Goal: Task Accomplishment & Management: Complete application form

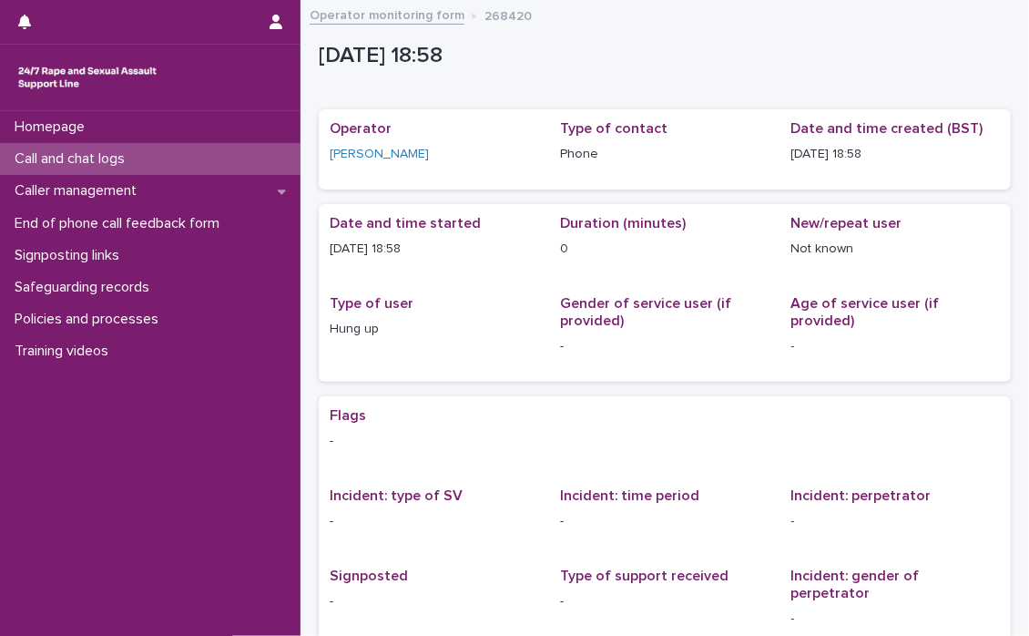
click at [55, 156] on p "Call and chat logs" at bounding box center [73, 158] width 132 height 17
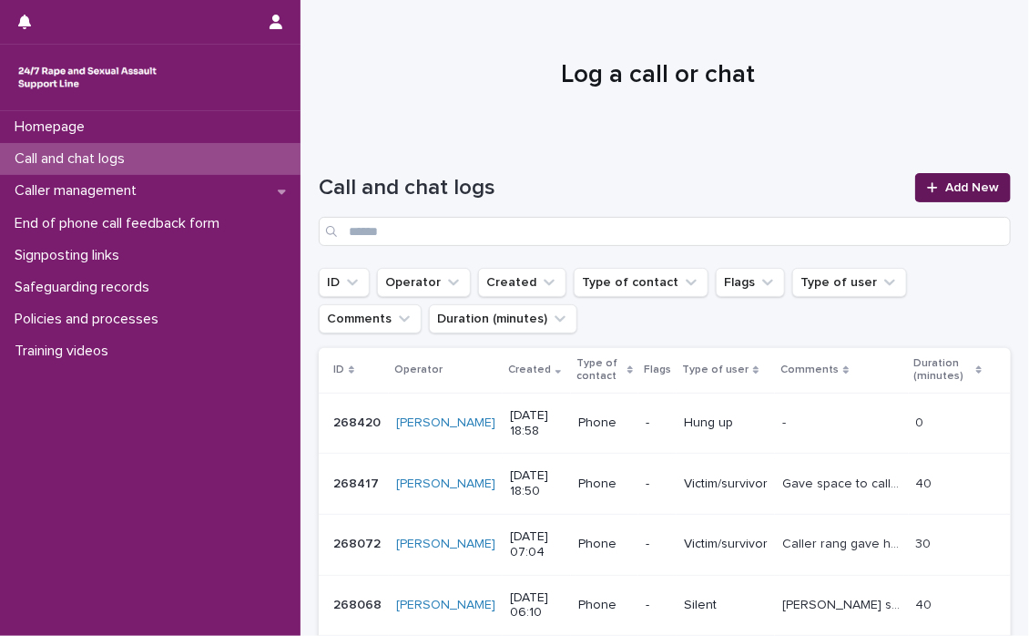
click at [927, 183] on div at bounding box center [936, 187] width 18 height 13
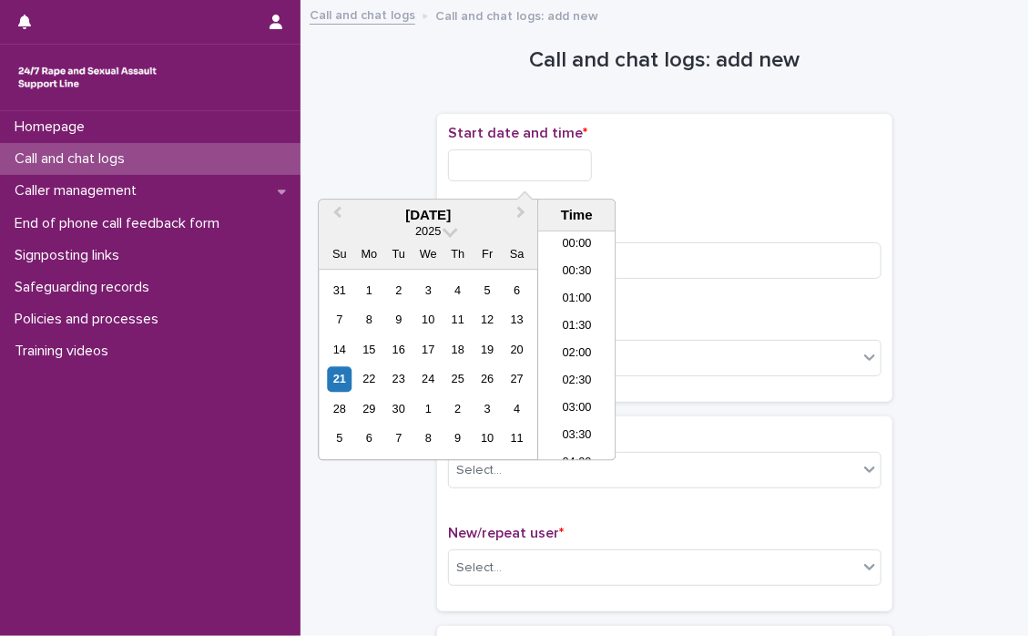
click at [469, 161] on input "text" at bounding box center [520, 165] width 144 height 32
click at [574, 308] on li "19:00" at bounding box center [576, 318] width 77 height 27
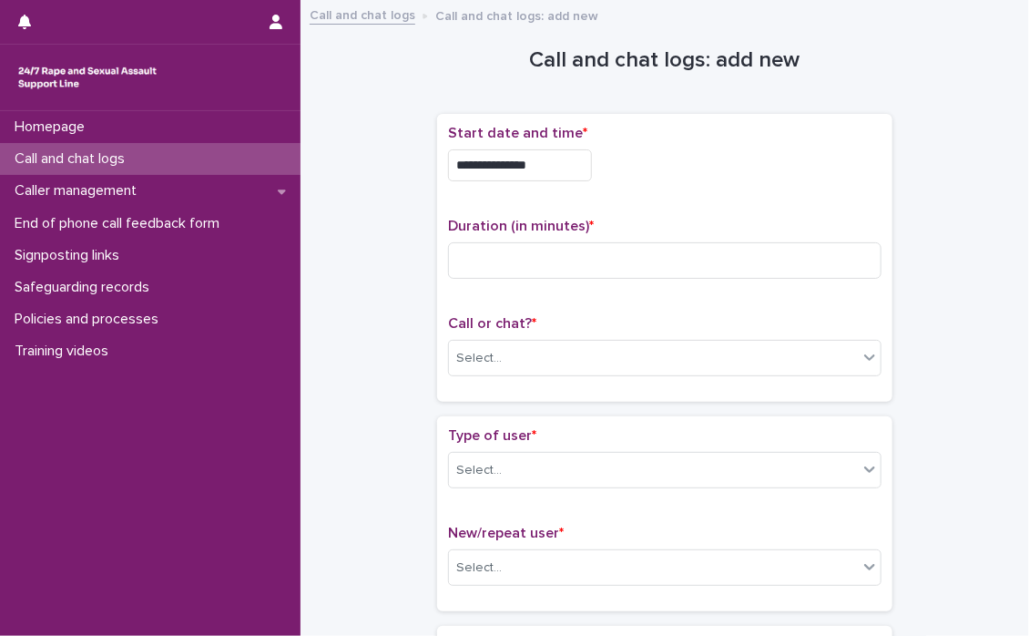
click at [590, 168] on input "**********" at bounding box center [520, 165] width 144 height 32
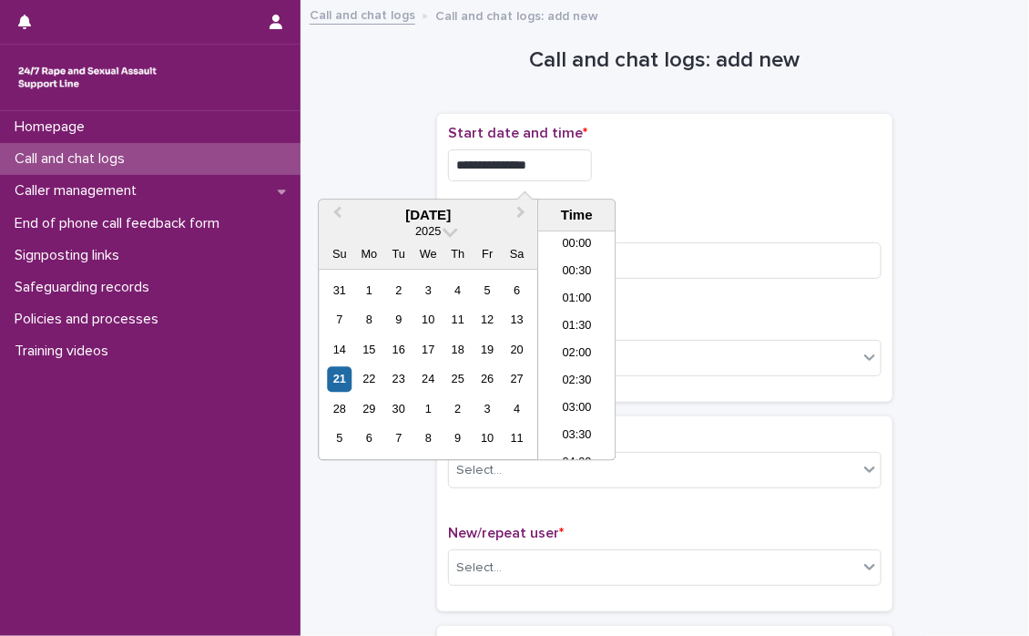
scroll to position [938, 0]
type input "**********"
click at [648, 164] on div "**********" at bounding box center [665, 165] width 434 height 32
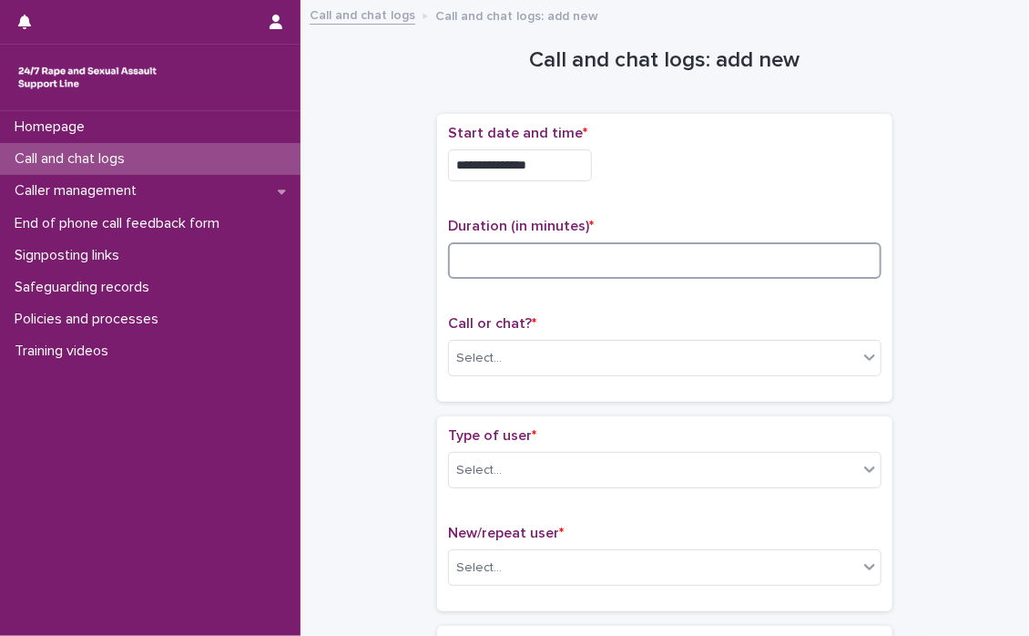
click at [517, 262] on input at bounding box center [665, 260] width 434 height 36
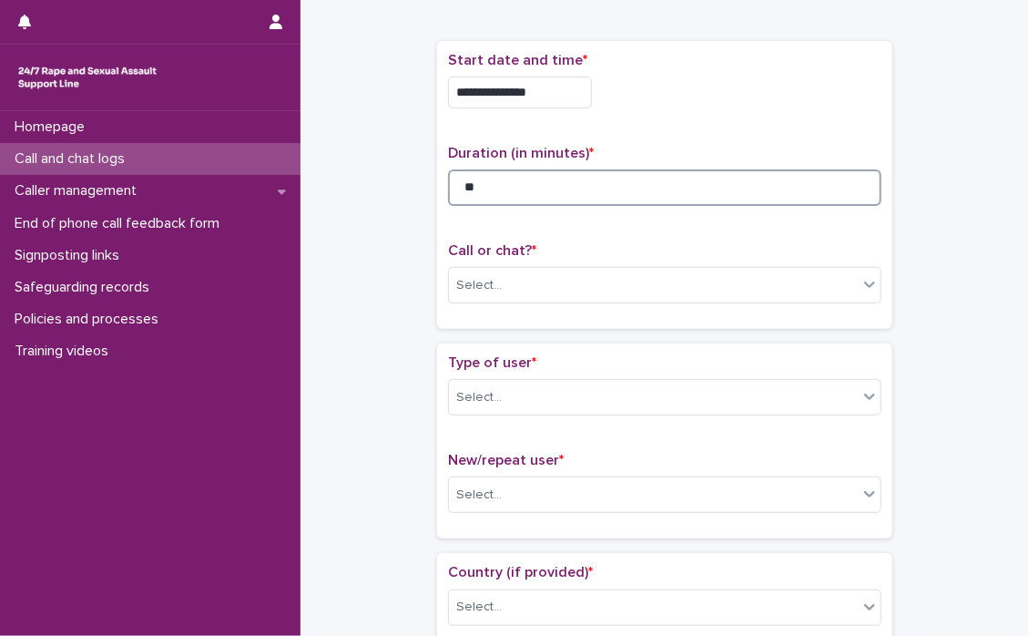
scroll to position [182, 0]
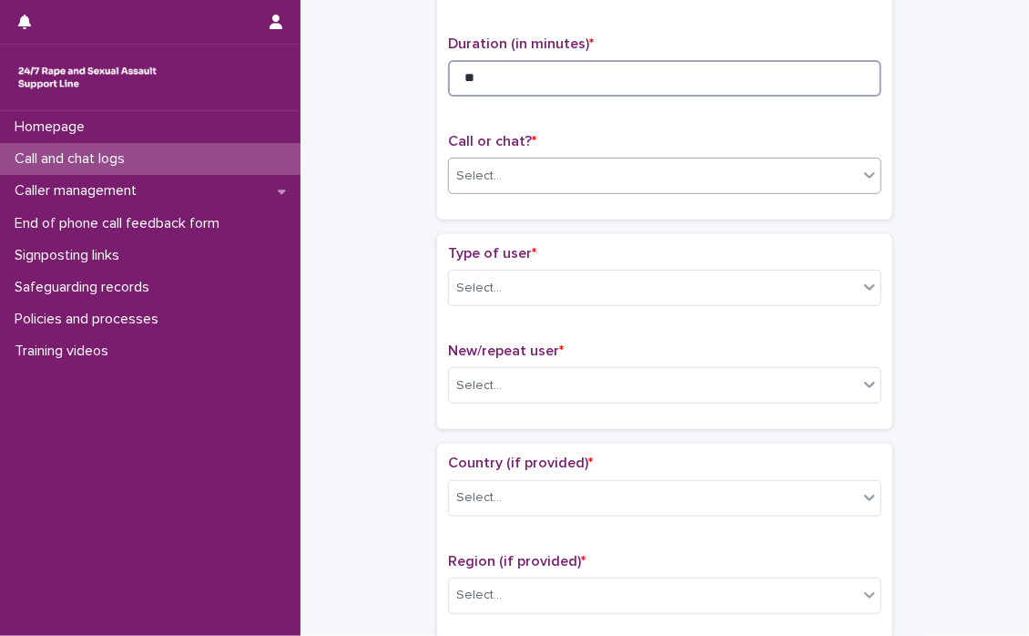
type input "**"
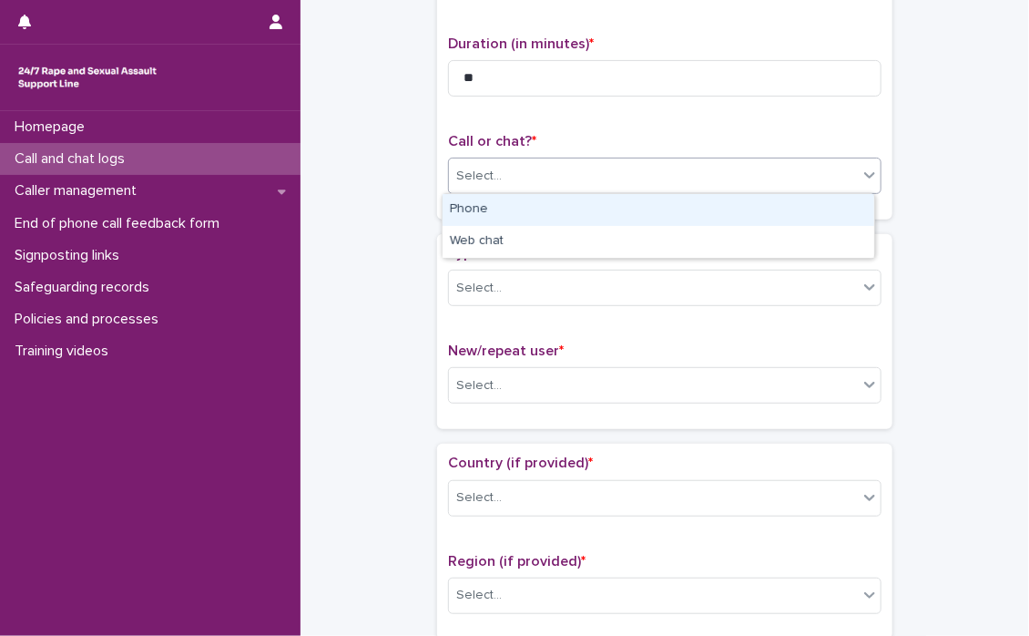
click at [868, 183] on icon at bounding box center [870, 175] width 18 height 18
click at [867, 173] on icon at bounding box center [869, 175] width 11 height 6
click at [570, 212] on div "Phone" at bounding box center [659, 210] width 432 height 32
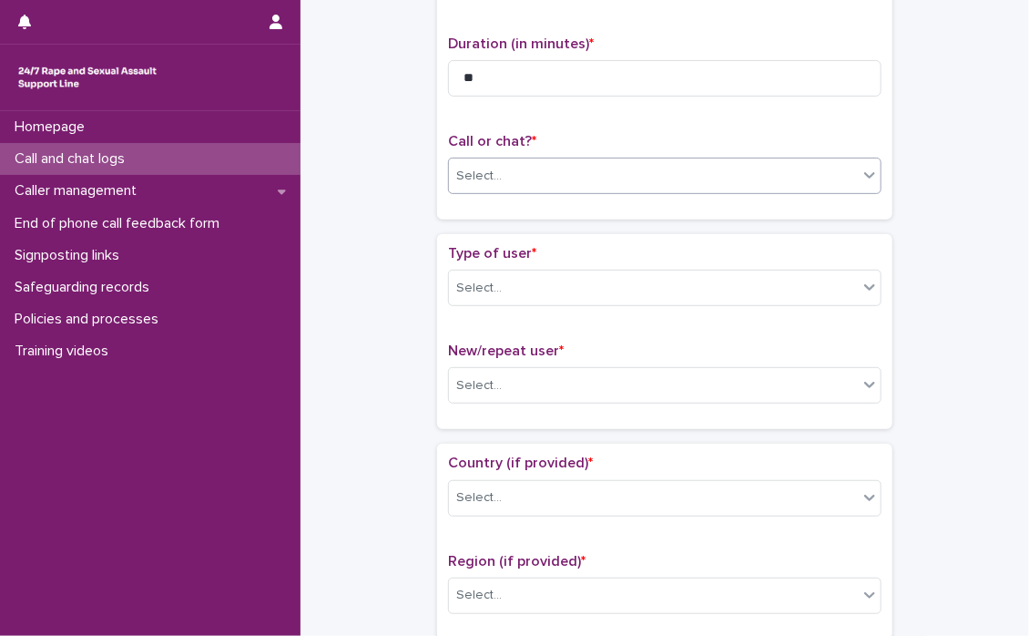
click at [570, 211] on div "**********" at bounding box center [664, 76] width 455 height 288
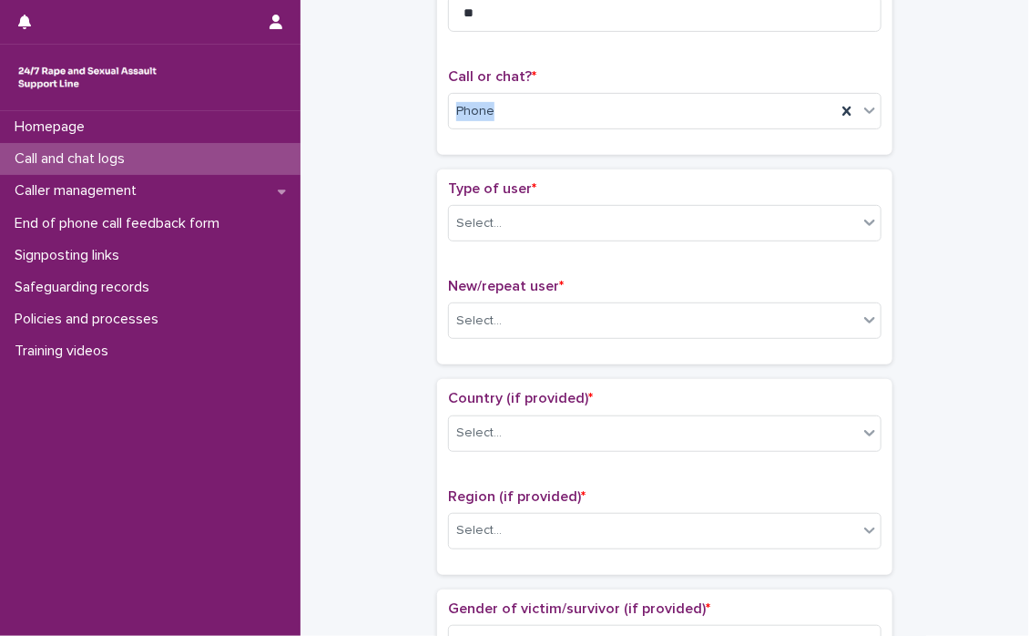
scroll to position [273, 0]
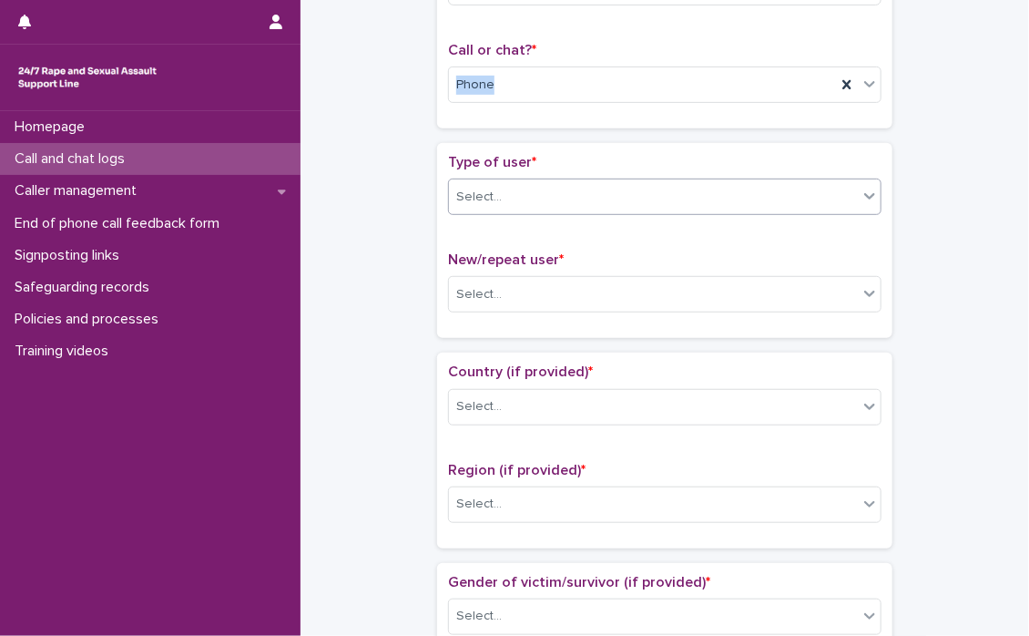
click at [861, 203] on icon at bounding box center [870, 196] width 18 height 18
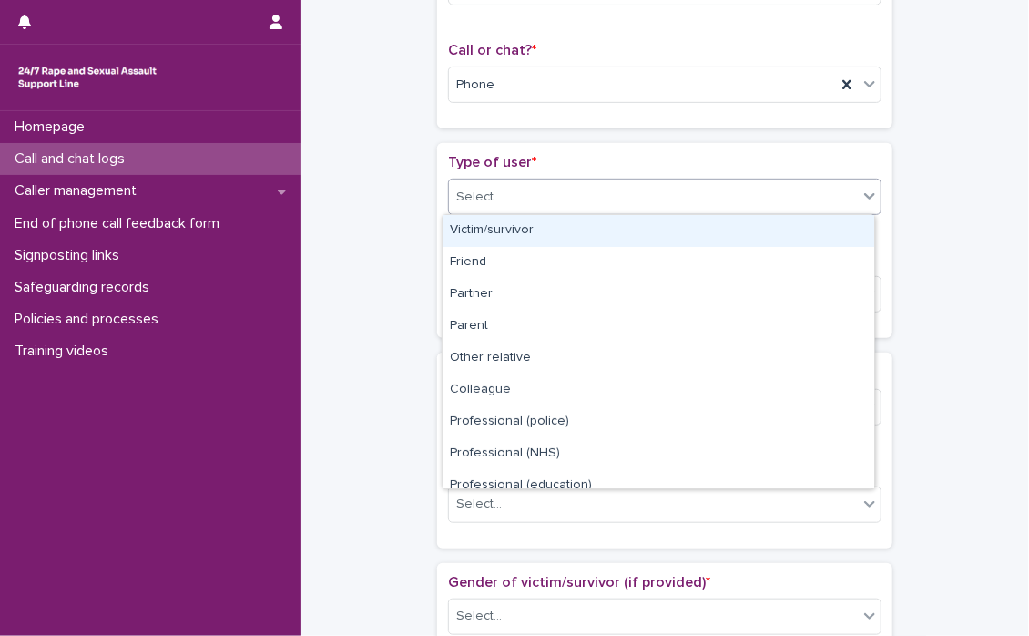
click at [861, 194] on icon at bounding box center [870, 196] width 18 height 18
click at [502, 230] on div "Victim/survivor" at bounding box center [659, 231] width 432 height 32
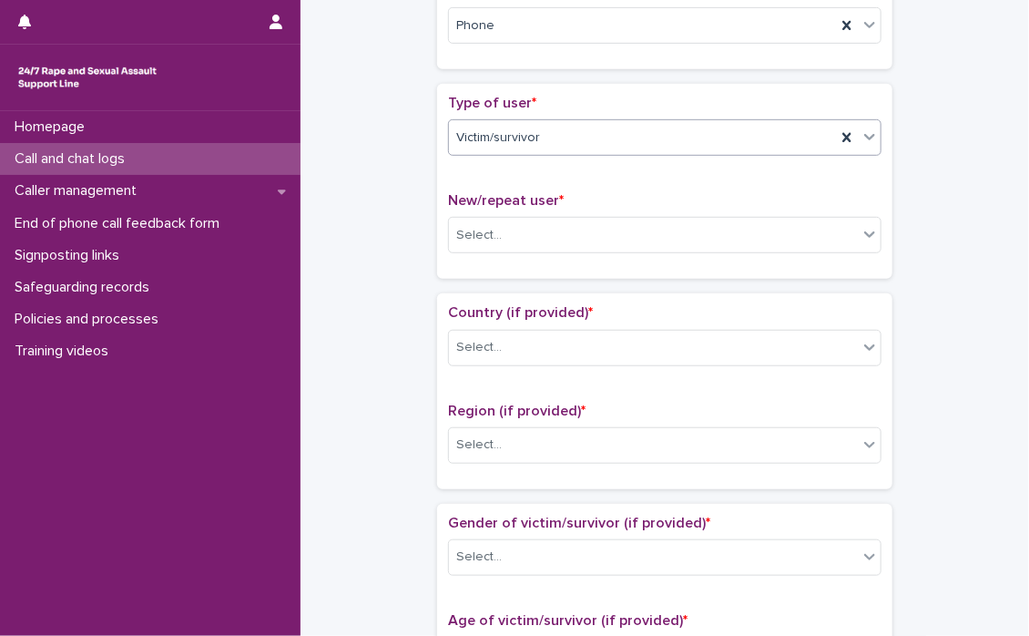
scroll to position [364, 0]
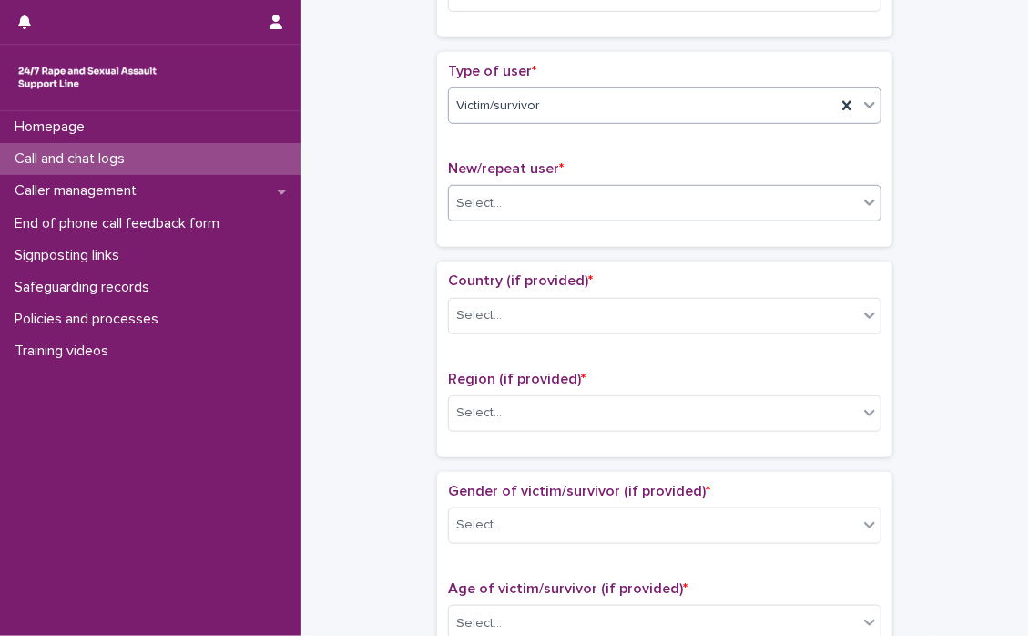
click at [864, 201] on icon at bounding box center [870, 202] width 18 height 18
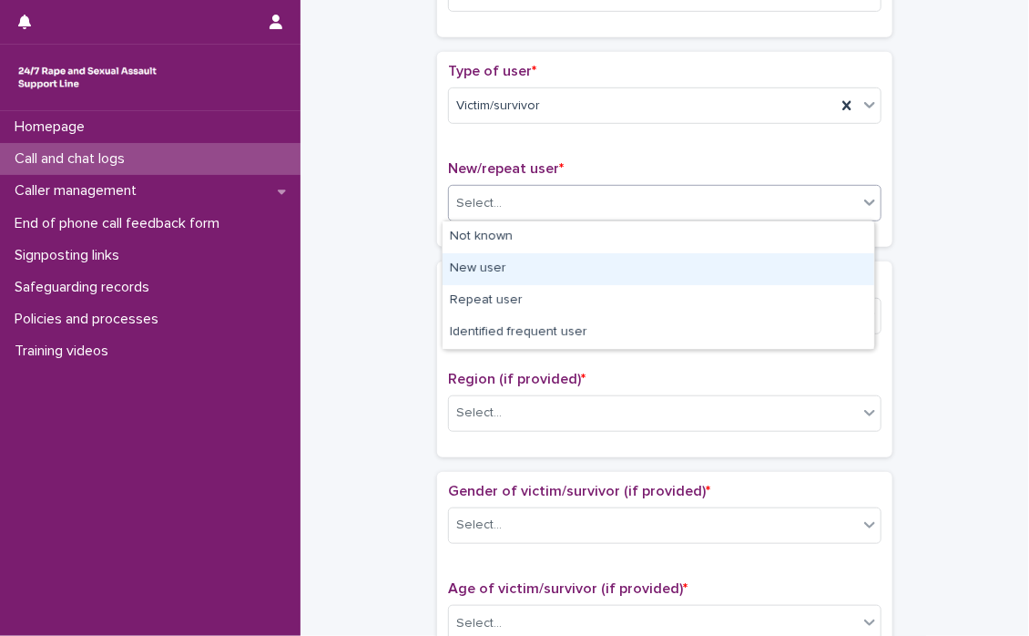
click at [511, 266] on div "New user" at bounding box center [659, 269] width 432 height 32
click at [511, 266] on div "Country (if provided) * Select... Region (if provided) * Select..." at bounding box center [664, 358] width 455 height 195
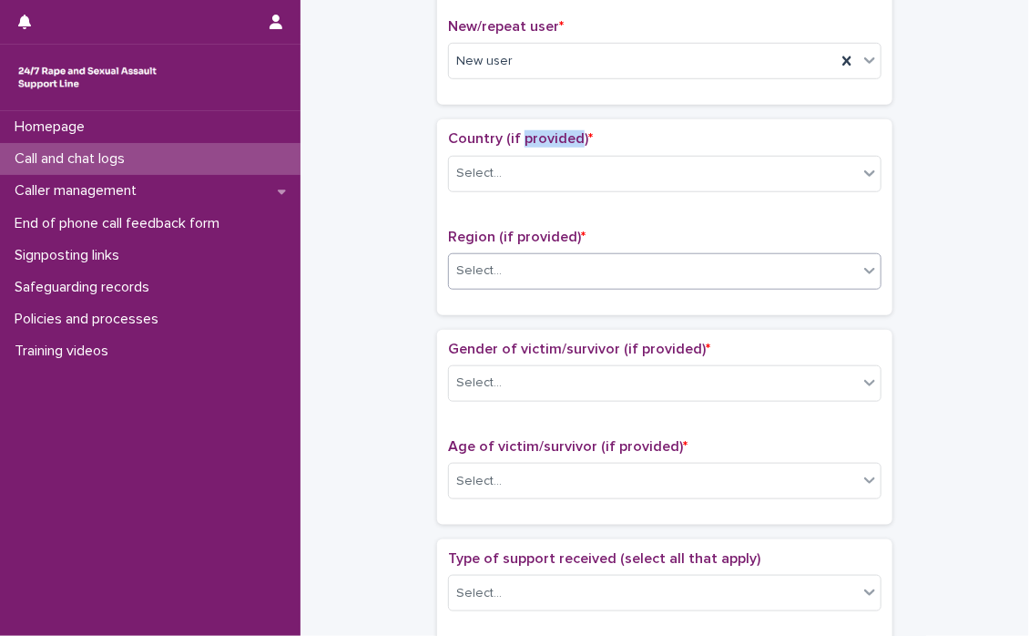
scroll to position [547, 0]
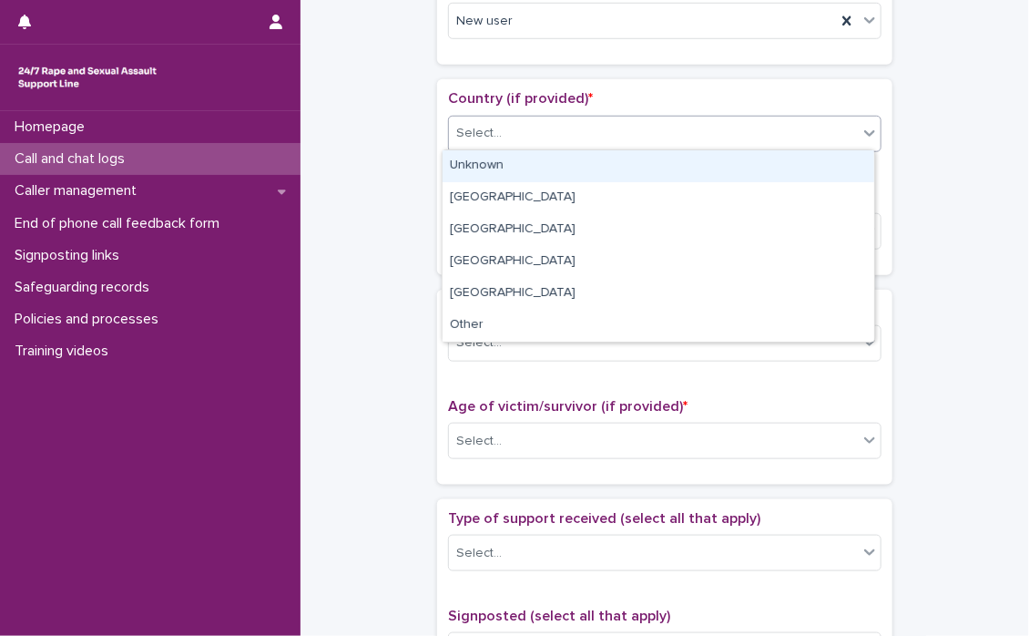
click at [714, 134] on div "Select..." at bounding box center [653, 133] width 409 height 30
click at [861, 137] on icon at bounding box center [870, 133] width 18 height 18
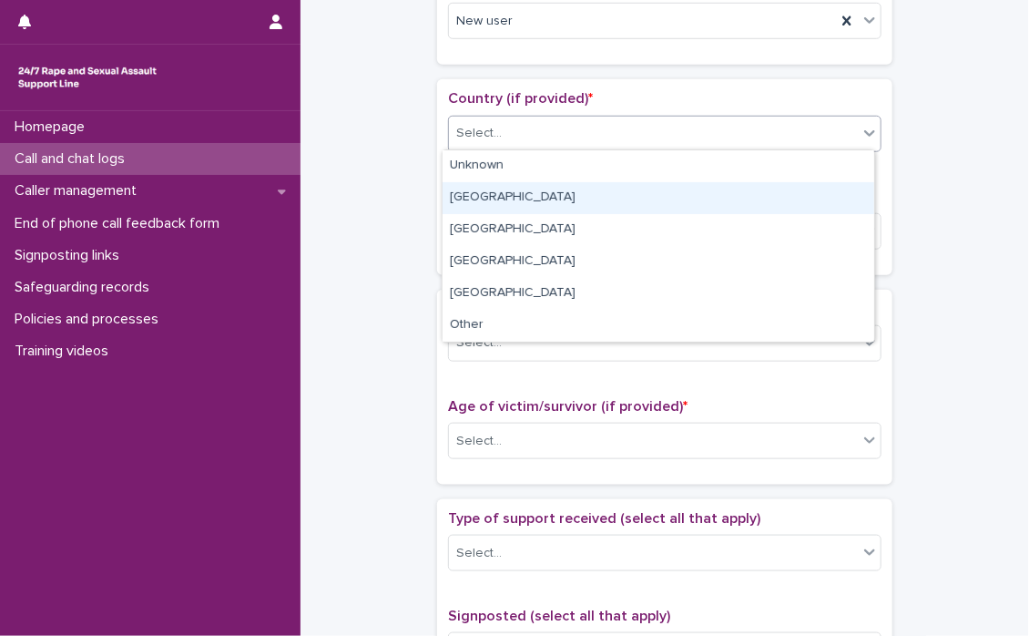
click at [547, 199] on div "[GEOGRAPHIC_DATA]" at bounding box center [659, 198] width 432 height 32
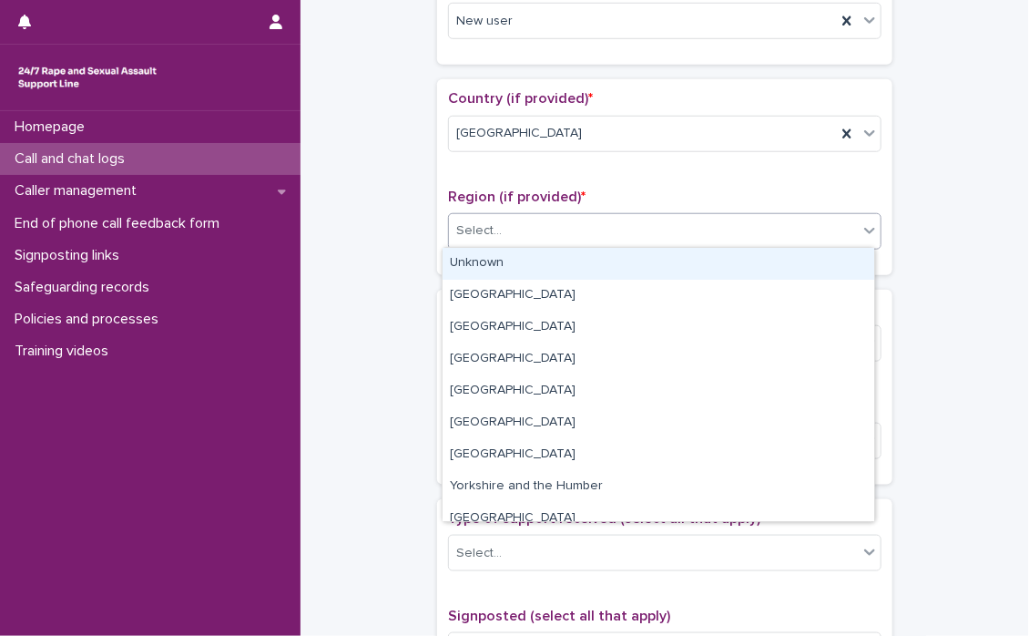
click at [863, 232] on icon at bounding box center [870, 230] width 18 height 18
click at [506, 267] on div "Unknown" at bounding box center [659, 264] width 432 height 32
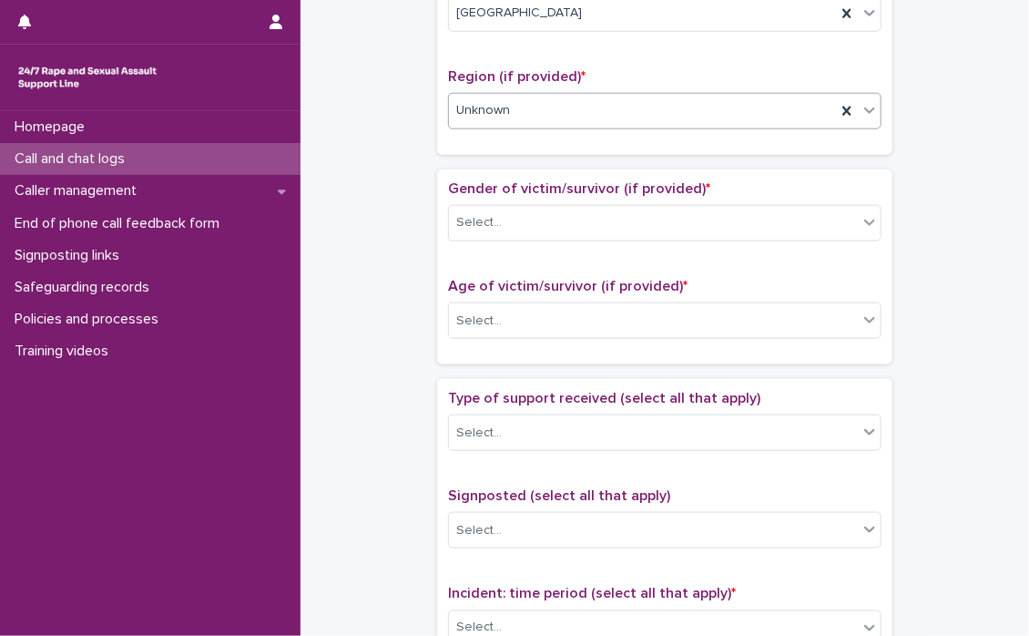
scroll to position [729, 0]
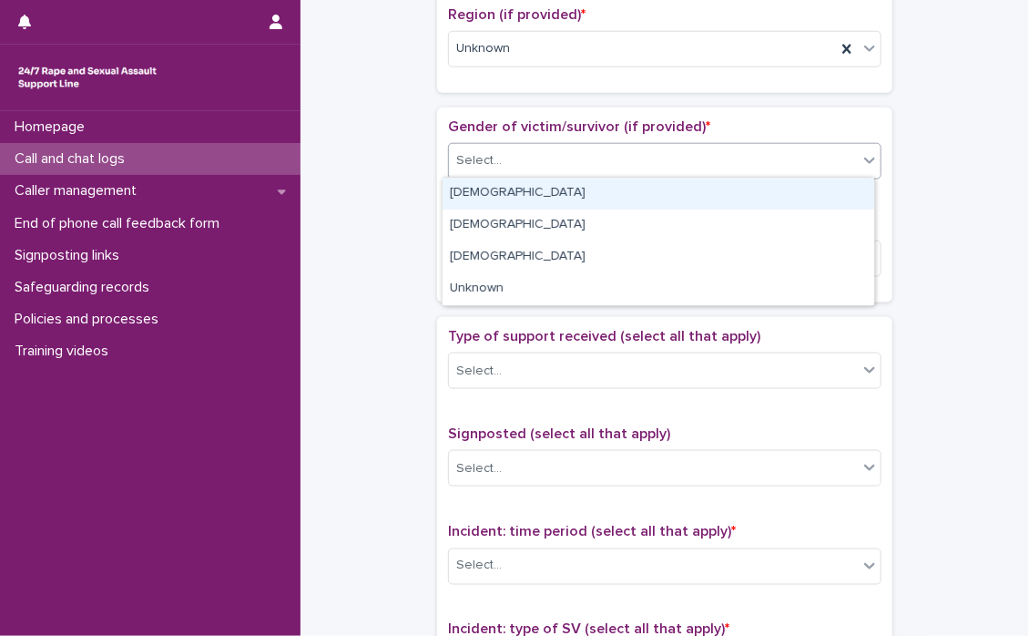
click at [861, 164] on icon at bounding box center [870, 160] width 18 height 18
click at [536, 194] on div "[DEMOGRAPHIC_DATA]" at bounding box center [659, 194] width 432 height 32
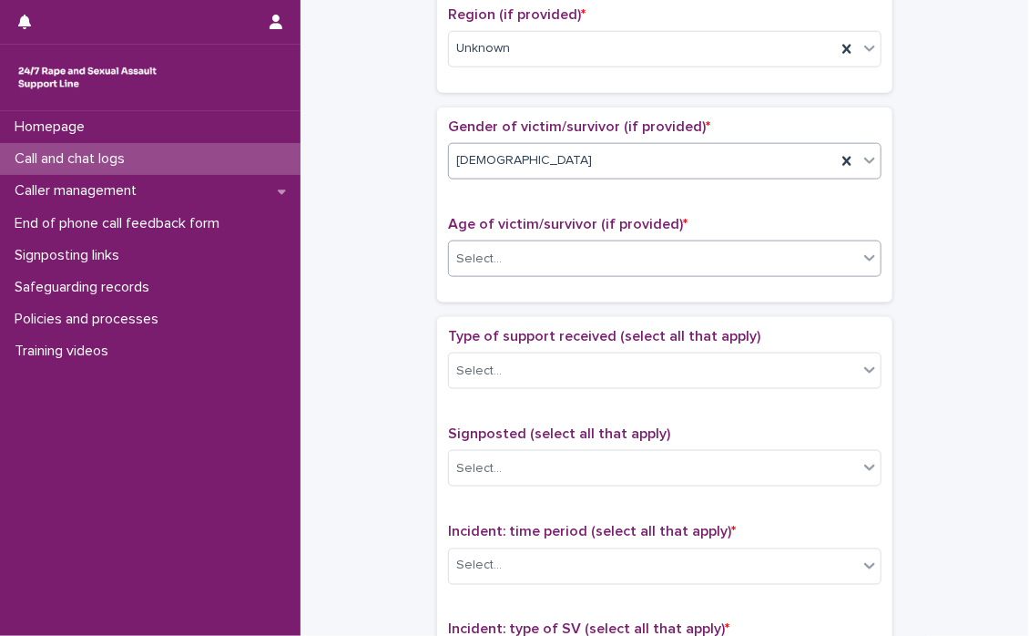
click at [861, 250] on icon at bounding box center [870, 258] width 18 height 18
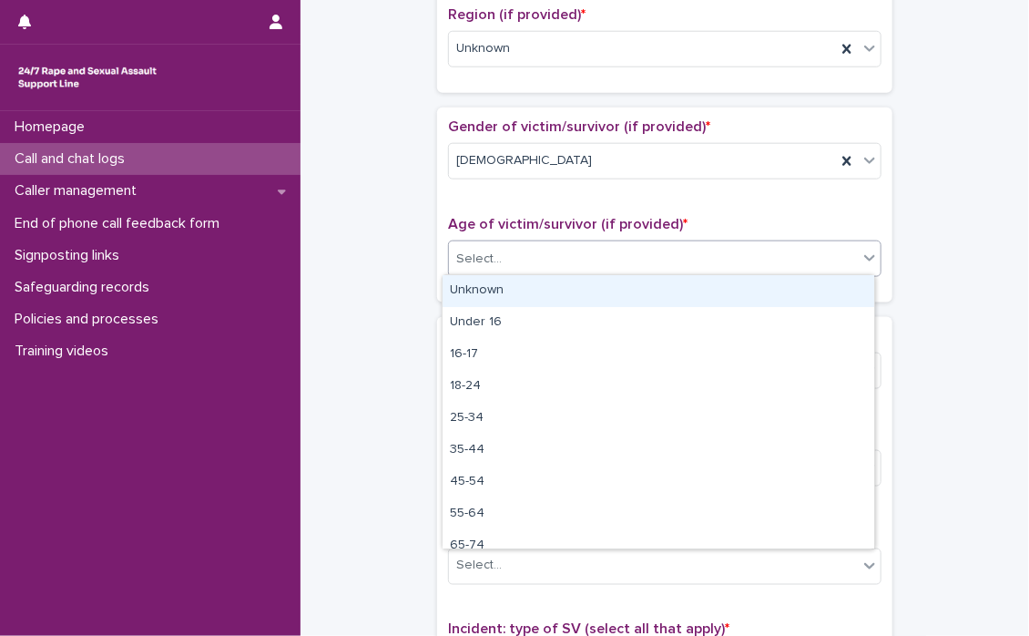
click at [870, 265] on div at bounding box center [870, 257] width 22 height 33
click at [503, 290] on div "Unknown" at bounding box center [659, 291] width 432 height 32
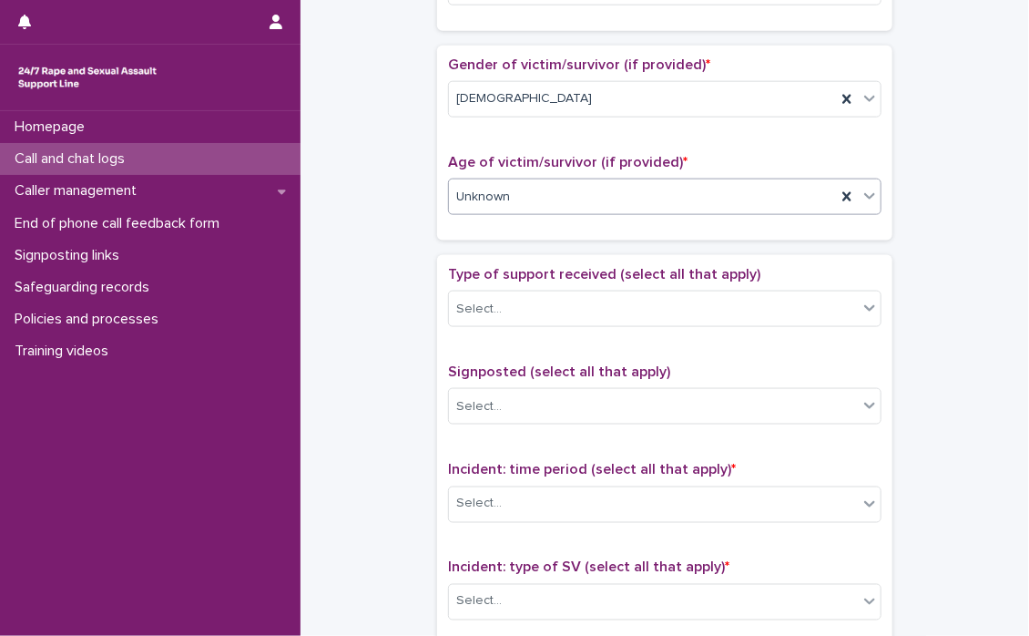
scroll to position [911, 0]
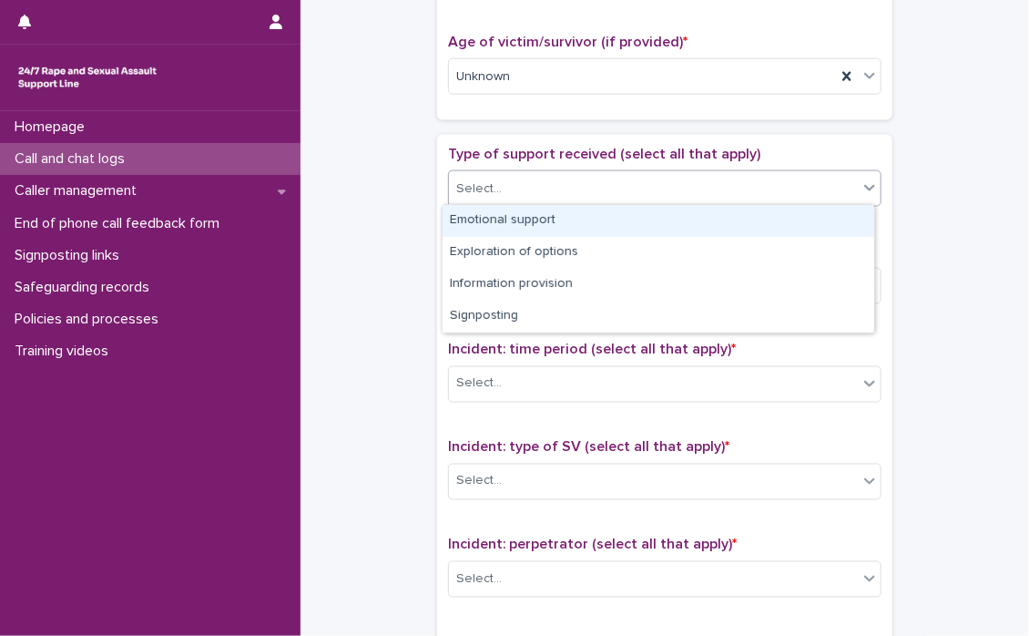
click at [862, 194] on div at bounding box center [870, 187] width 22 height 33
click at [547, 221] on div "Emotional support" at bounding box center [659, 221] width 432 height 32
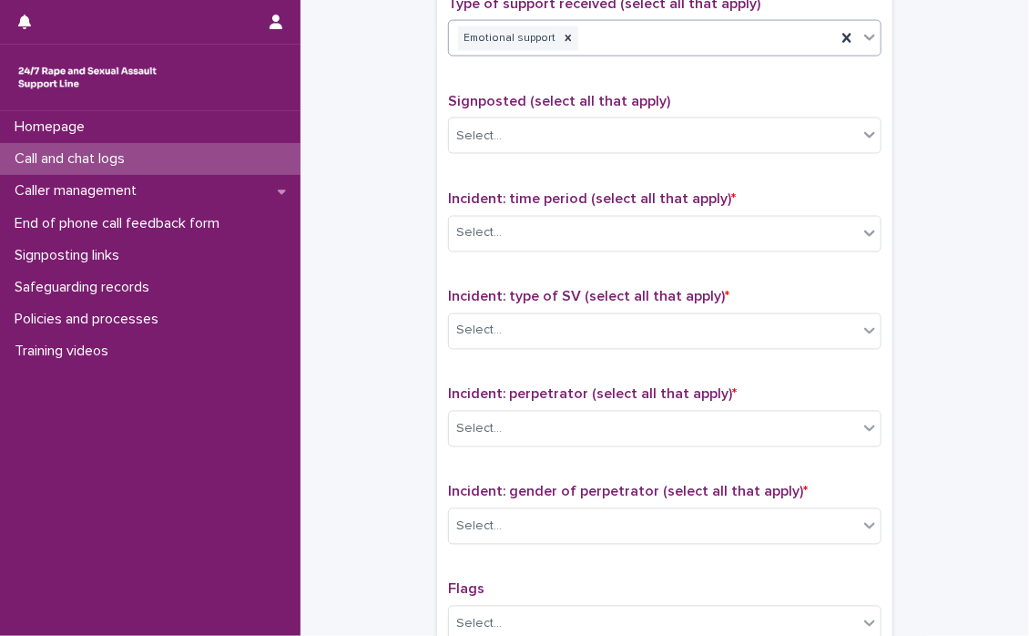
scroll to position [1093, 0]
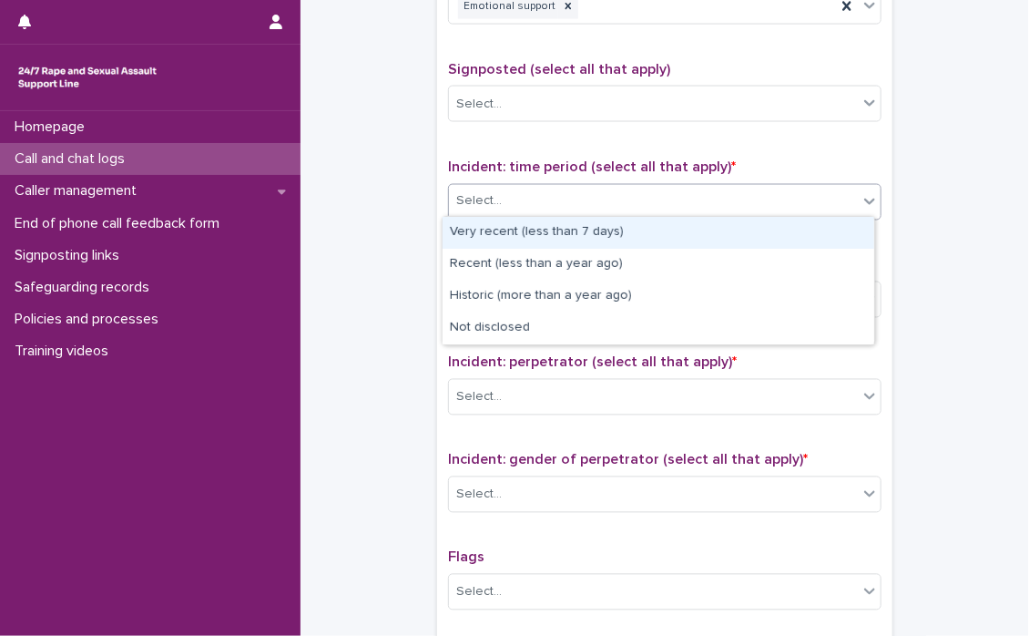
click at [868, 208] on div at bounding box center [870, 201] width 22 height 33
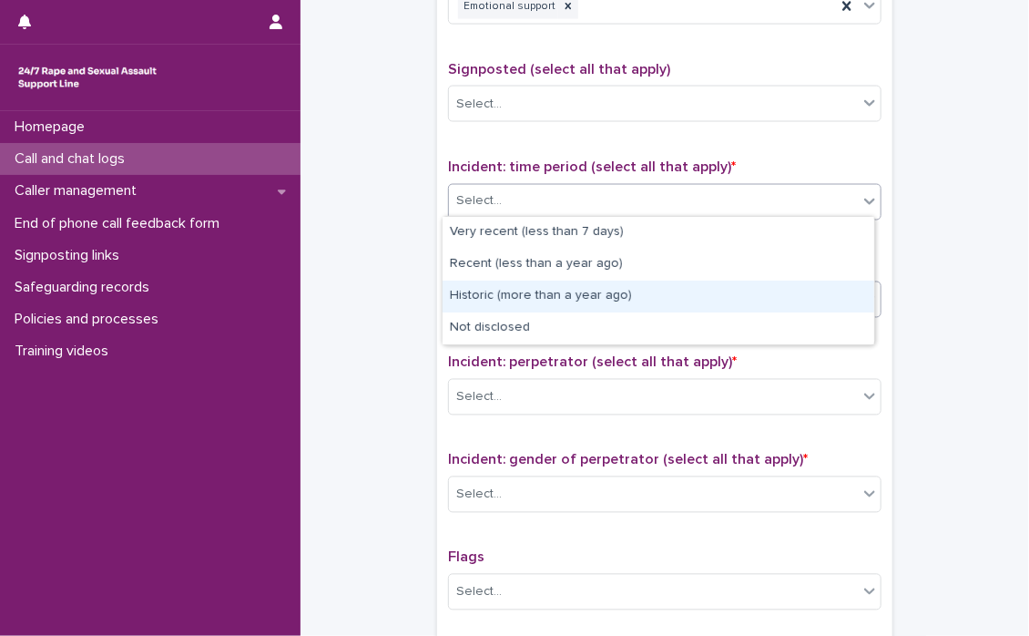
click at [552, 296] on div "Historic (more than a year ago)" at bounding box center [659, 297] width 432 height 32
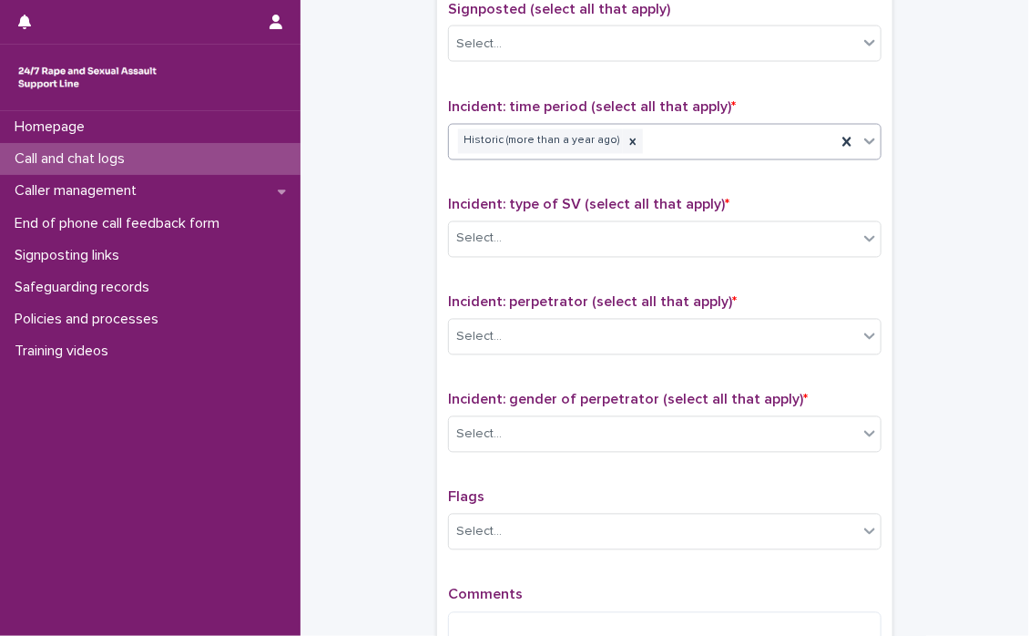
scroll to position [1184, 0]
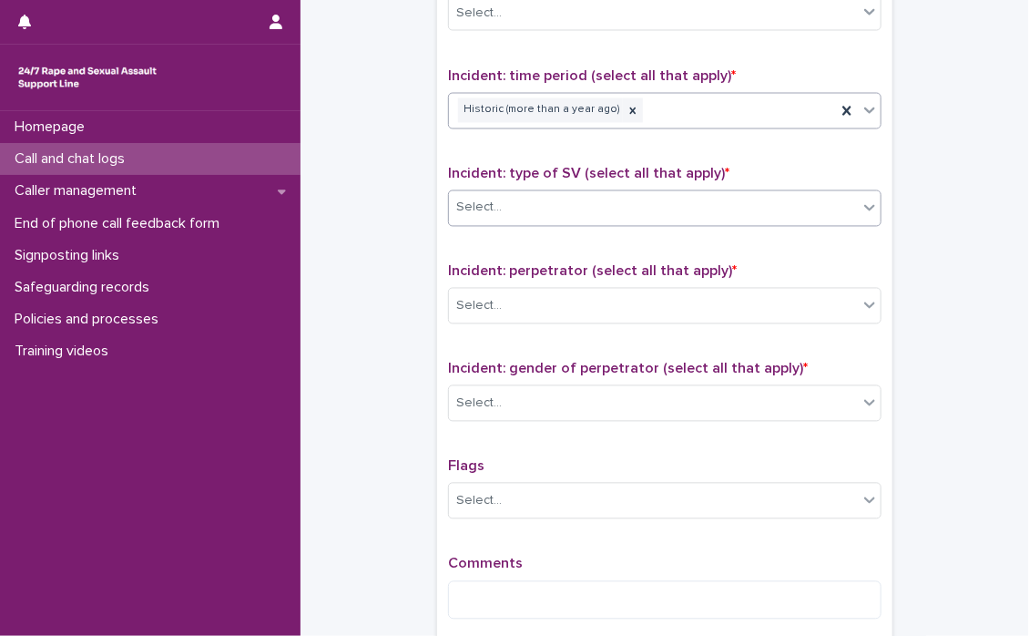
click at [864, 207] on icon at bounding box center [870, 208] width 18 height 18
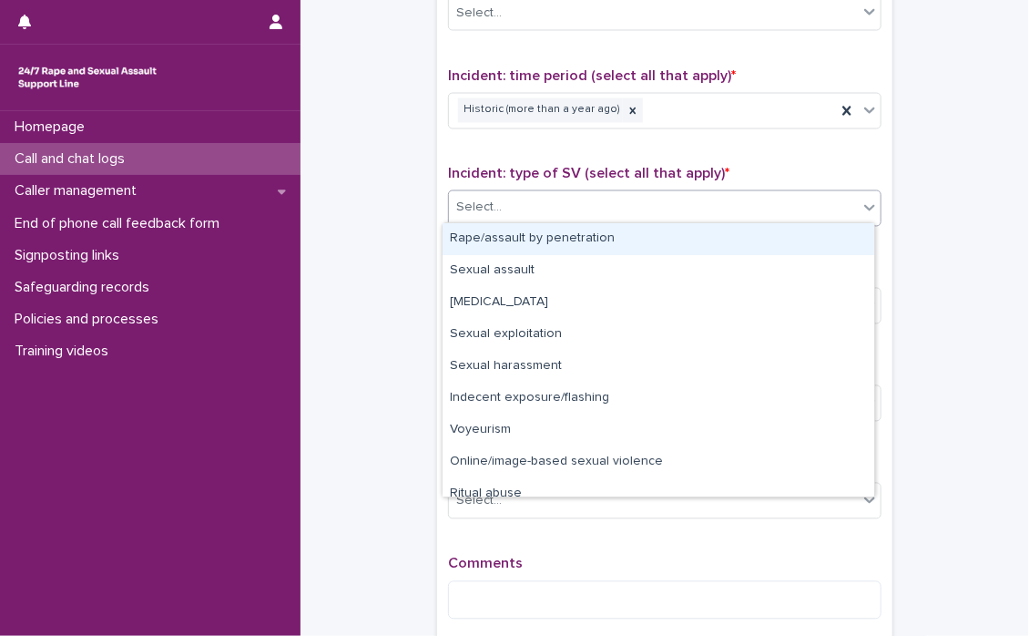
click at [630, 239] on div "Rape/assault by penetration" at bounding box center [659, 239] width 432 height 32
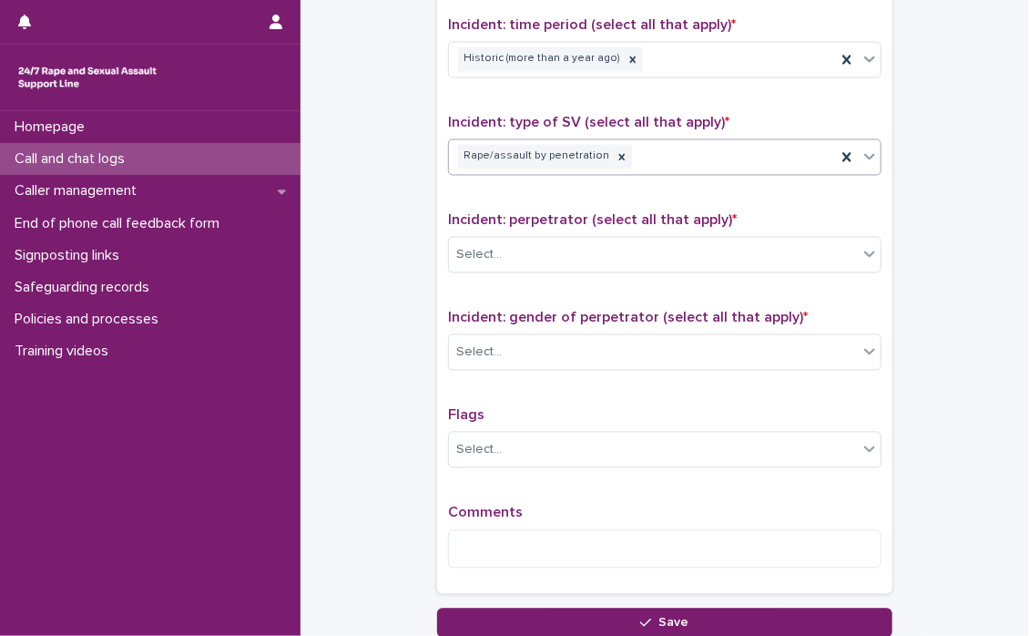
scroll to position [1275, 0]
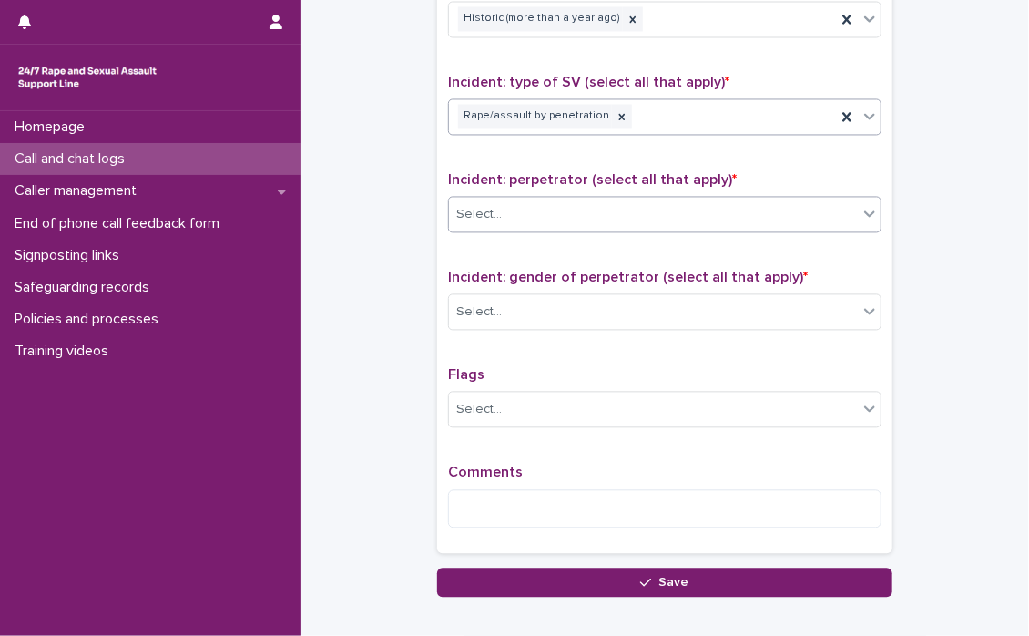
click at [864, 213] on icon at bounding box center [870, 214] width 18 height 18
click at [864, 212] on icon at bounding box center [869, 214] width 11 height 6
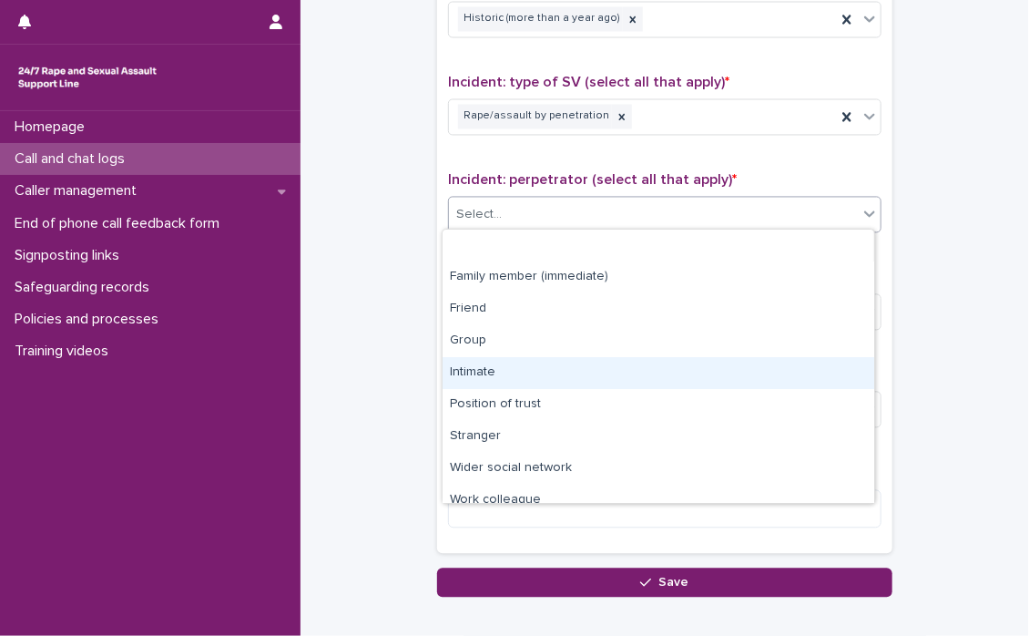
scroll to position [77, 0]
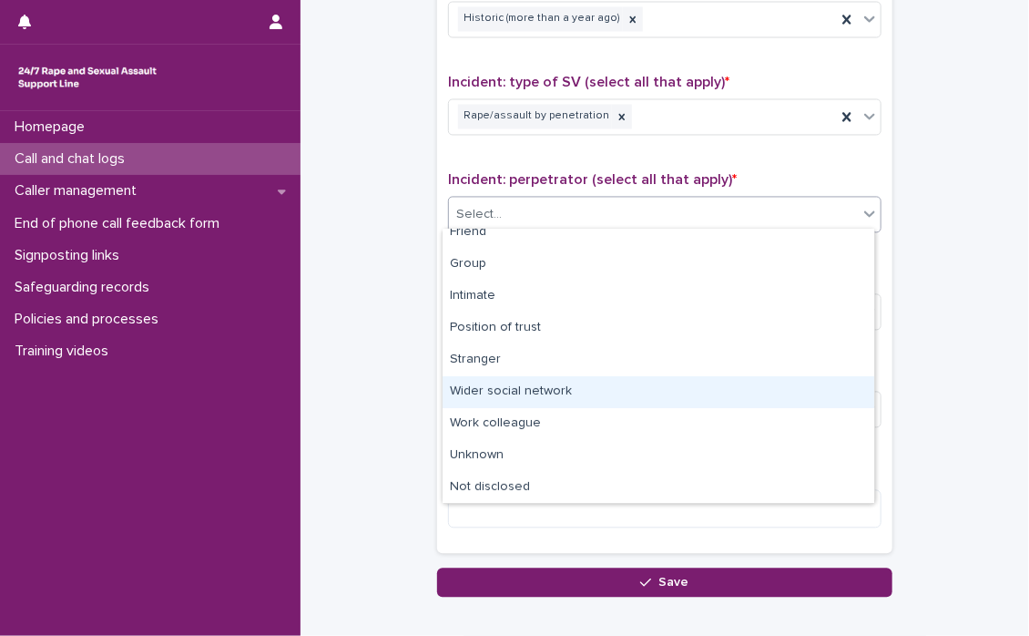
click at [508, 390] on div "Wider social network" at bounding box center [659, 392] width 432 height 32
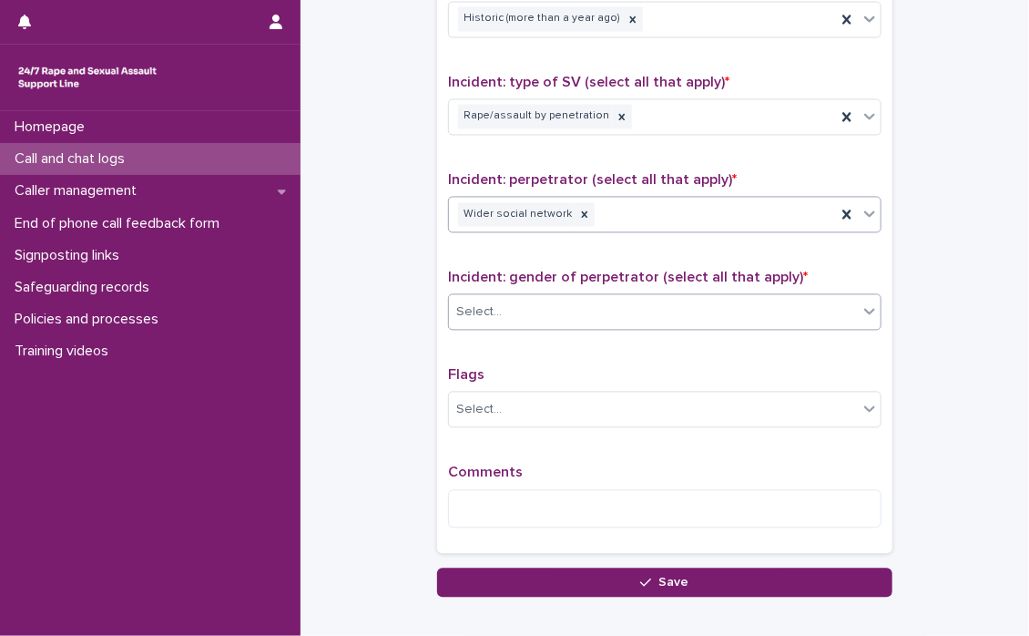
click at [864, 305] on icon at bounding box center [870, 311] width 18 height 18
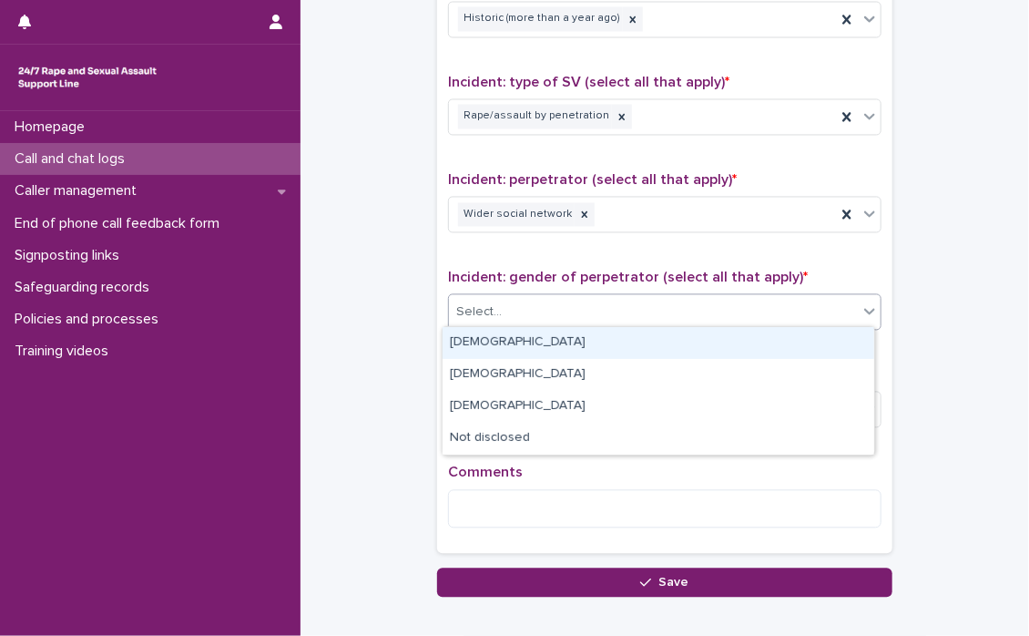
click at [536, 336] on div "[DEMOGRAPHIC_DATA]" at bounding box center [659, 343] width 432 height 32
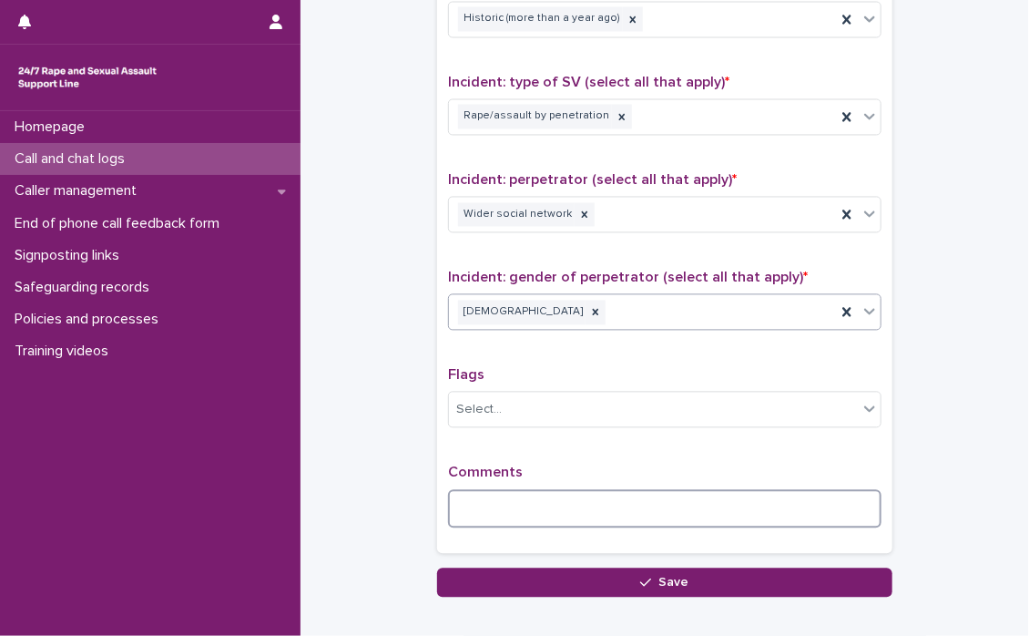
drag, startPoint x: 475, startPoint y: 496, endPoint x: 499, endPoint y: 481, distance: 27.8
click at [475, 495] on textarea at bounding box center [665, 509] width 434 height 39
type textarea "*"
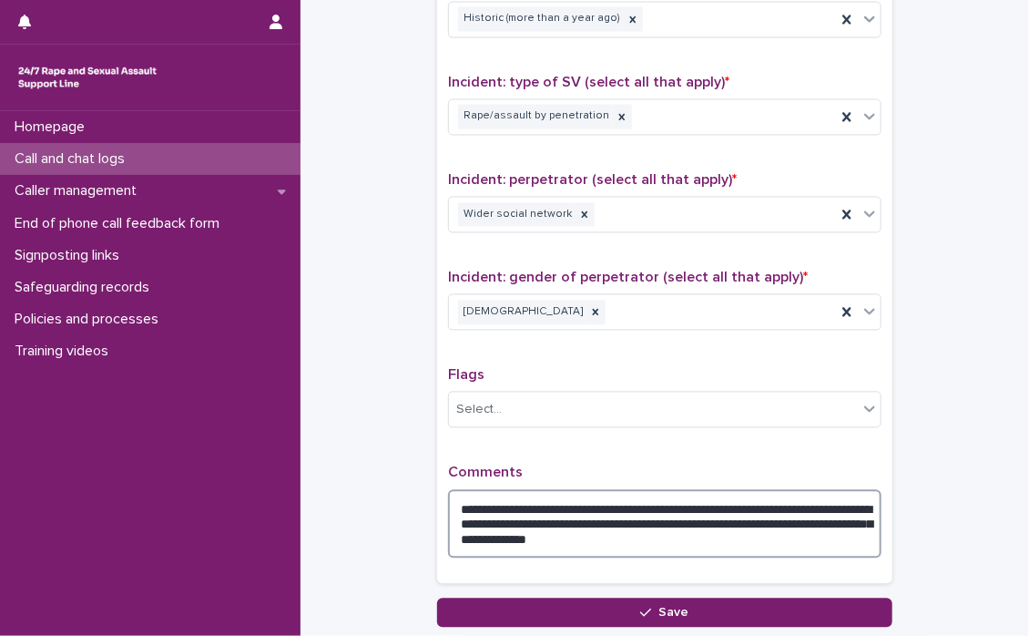
click at [746, 536] on textarea "**********" at bounding box center [665, 524] width 434 height 69
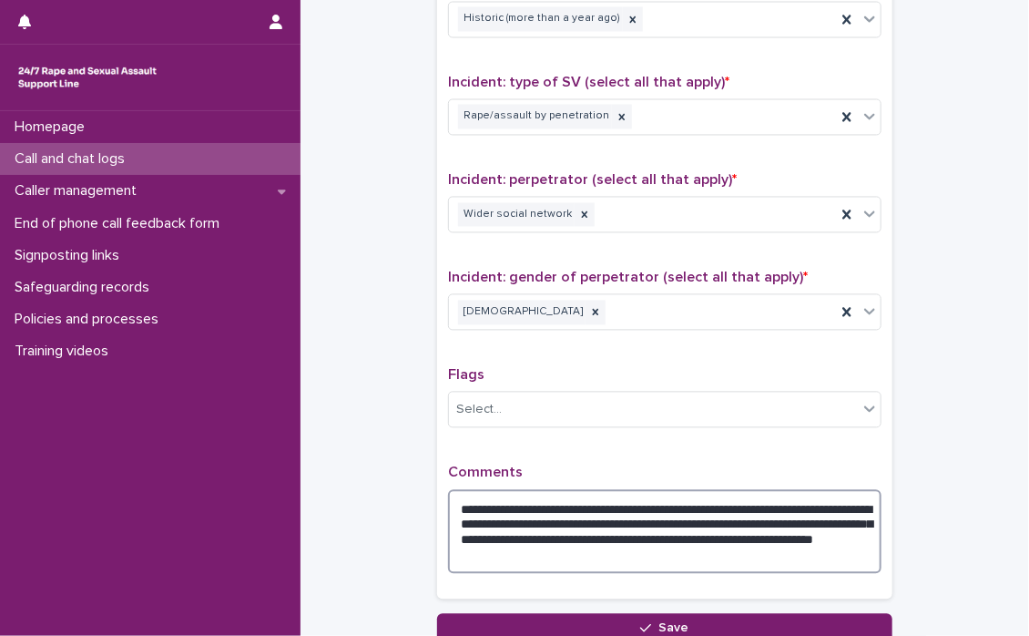
type textarea "**********"
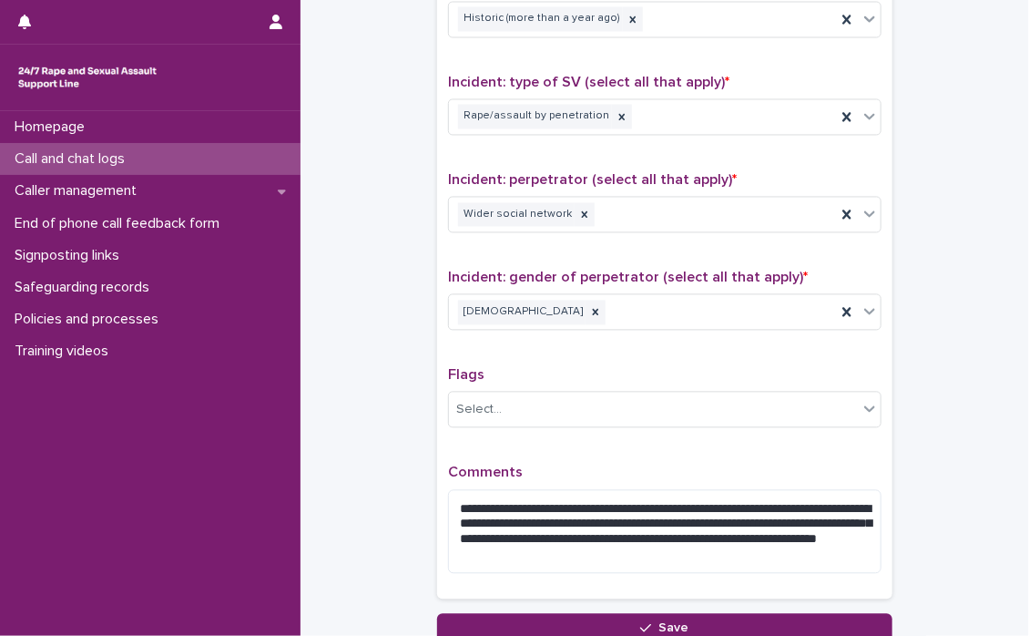
click at [609, 250] on div "**********" at bounding box center [665, 184] width 434 height 807
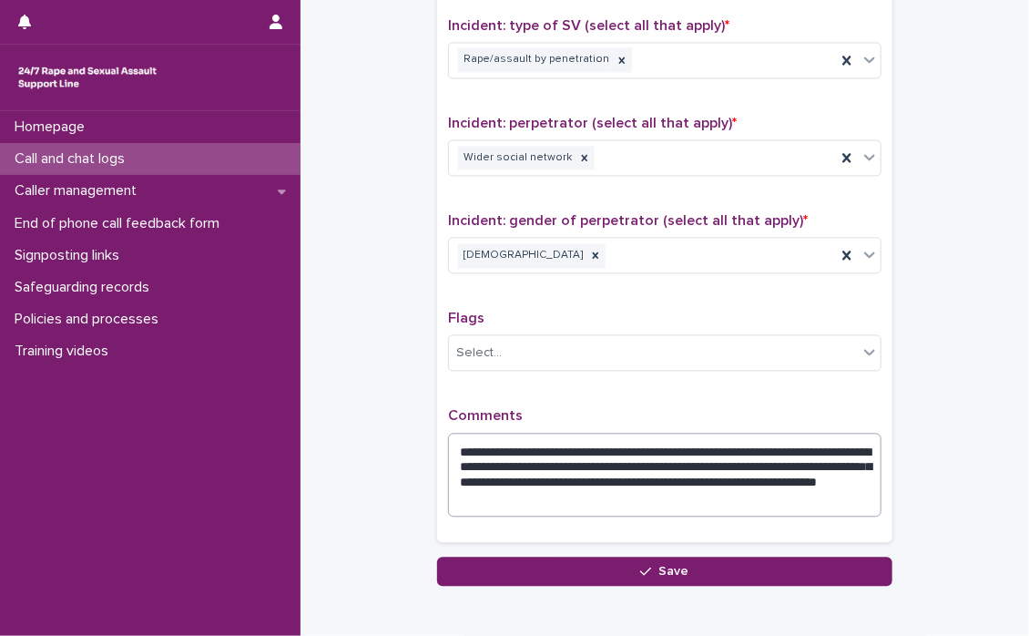
scroll to position [1419, 0]
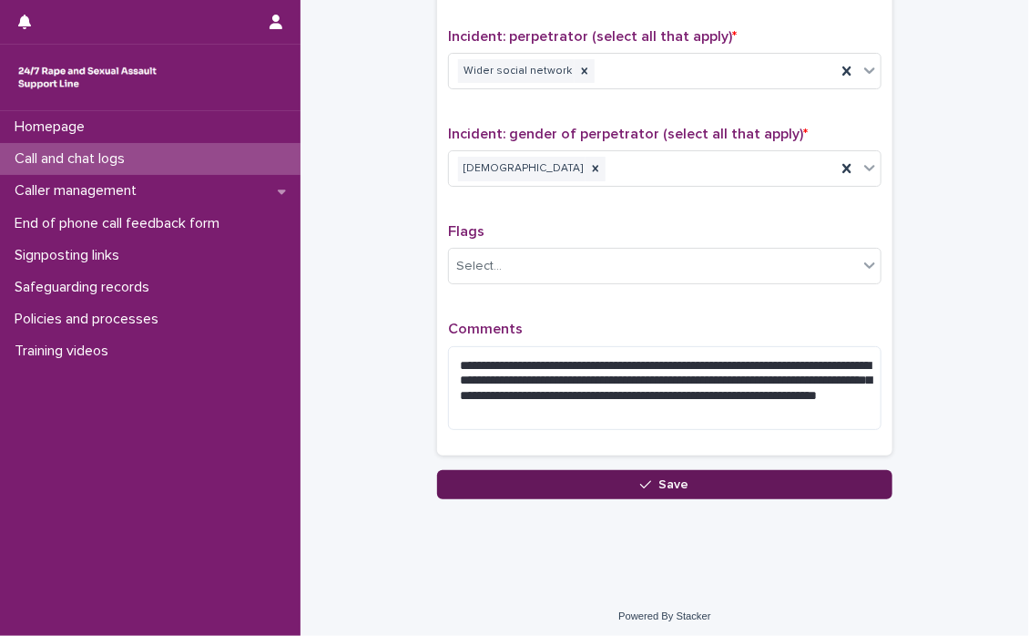
click at [659, 478] on span "Save" at bounding box center [674, 484] width 30 height 13
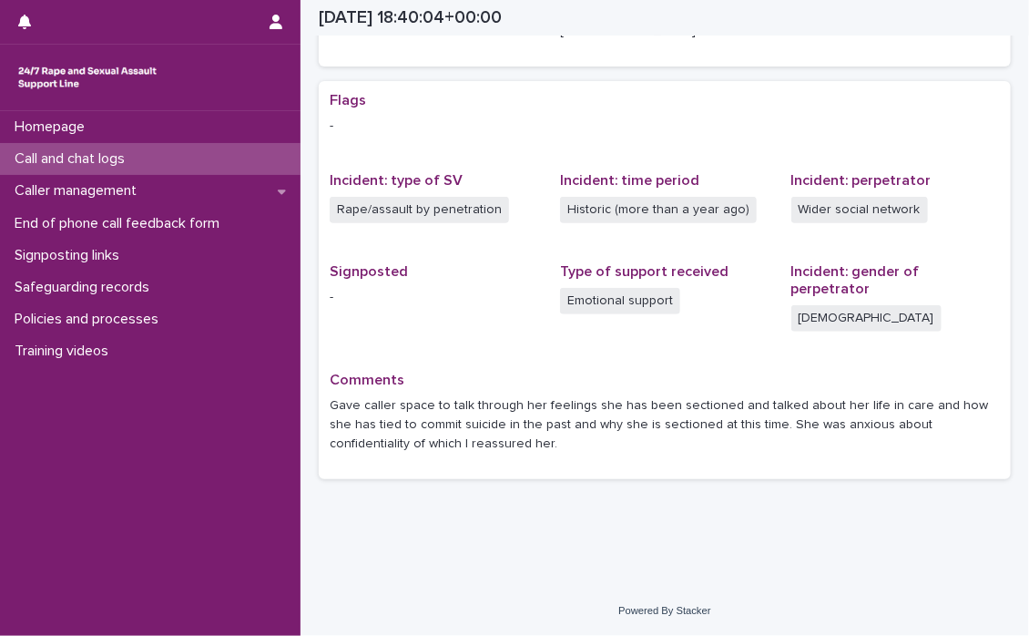
scroll to position [298, 0]
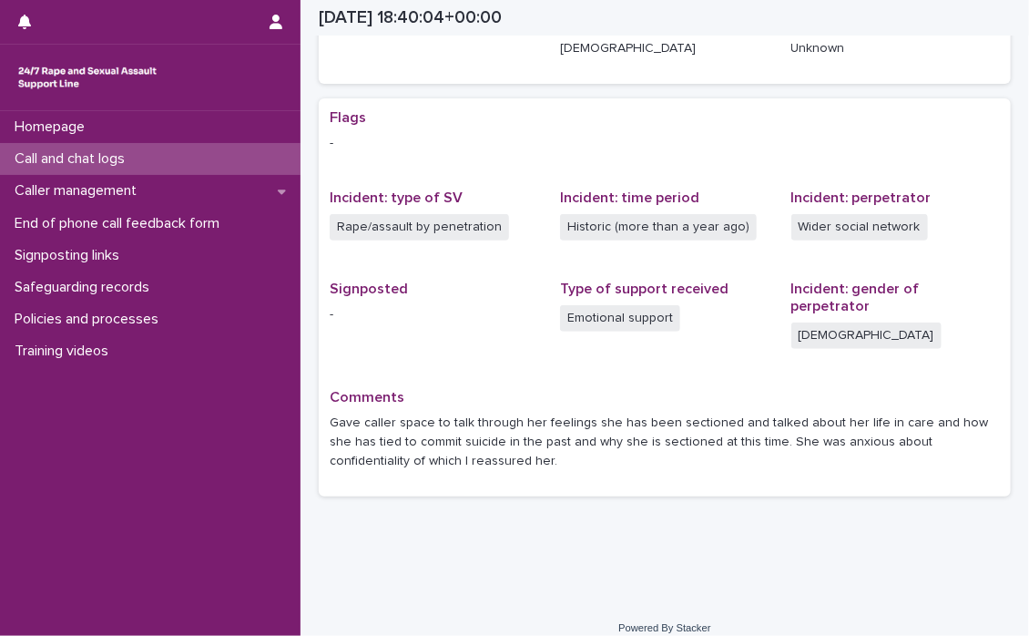
click at [87, 153] on p "Call and chat logs" at bounding box center [73, 158] width 132 height 17
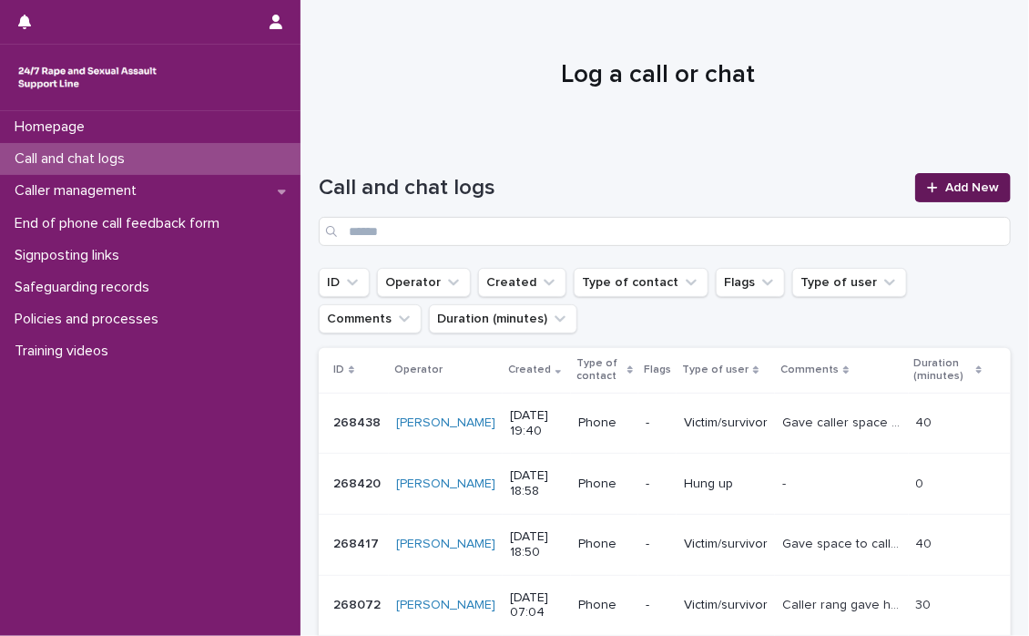
click at [962, 181] on span "Add New" at bounding box center [973, 187] width 54 height 13
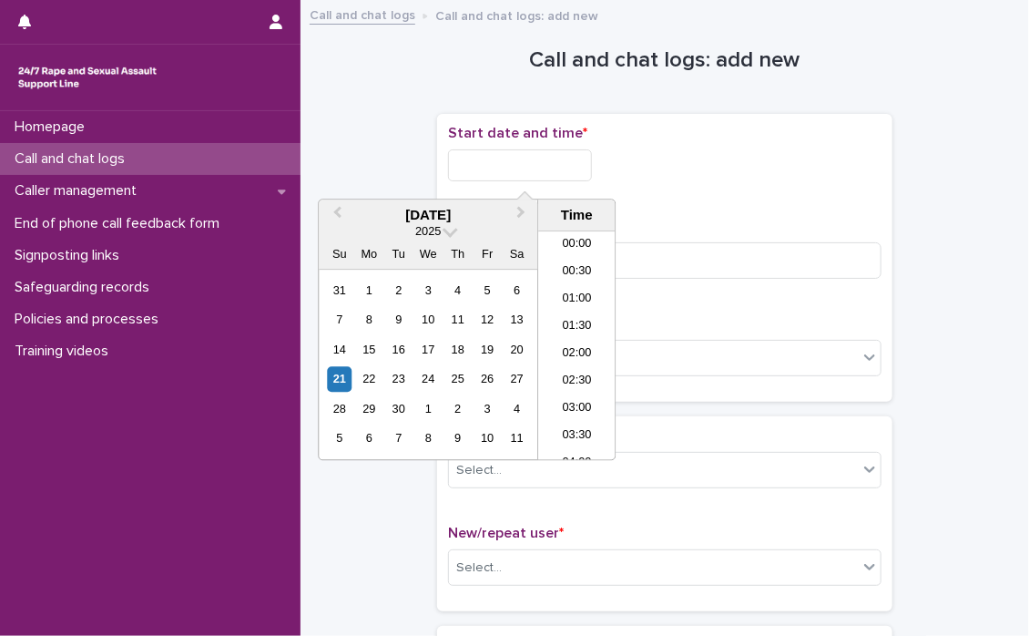
click at [474, 165] on input "text" at bounding box center [520, 165] width 144 height 32
click at [576, 338] on li "19:30" at bounding box center [576, 345] width 77 height 27
click at [578, 165] on input "**********" at bounding box center [520, 165] width 144 height 32
type input "**********"
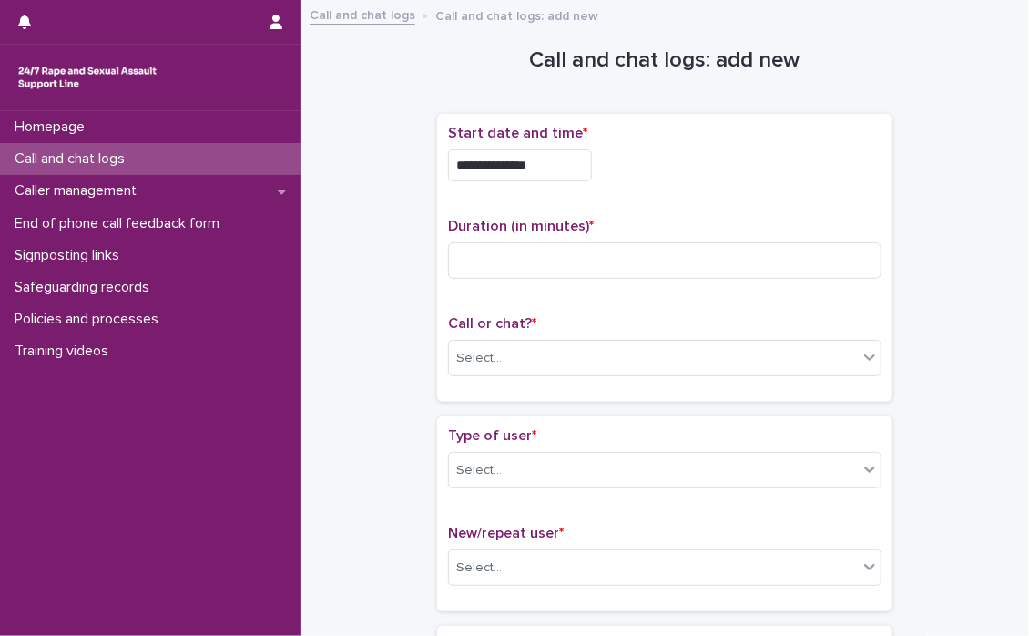
click at [754, 155] on div "**********" at bounding box center [665, 165] width 434 height 32
click at [598, 246] on input at bounding box center [665, 260] width 434 height 36
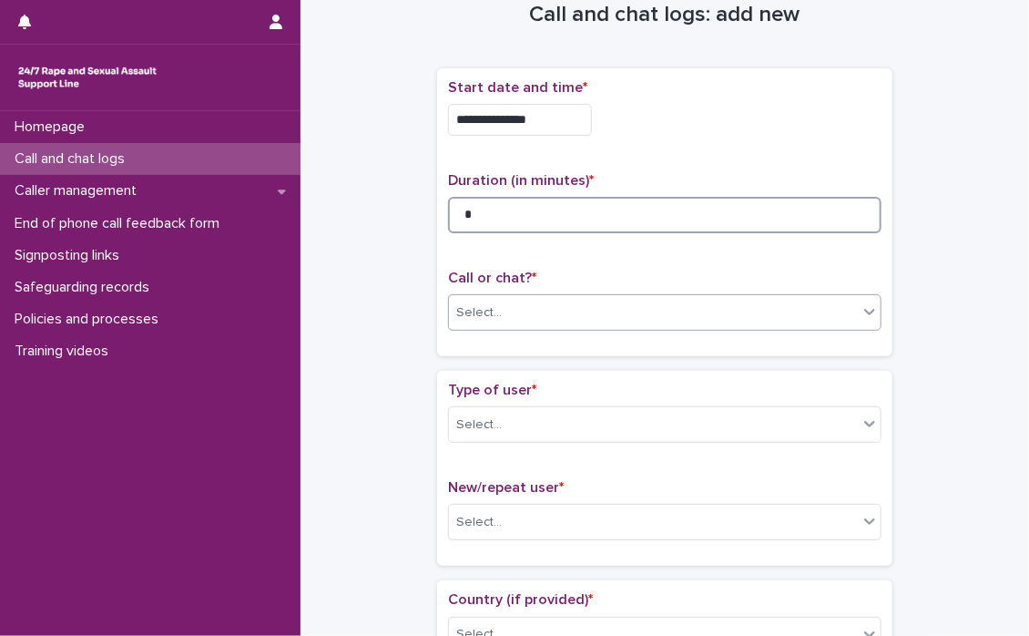
scroll to position [91, 0]
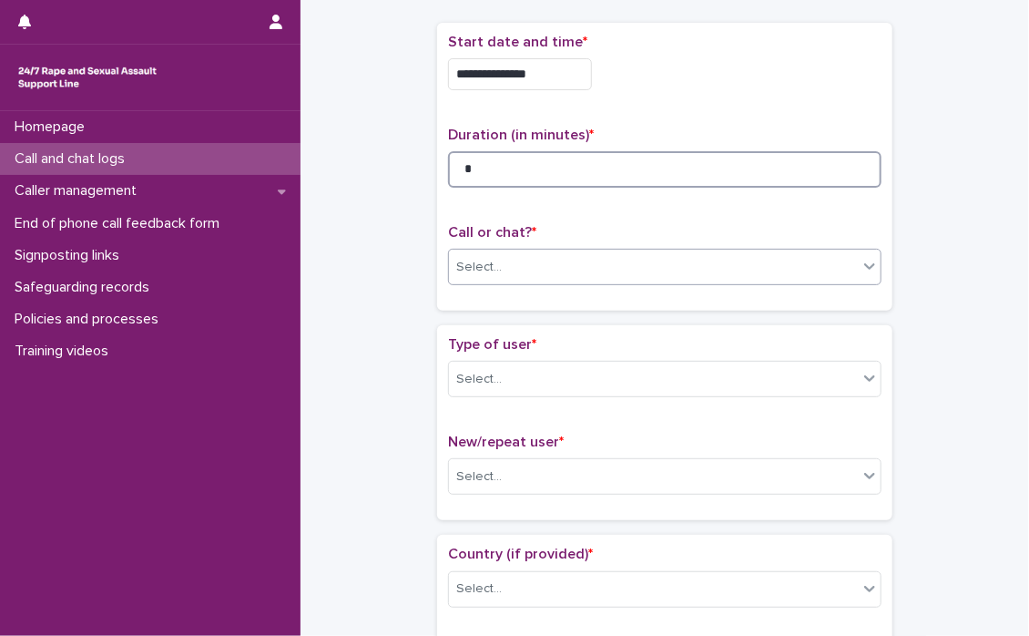
type input "*"
click at [861, 267] on icon at bounding box center [870, 266] width 18 height 18
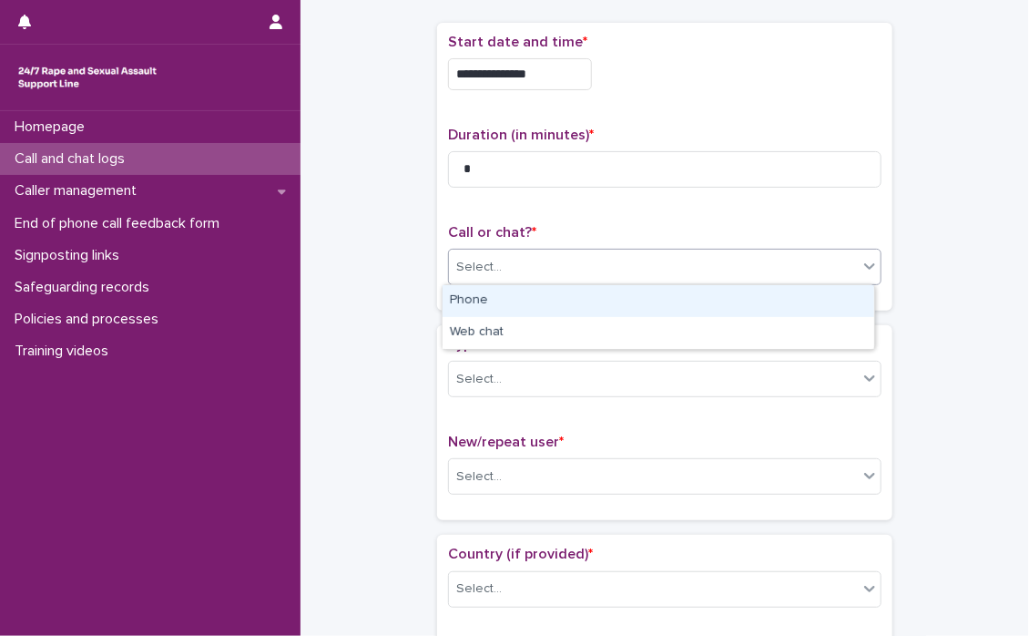
click at [623, 295] on div "Phone" at bounding box center [659, 301] width 432 height 32
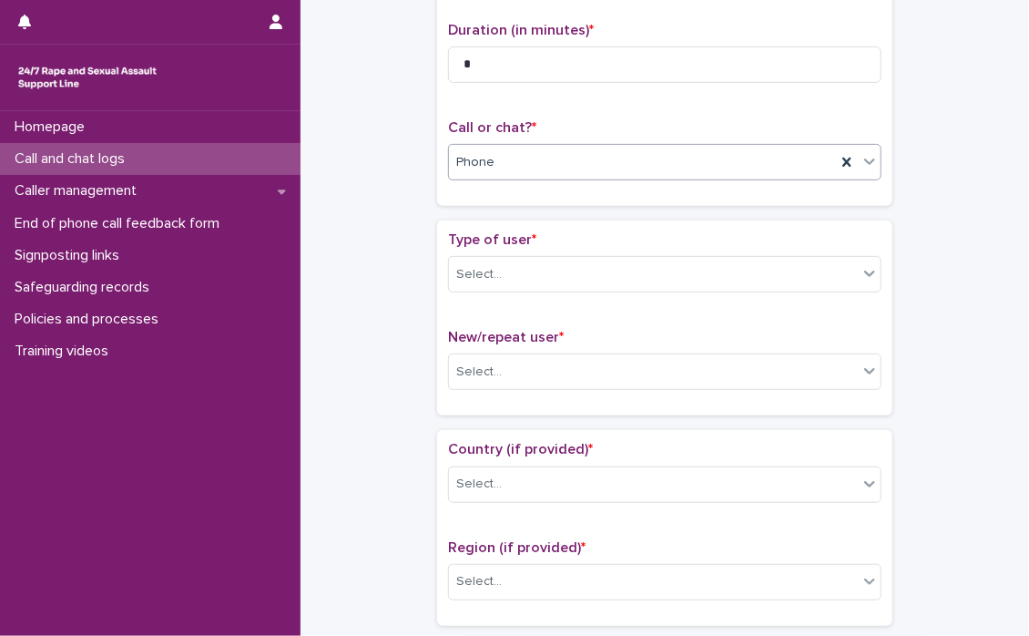
scroll to position [273, 0]
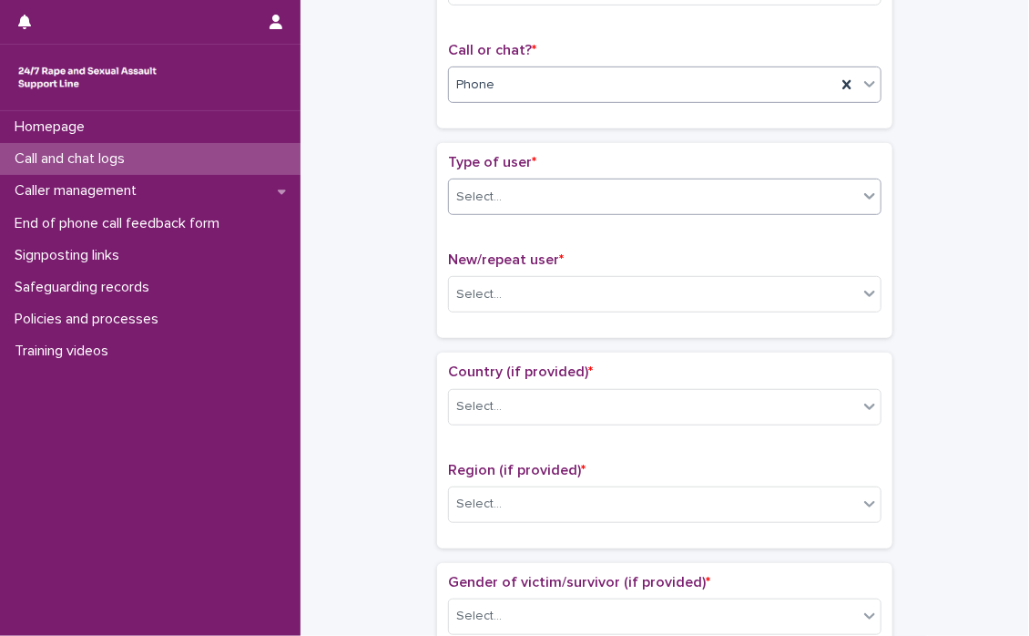
click at [863, 201] on icon at bounding box center [870, 196] width 18 height 18
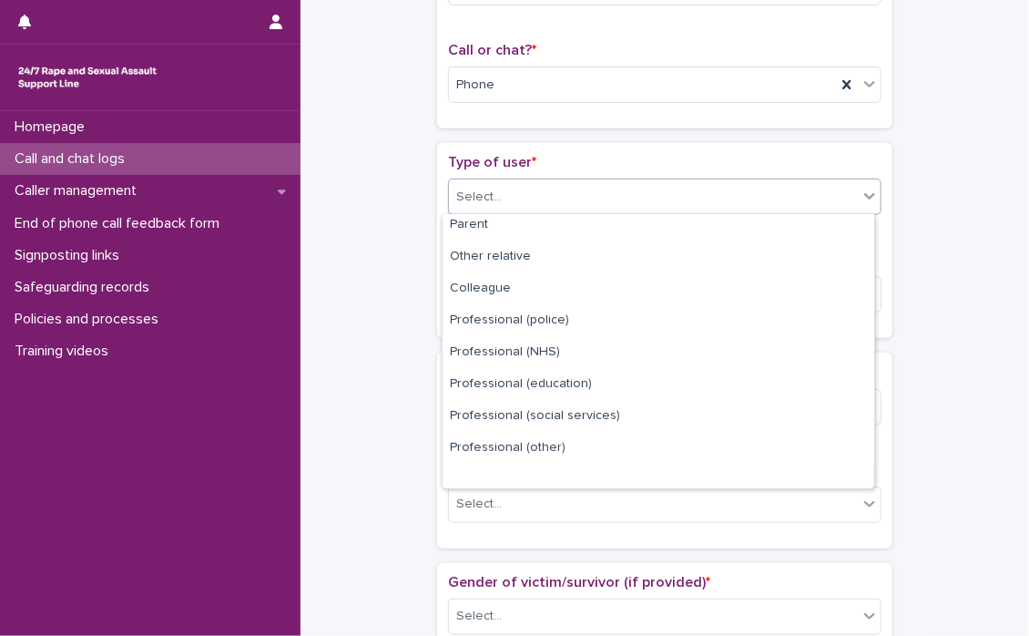
scroll to position [204, 0]
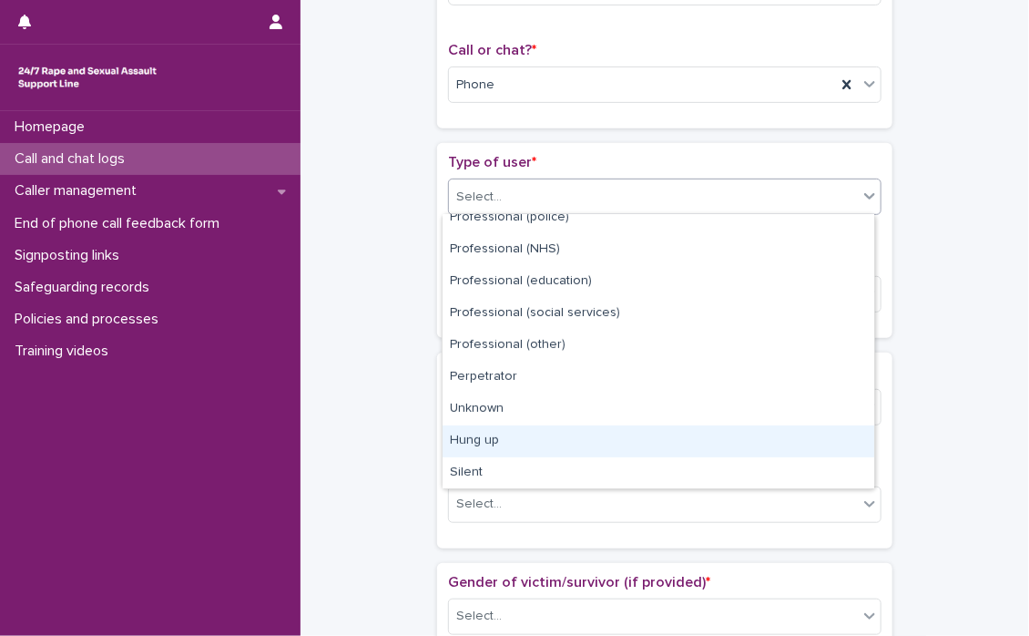
click at [496, 440] on div "Hung up" at bounding box center [659, 441] width 432 height 32
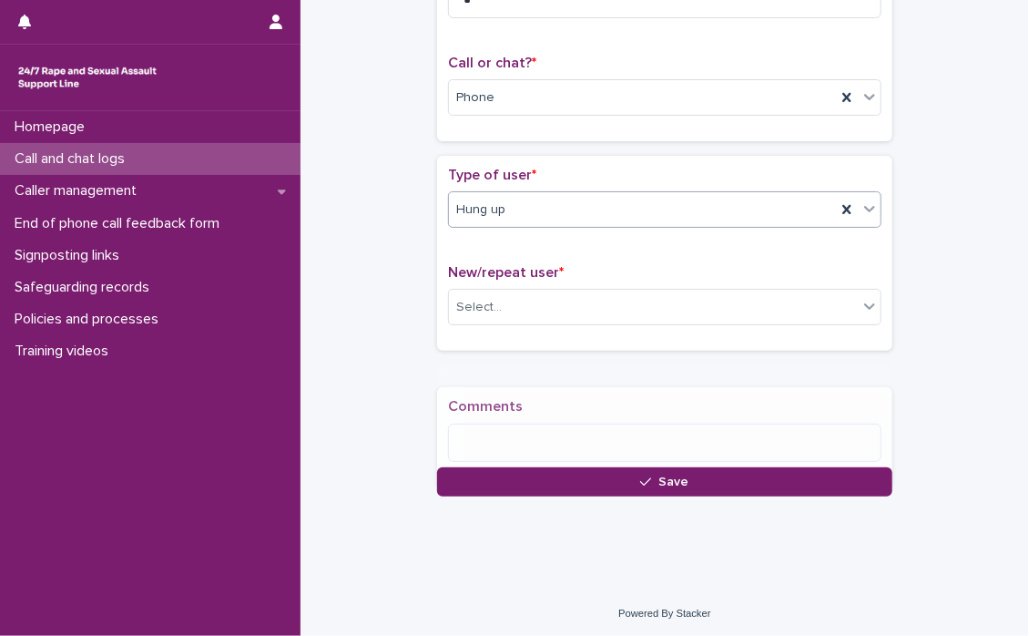
scroll to position [273, 0]
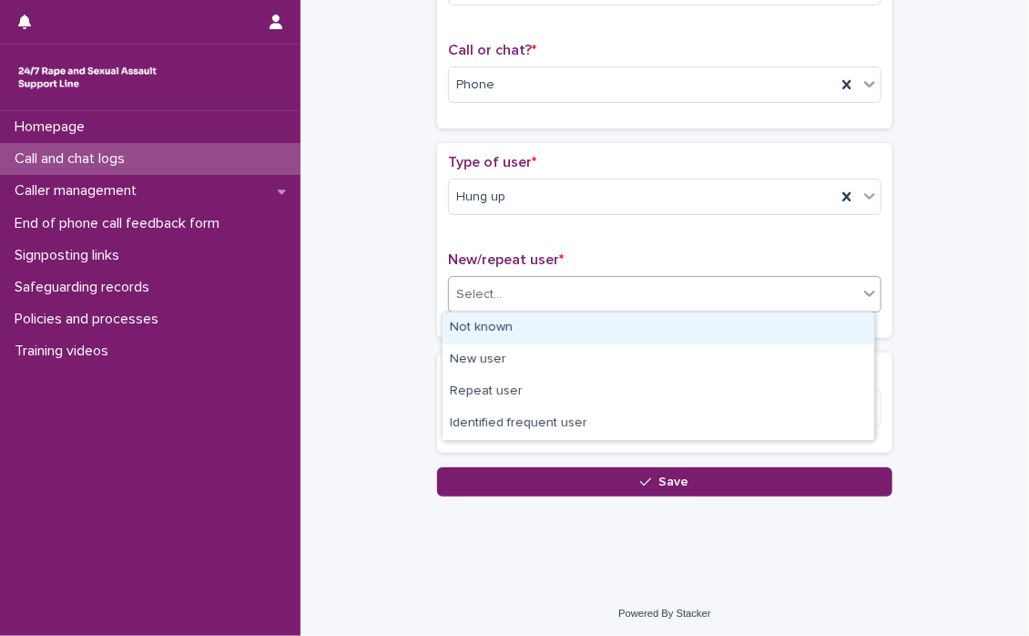
click at [862, 300] on icon at bounding box center [870, 293] width 18 height 18
click at [569, 326] on div "Not known" at bounding box center [659, 328] width 432 height 32
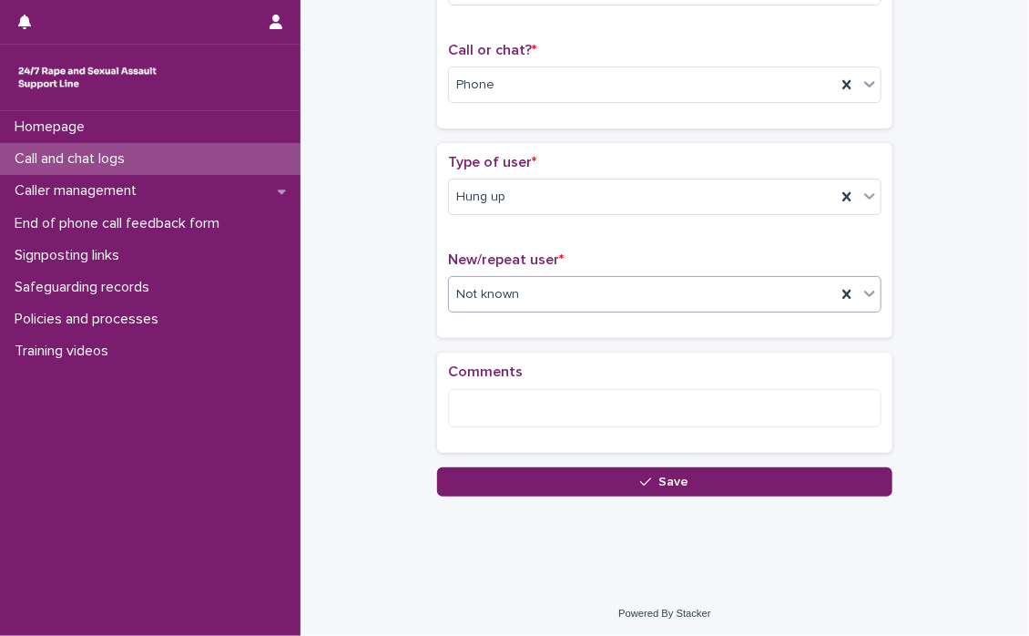
scroll to position [274, 0]
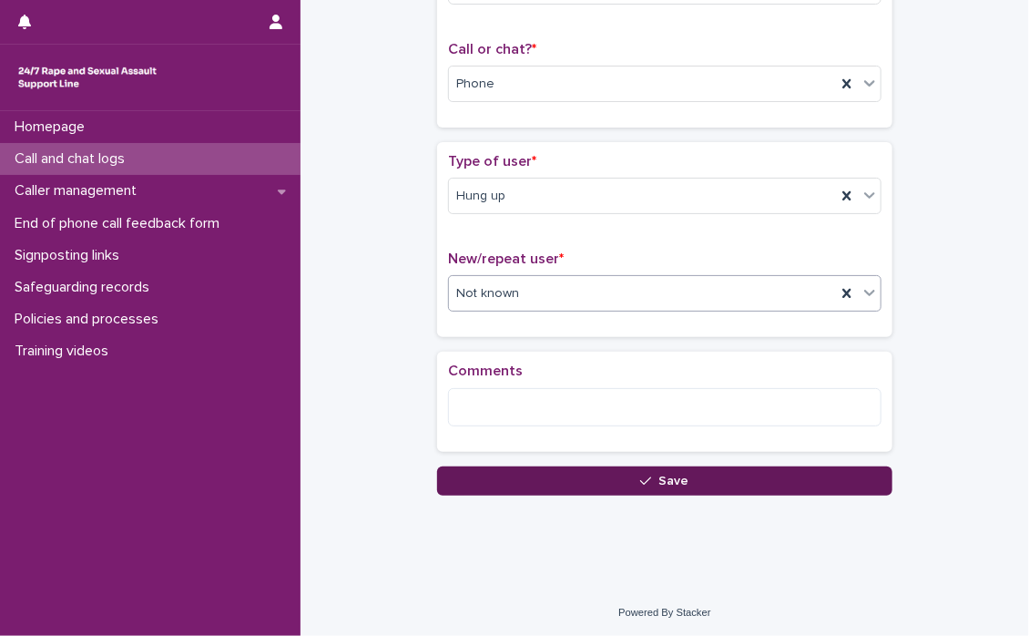
click at [685, 475] on button "Save" at bounding box center [664, 480] width 455 height 29
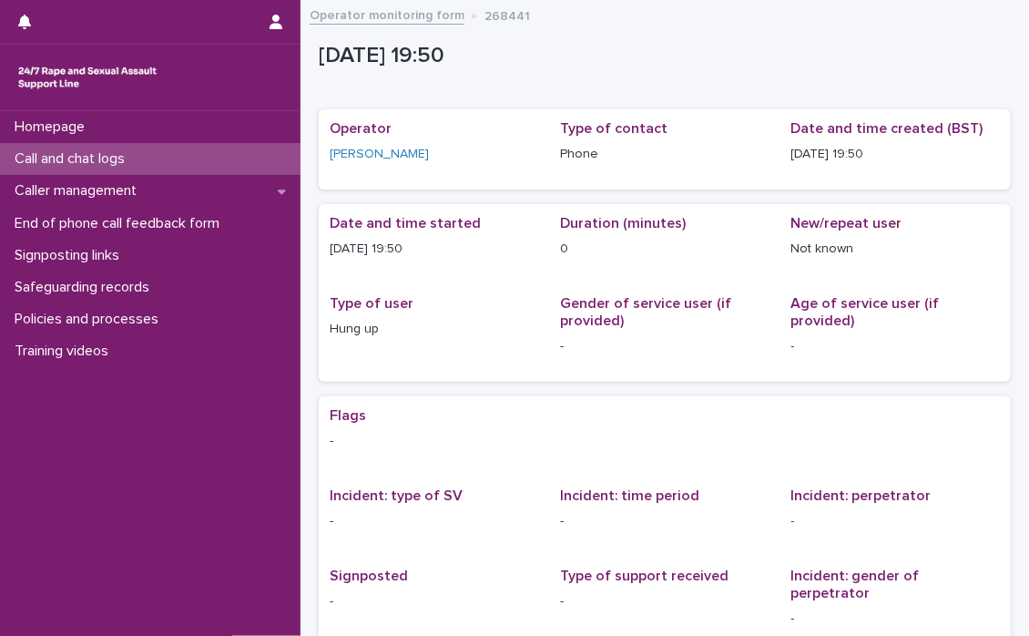
click at [71, 154] on p "Call and chat logs" at bounding box center [73, 158] width 132 height 17
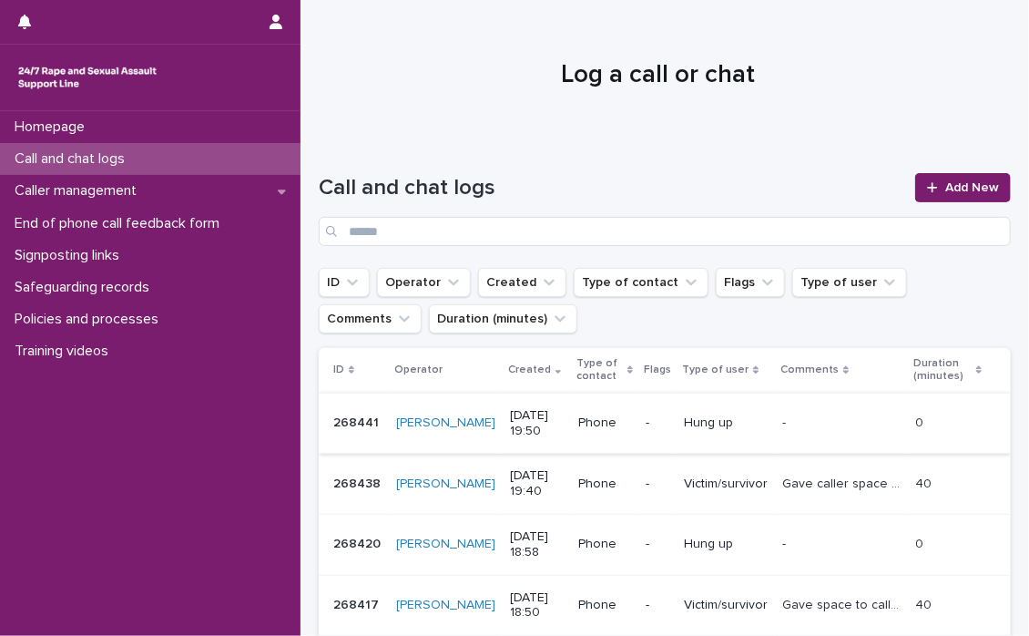
click at [58, 153] on p "Call and chat logs" at bounding box center [73, 158] width 132 height 17
click at [946, 184] on span "Add New" at bounding box center [973, 187] width 54 height 13
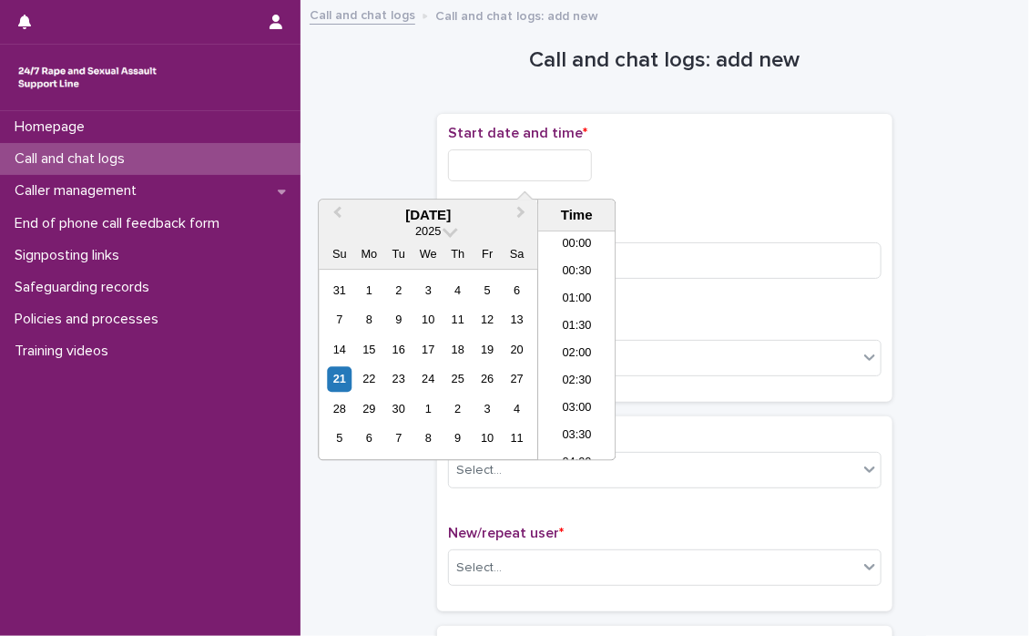
click at [480, 161] on input "text" at bounding box center [520, 165] width 144 height 32
click at [565, 332] on li "20:00" at bounding box center [576, 345] width 77 height 27
type input "**********"
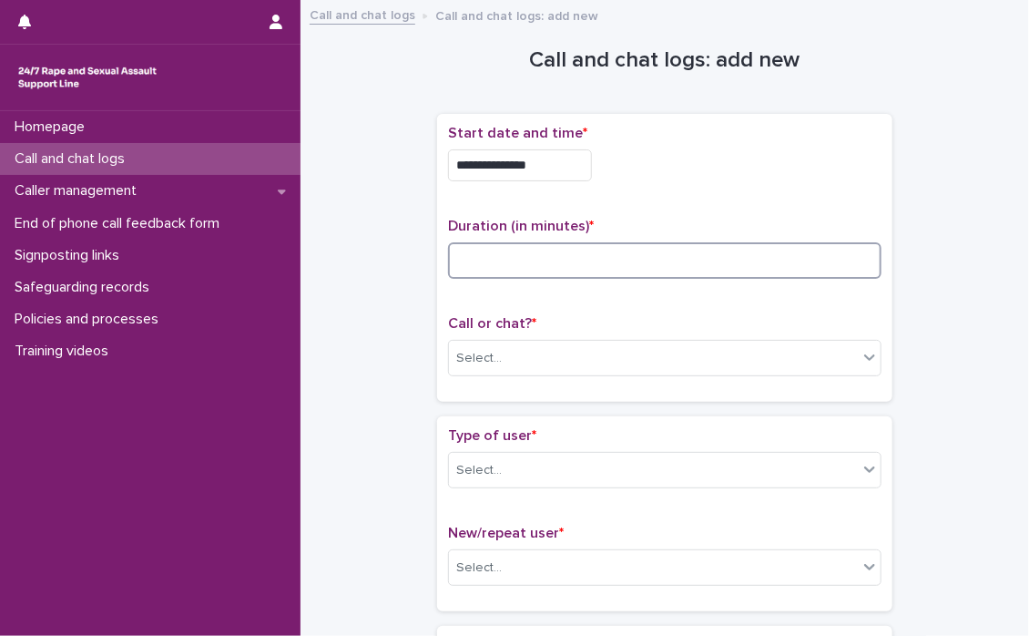
click at [496, 267] on input at bounding box center [665, 260] width 434 height 36
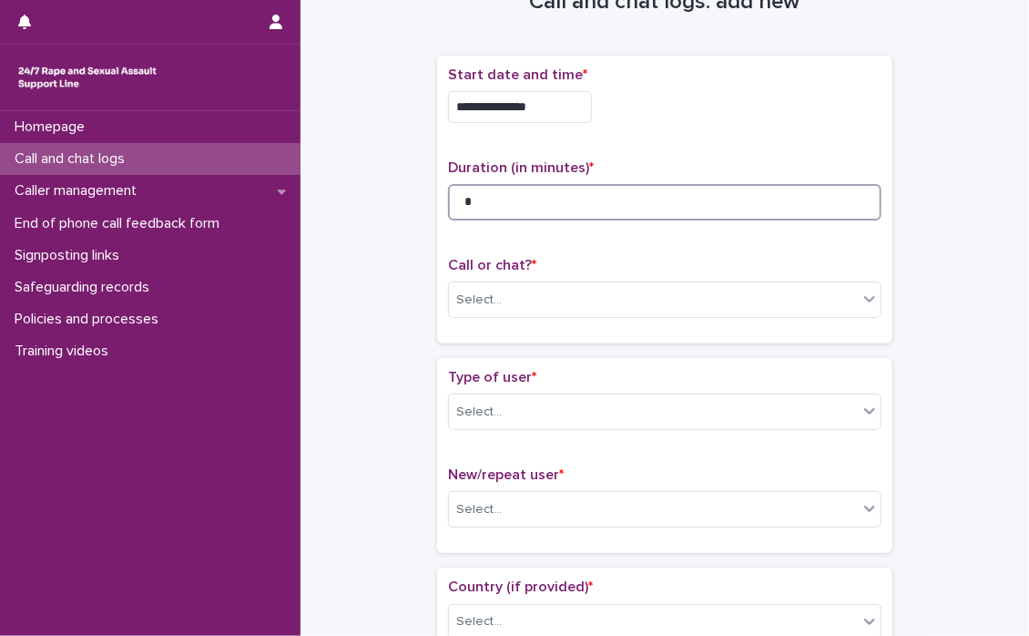
scroll to position [91, 0]
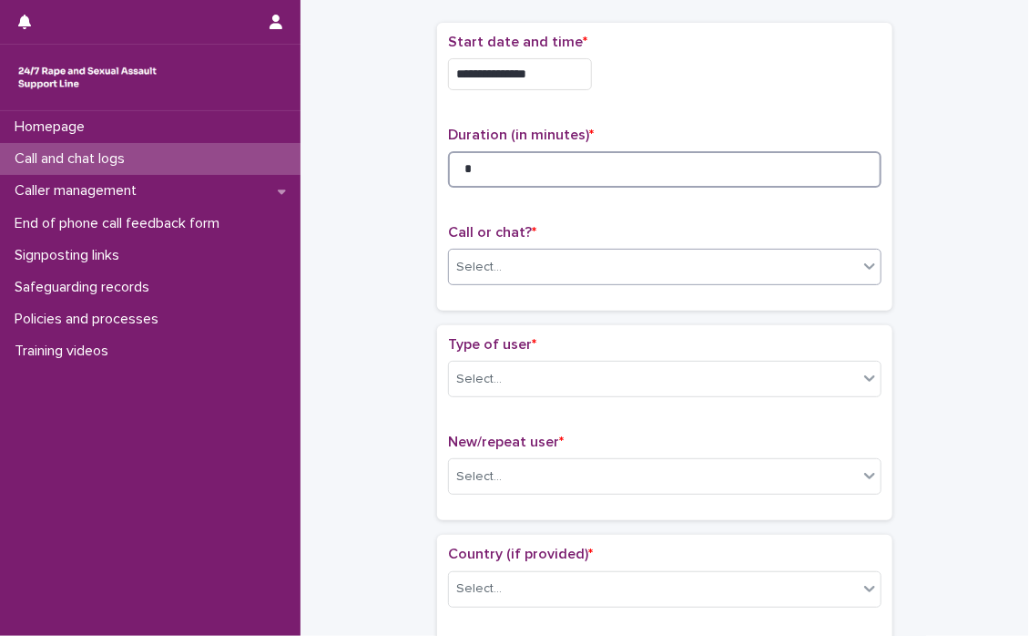
type input "*"
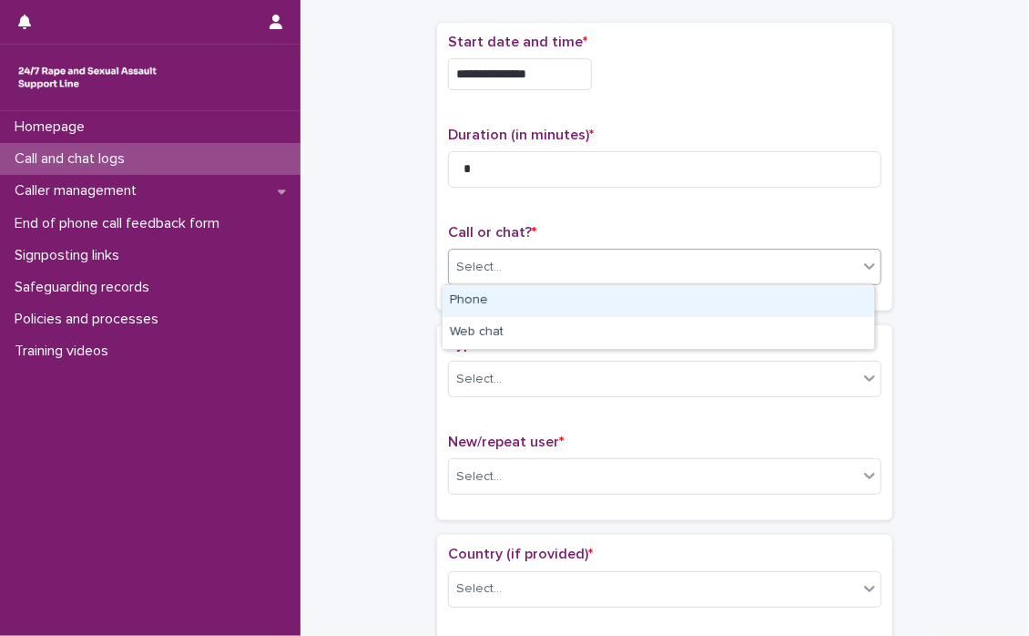
click at [861, 269] on icon at bounding box center [870, 266] width 18 height 18
click at [620, 298] on div "Phone" at bounding box center [659, 301] width 432 height 32
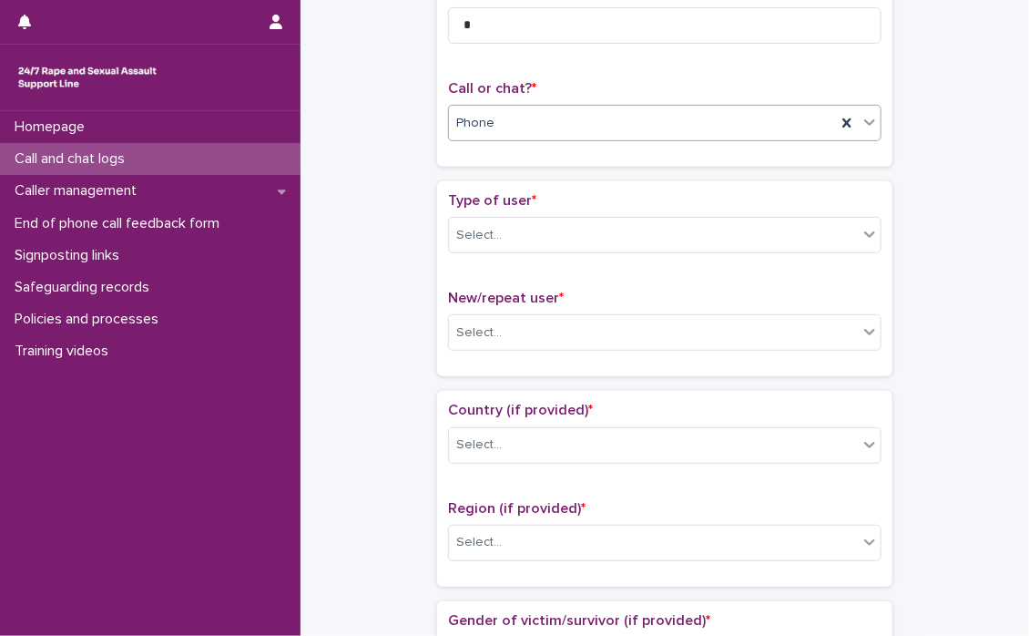
scroll to position [273, 0]
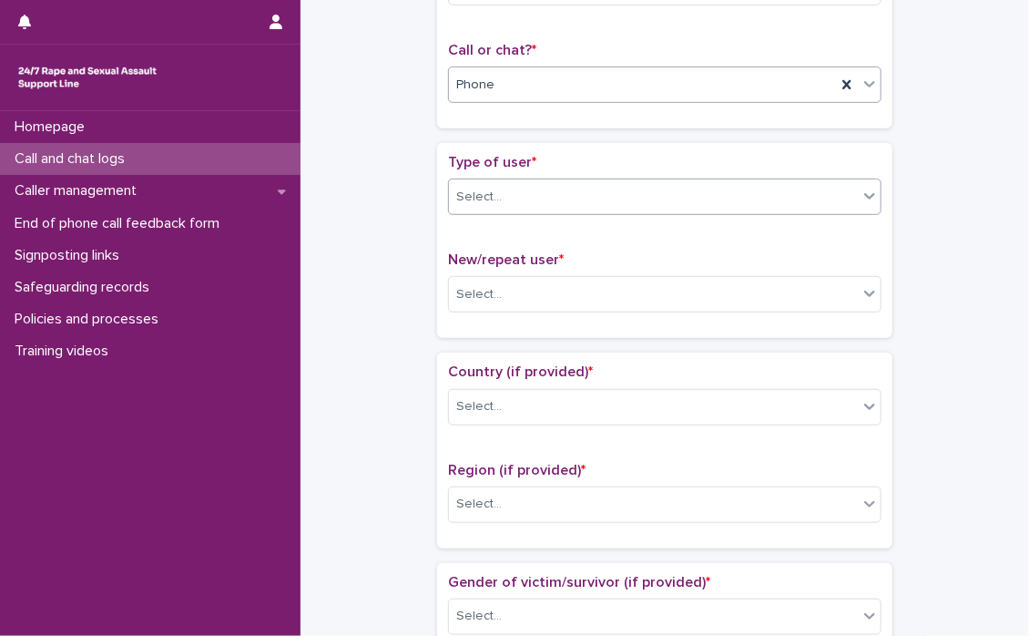
click at [867, 194] on icon at bounding box center [869, 196] width 11 height 6
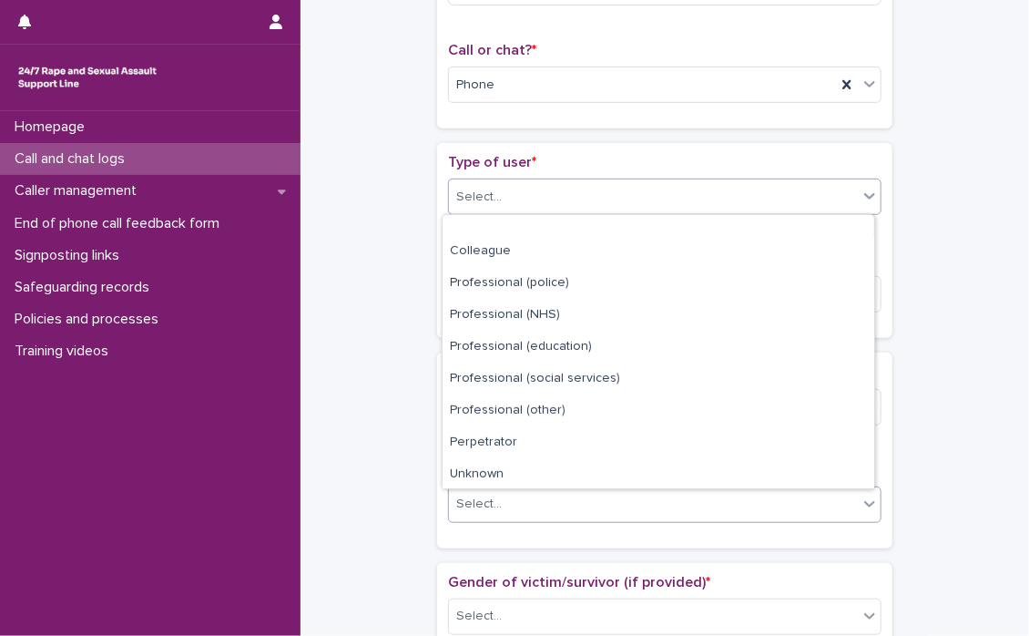
scroll to position [204, 0]
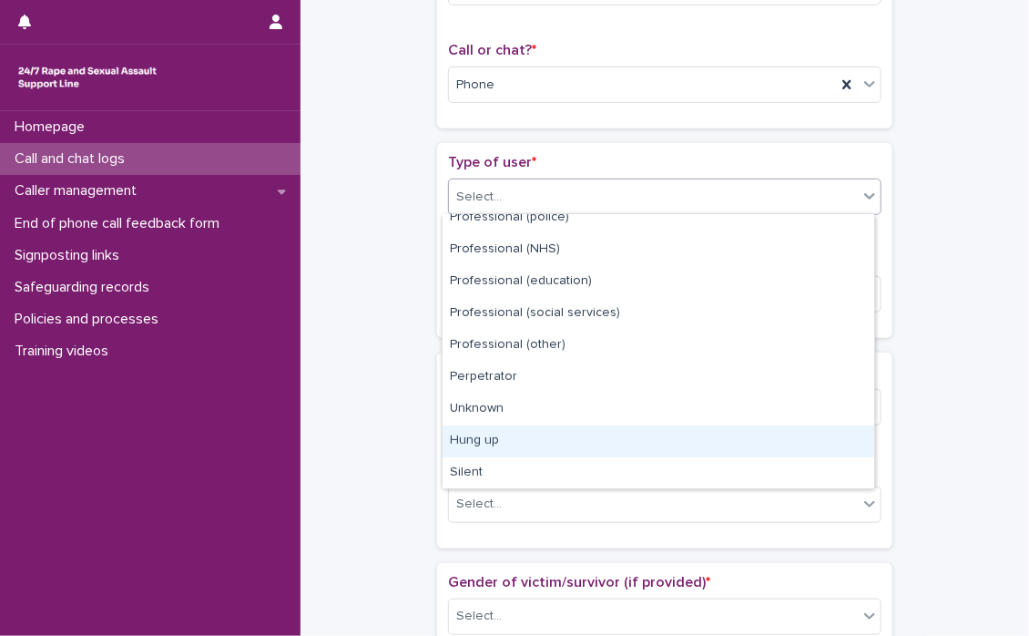
click at [512, 443] on div "Hung up" at bounding box center [659, 441] width 432 height 32
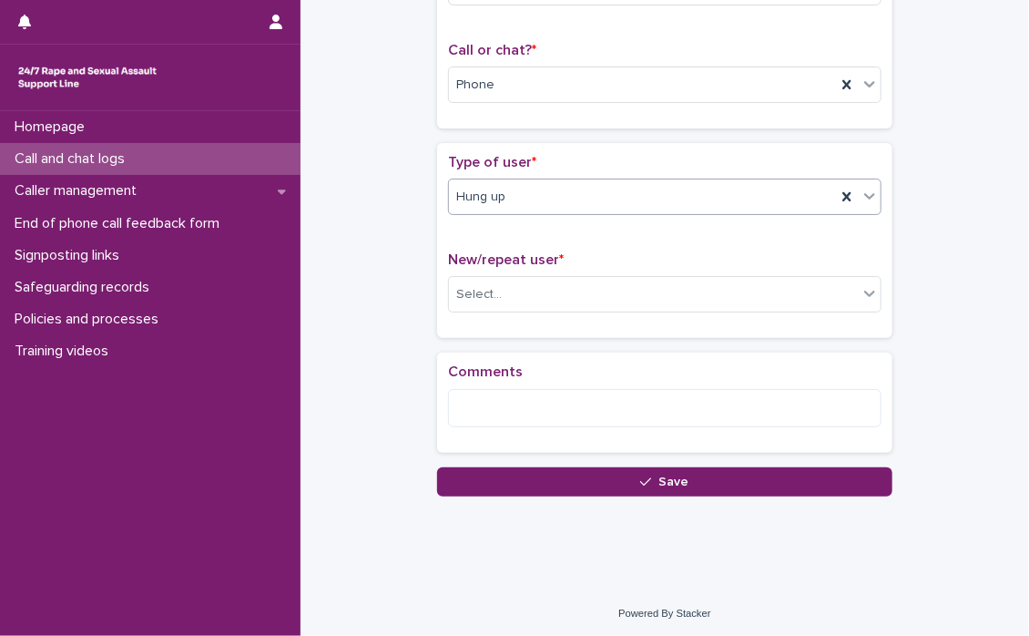
scroll to position [273, 0]
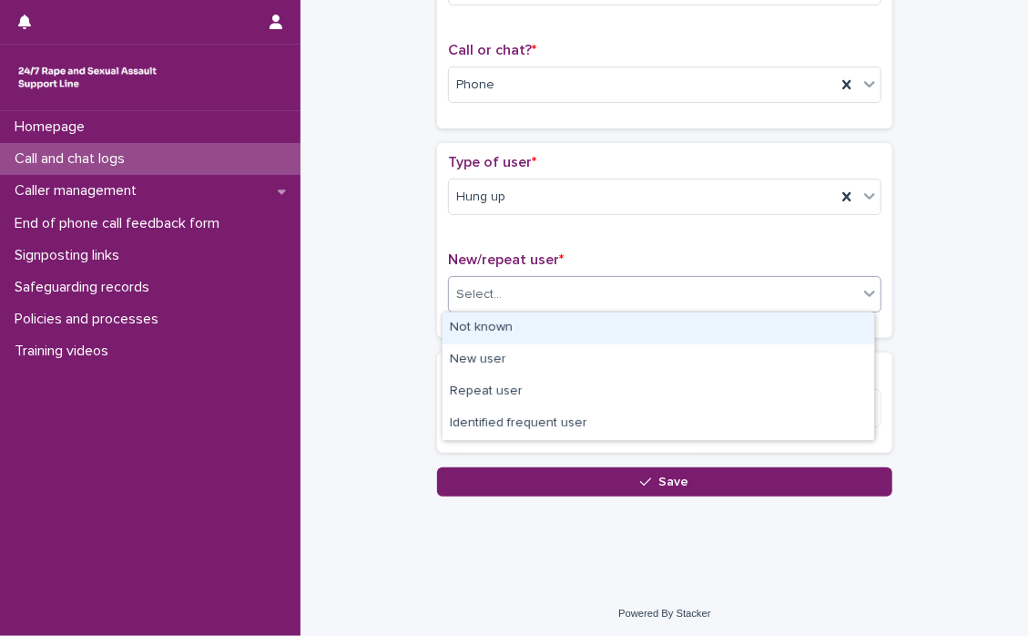
click at [864, 293] on icon at bounding box center [869, 294] width 11 height 6
click at [566, 332] on div "Not known" at bounding box center [659, 328] width 432 height 32
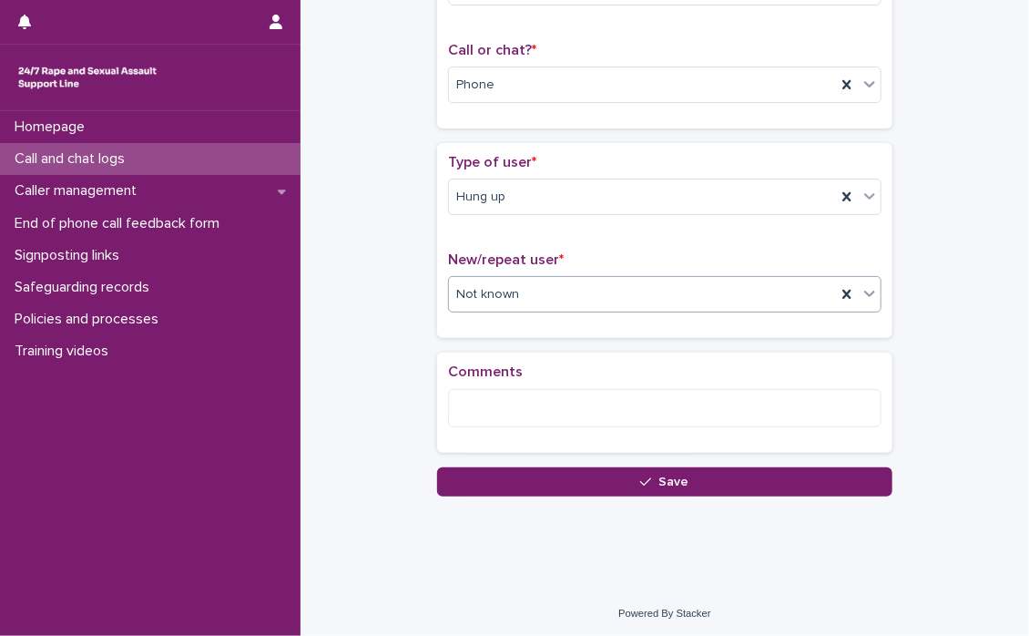
scroll to position [274, 0]
click at [711, 478] on button "Save" at bounding box center [664, 480] width 455 height 29
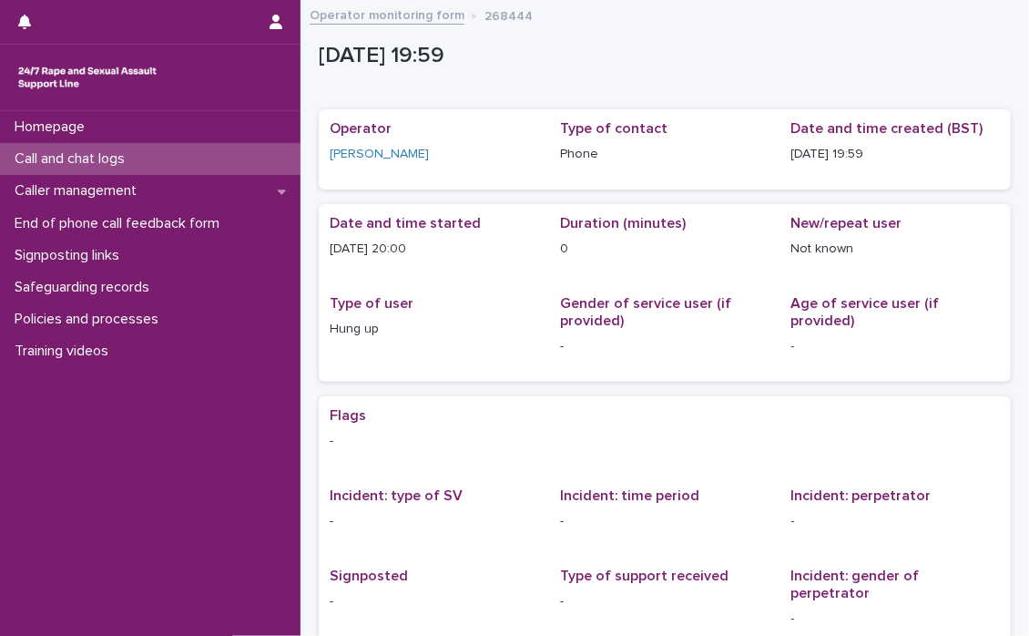
drag, startPoint x: 61, startPoint y: 98, endPoint x: 72, endPoint y: 99, distance: 11.0
click at [61, 98] on div at bounding box center [150, 78] width 301 height 66
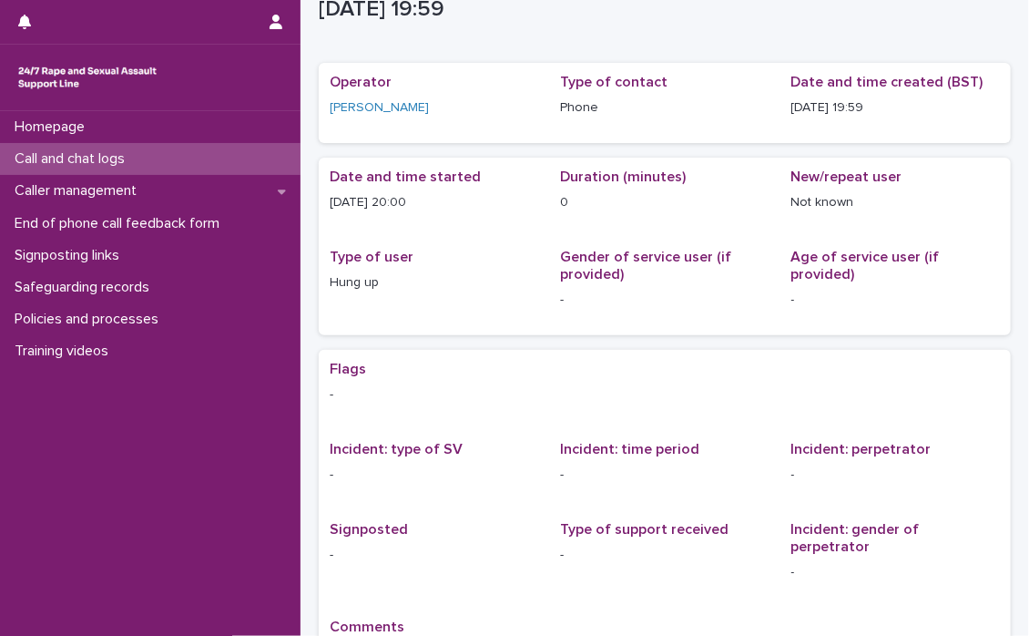
scroll to position [91, 0]
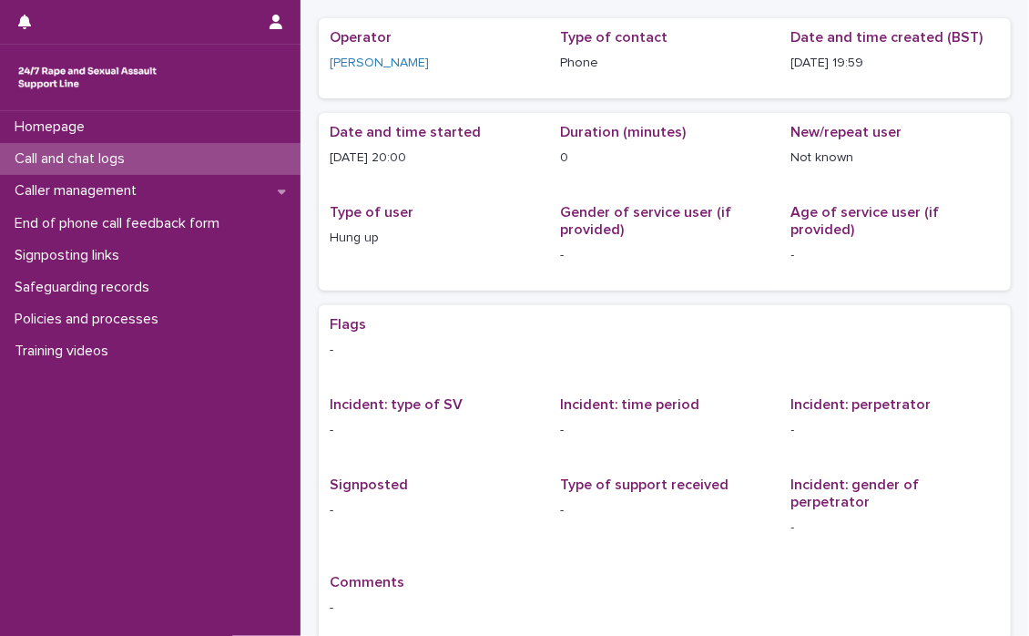
click at [132, 156] on p "Call and chat logs" at bounding box center [73, 158] width 132 height 17
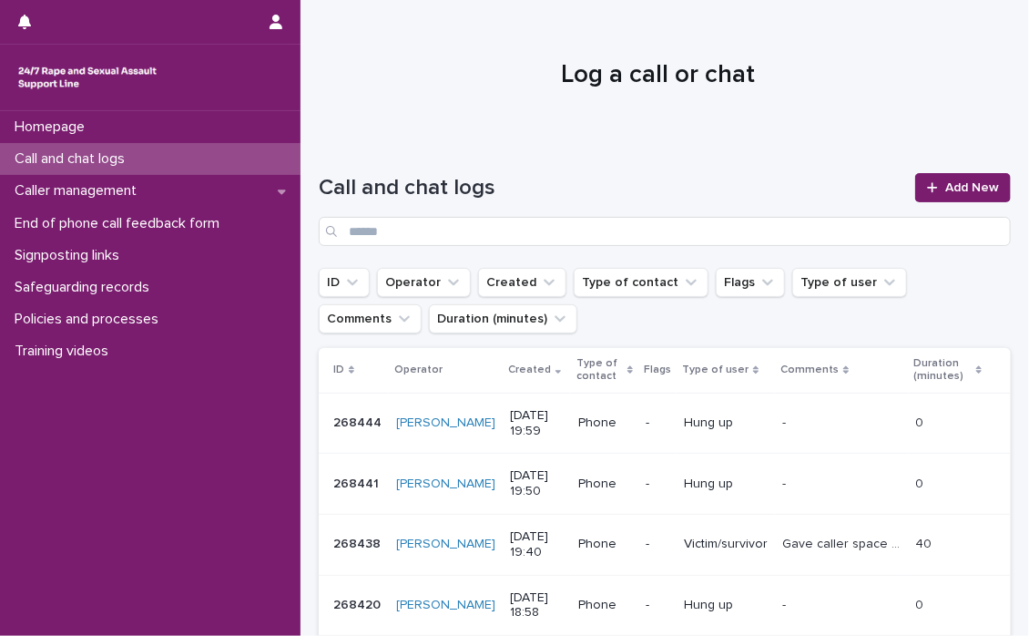
click at [791, 143] on div "Call and chat logs Add New" at bounding box center [665, 202] width 692 height 131
click at [952, 183] on span "Add New" at bounding box center [973, 187] width 54 height 13
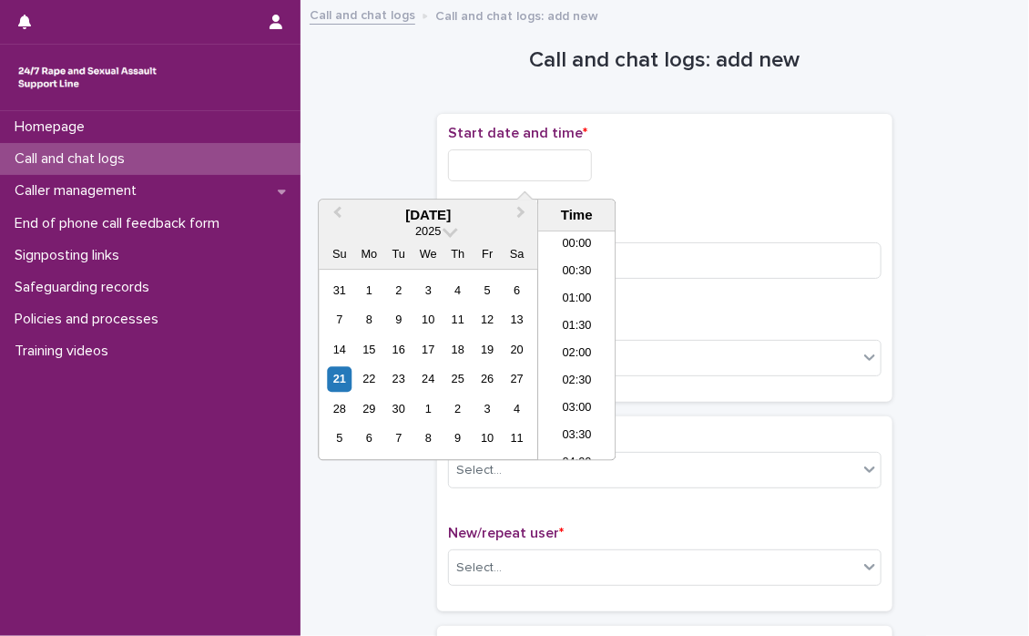
click at [475, 162] on input "text" at bounding box center [520, 165] width 144 height 32
click at [568, 309] on li "20:00" at bounding box center [576, 318] width 77 height 27
click at [569, 168] on input "**********" at bounding box center [520, 165] width 144 height 32
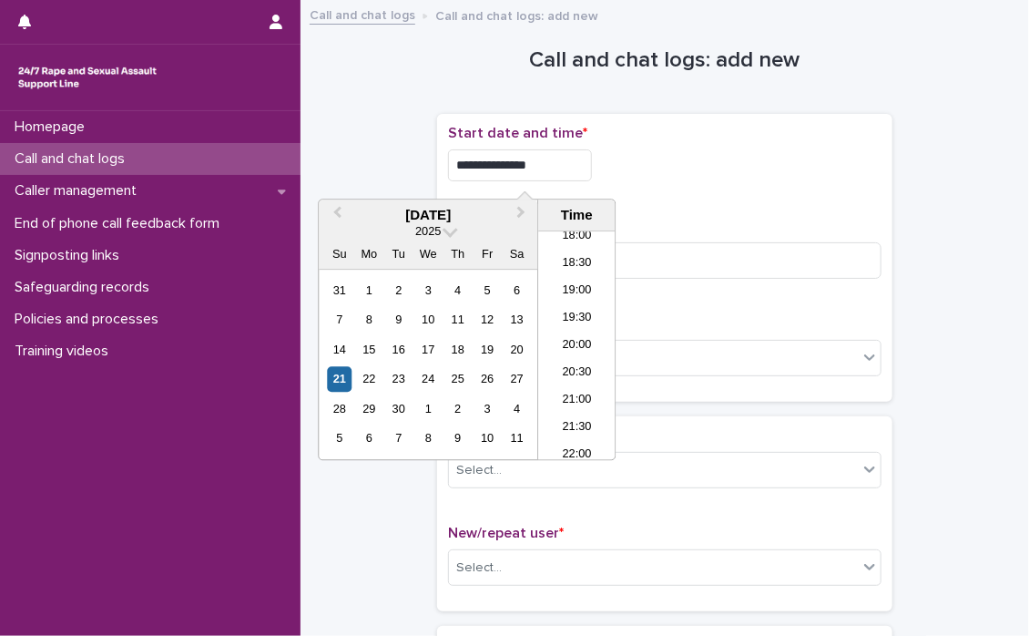
type input "**********"
click at [731, 190] on div "**********" at bounding box center [665, 160] width 434 height 71
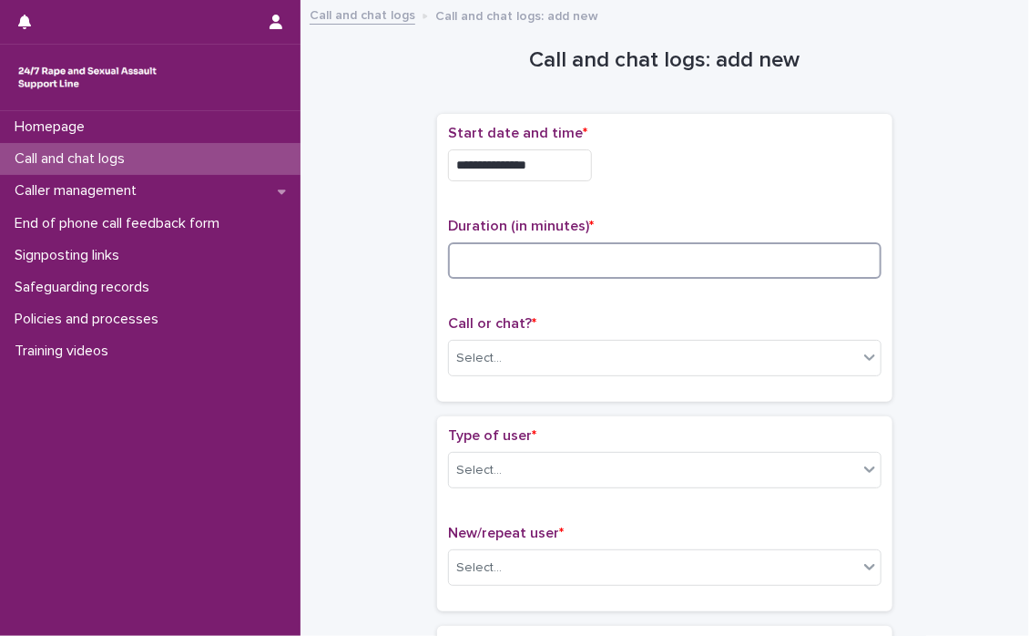
click at [482, 260] on input at bounding box center [665, 260] width 434 height 36
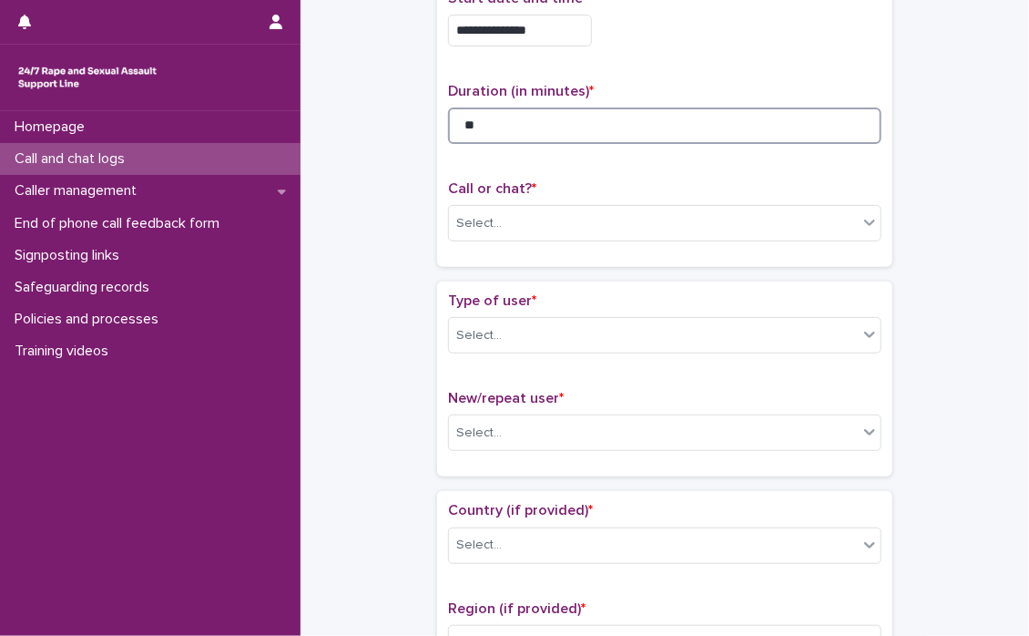
scroll to position [182, 0]
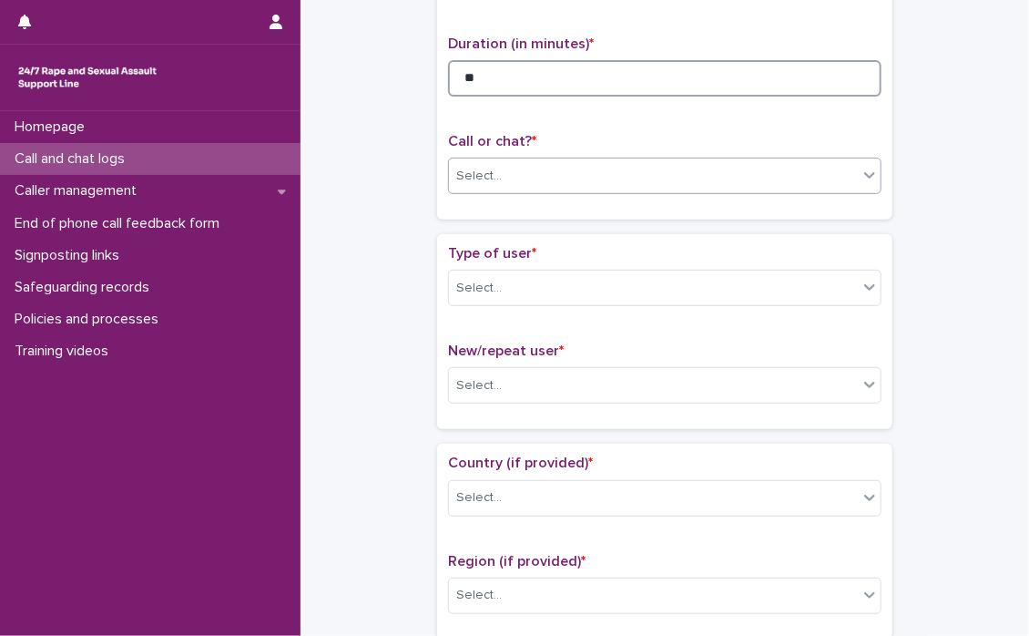
type input "**"
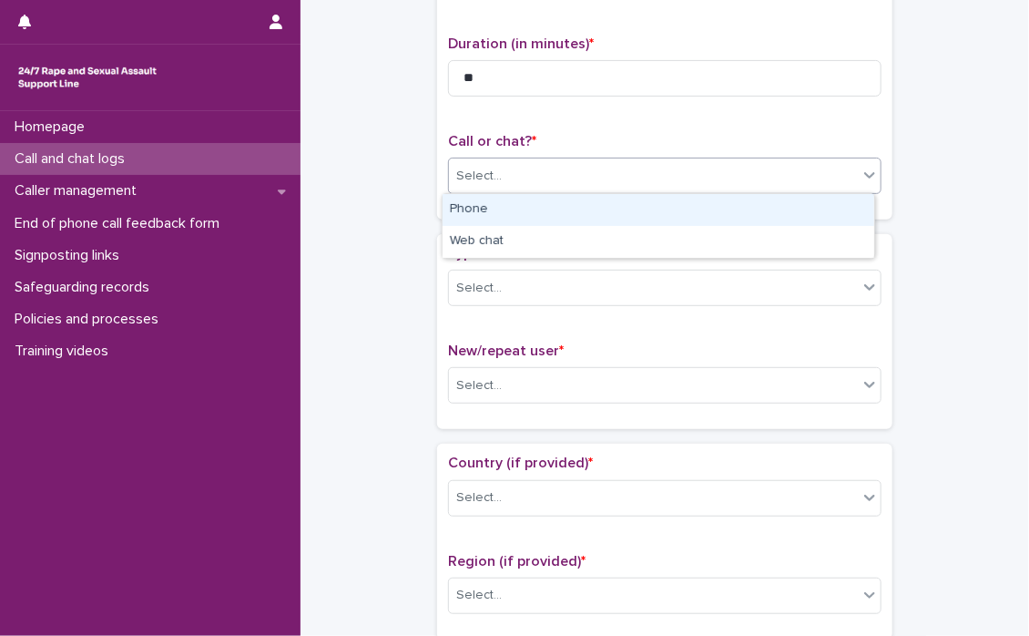
click at [871, 173] on icon at bounding box center [870, 175] width 18 height 18
click at [639, 210] on div "Phone" at bounding box center [659, 210] width 432 height 32
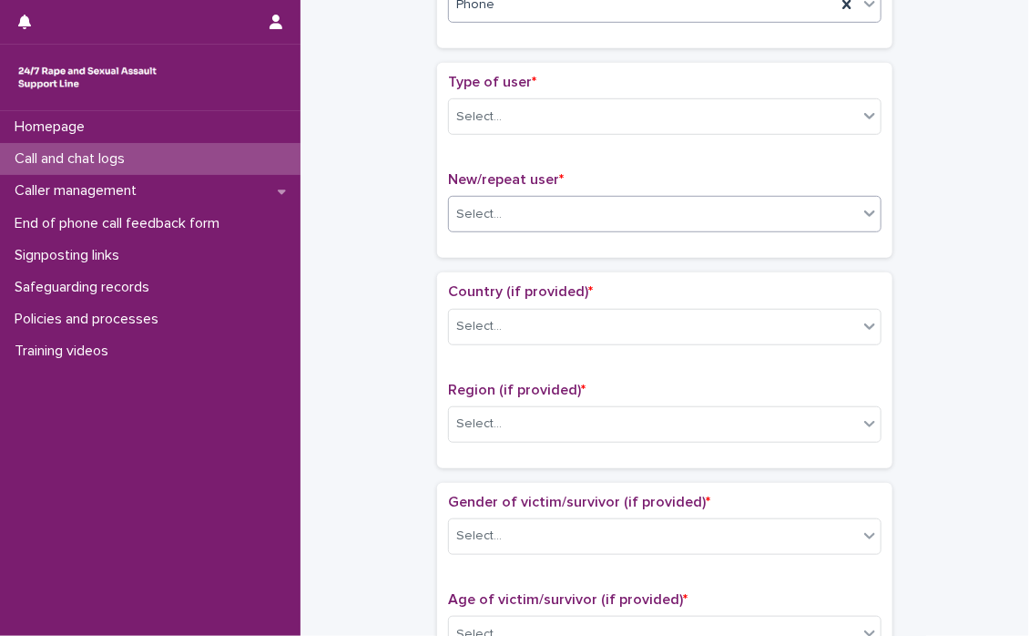
scroll to position [364, 0]
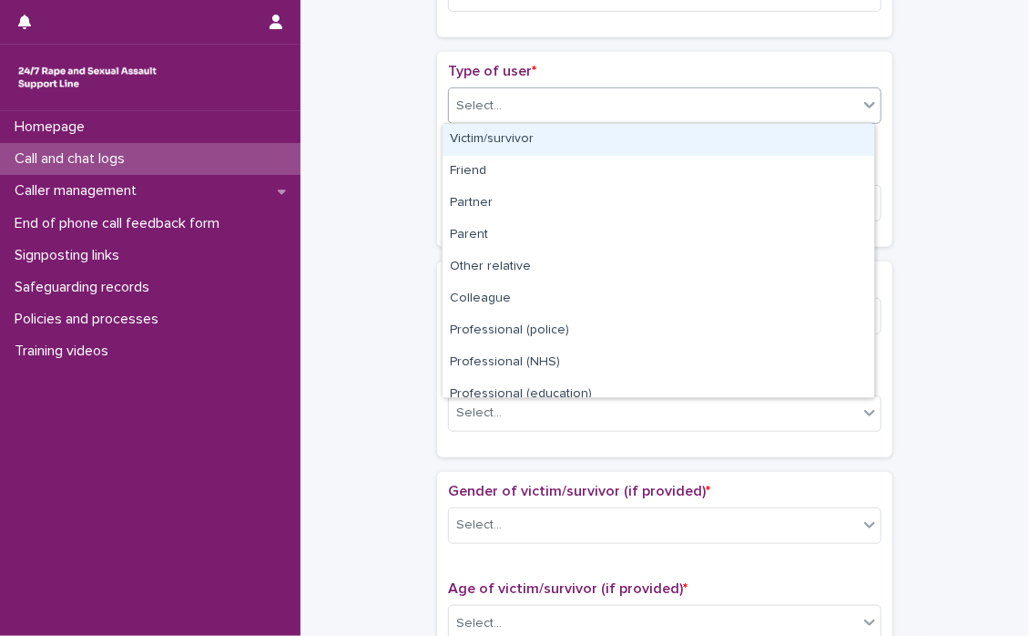
click at [867, 112] on icon at bounding box center [870, 105] width 18 height 18
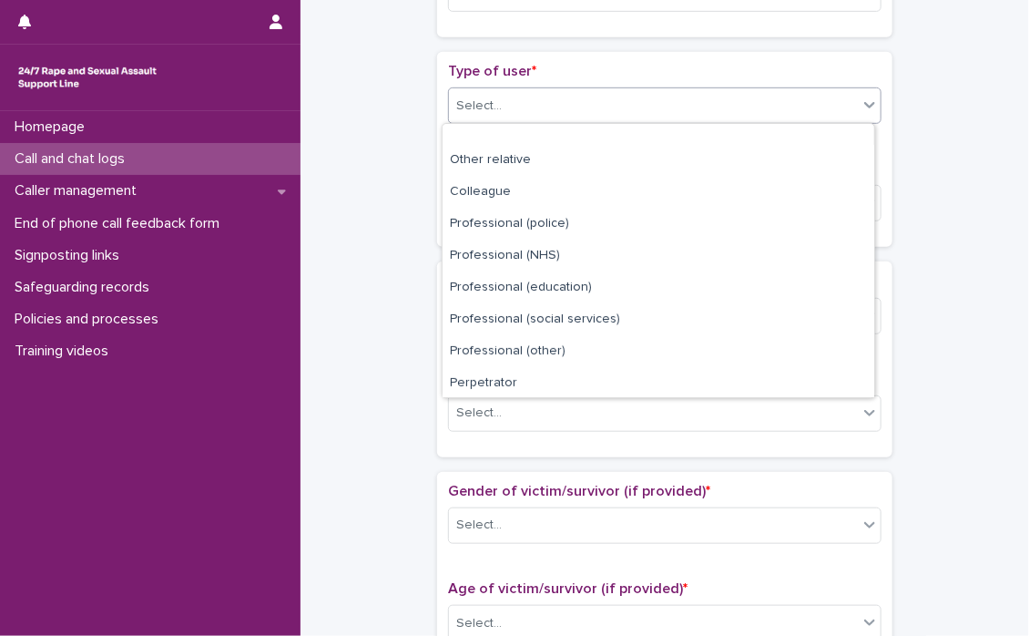
scroll to position [204, 0]
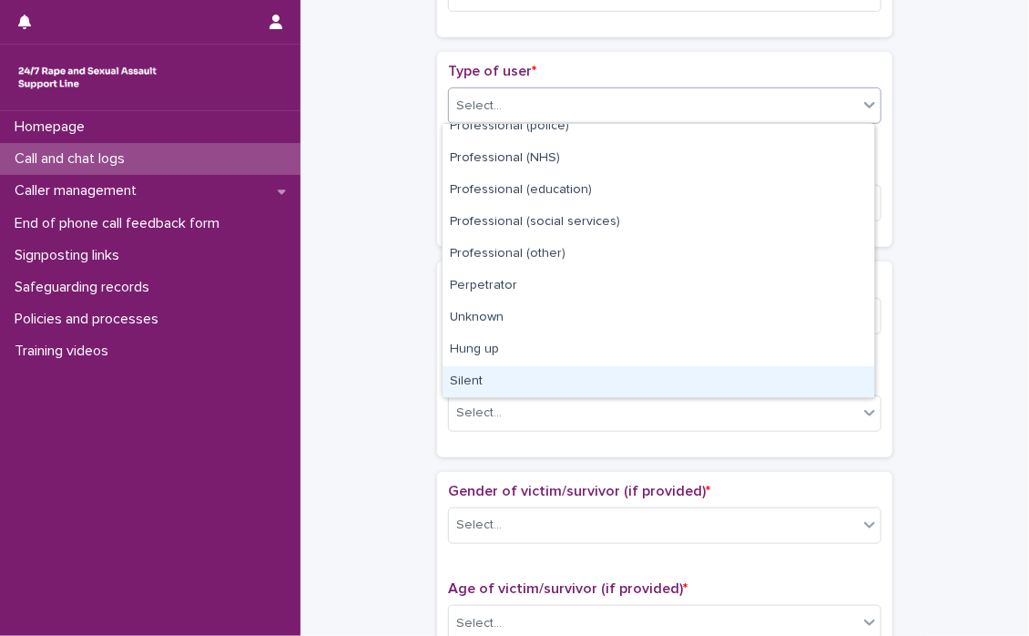
click at [473, 381] on div "Silent" at bounding box center [659, 382] width 432 height 32
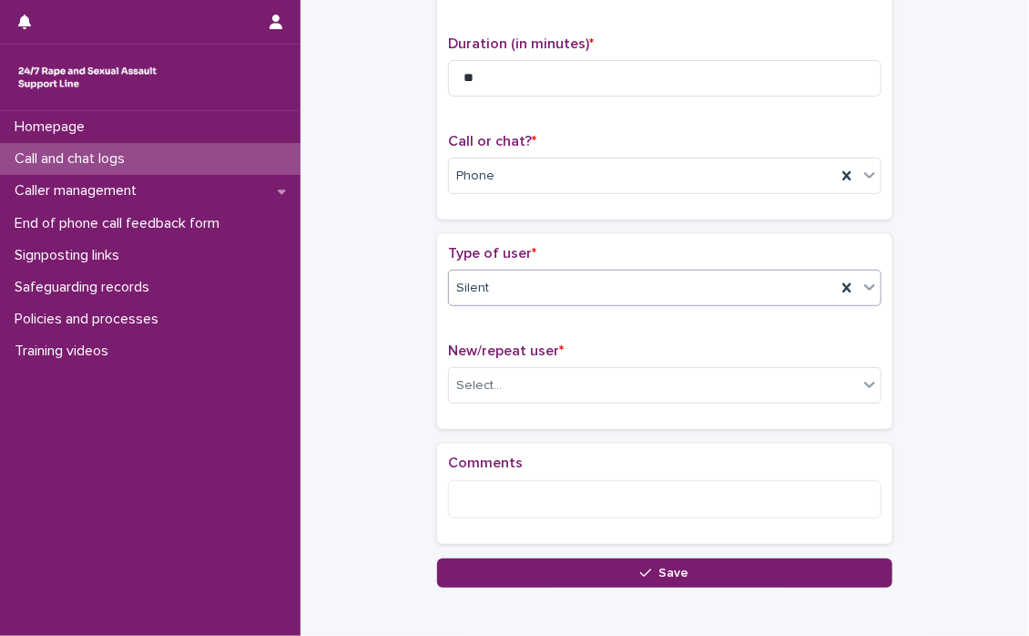
scroll to position [273, 0]
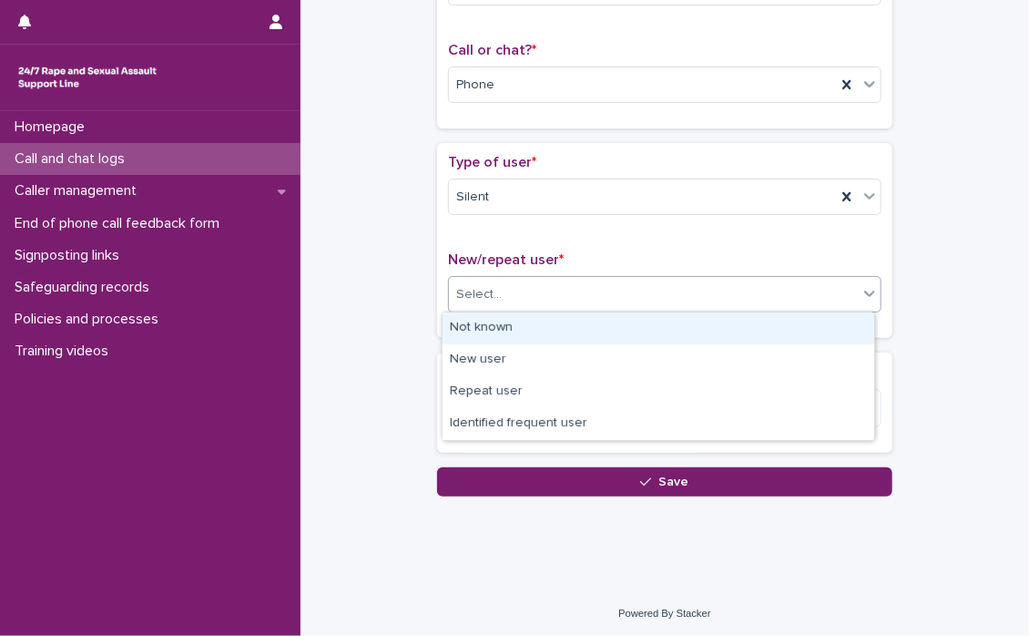
click at [861, 298] on icon at bounding box center [870, 293] width 18 height 18
click at [535, 326] on div "Not known" at bounding box center [659, 328] width 432 height 32
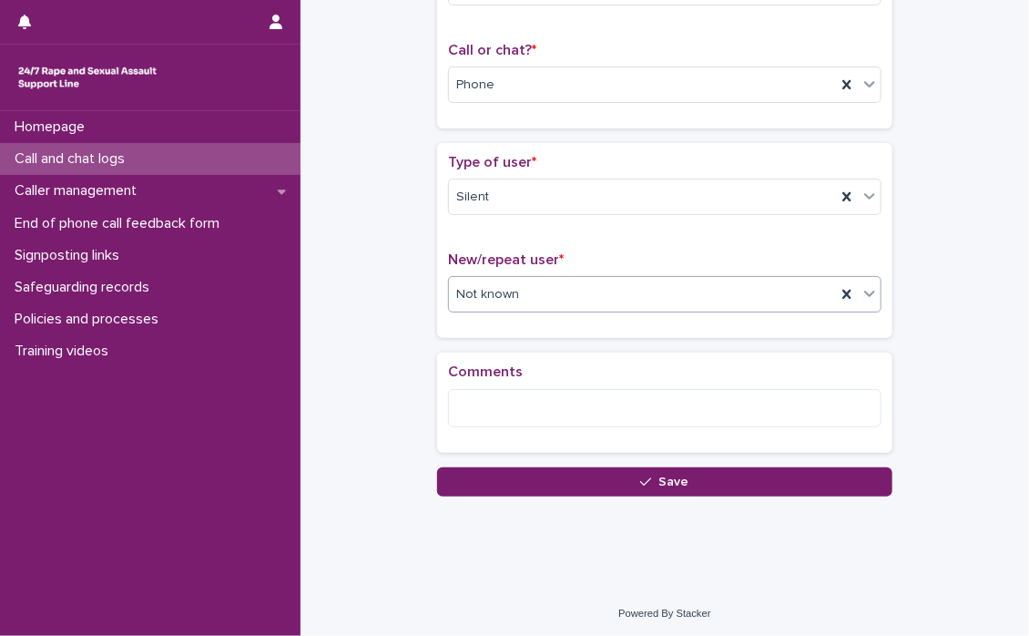
scroll to position [274, 0]
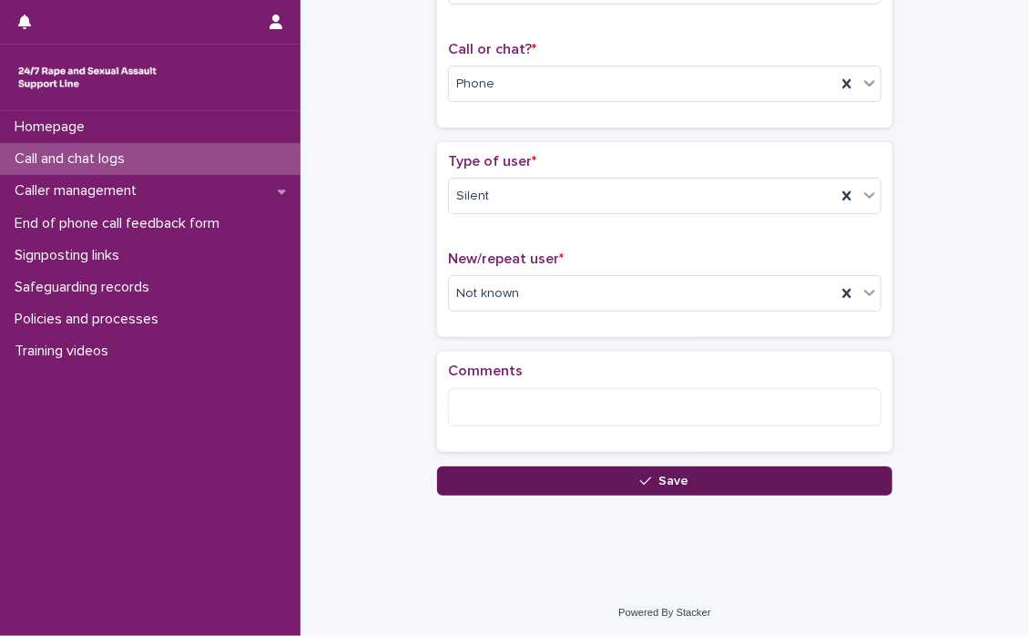
click at [667, 475] on span "Save" at bounding box center [674, 481] width 30 height 13
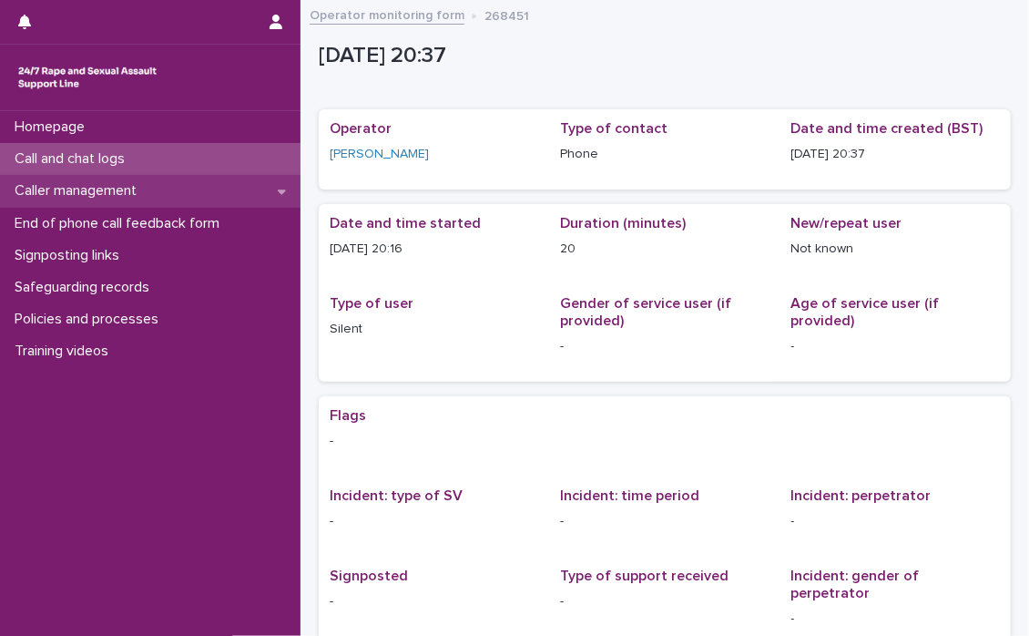
click at [281, 192] on icon at bounding box center [282, 191] width 8 height 5
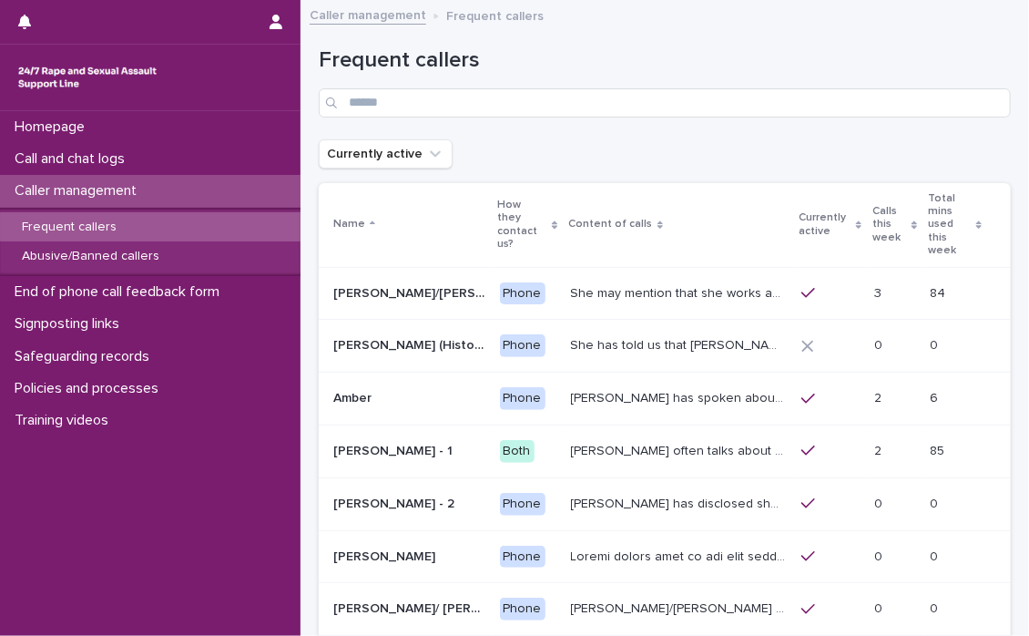
click at [57, 220] on p "Frequent callers" at bounding box center [69, 227] width 124 height 15
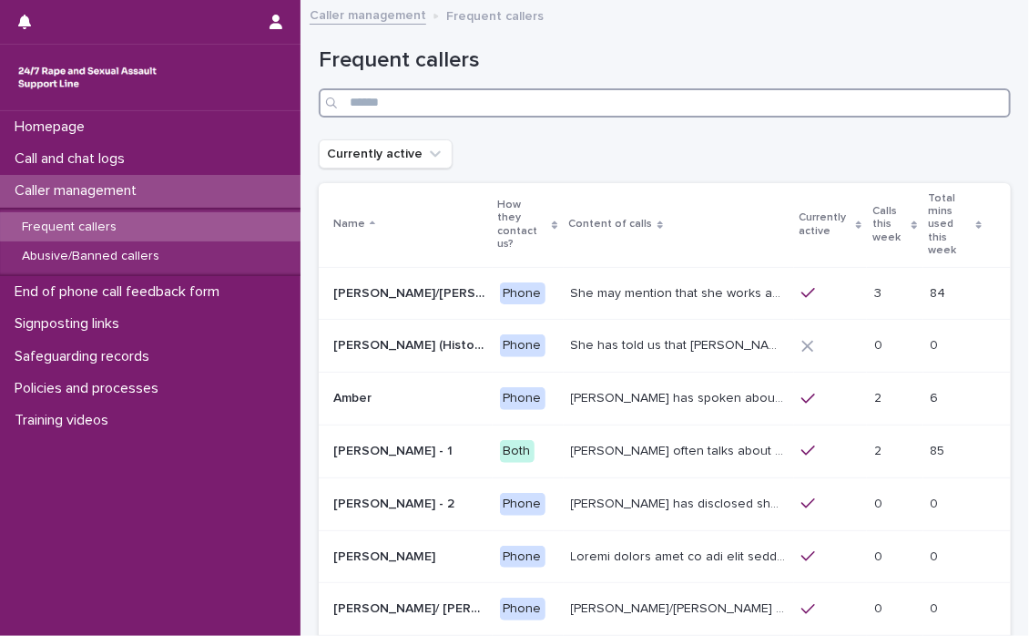
click at [412, 107] on input "Search" at bounding box center [665, 102] width 692 height 29
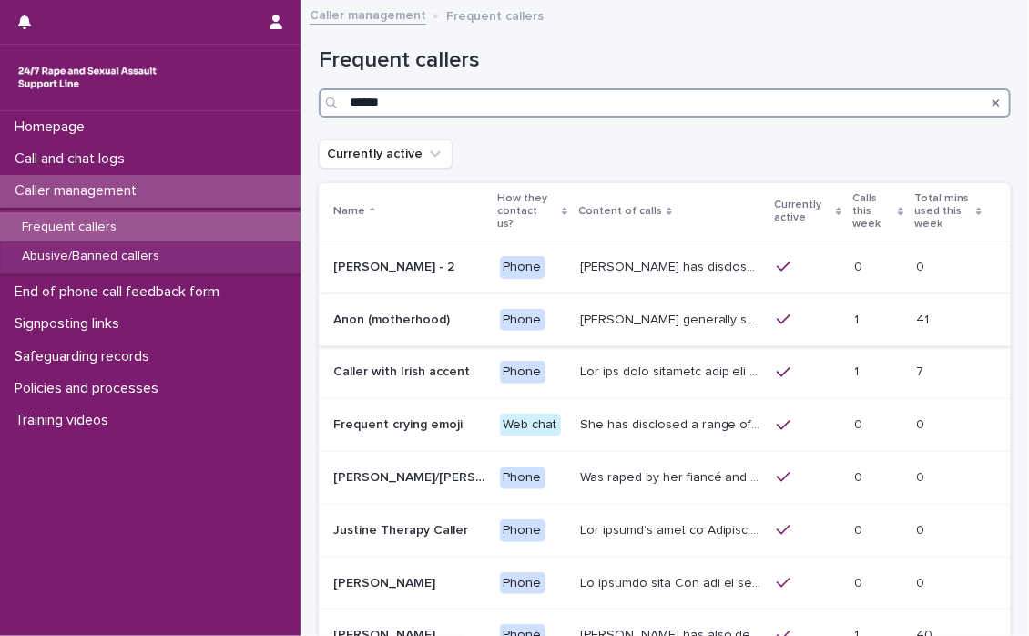
type input "******"
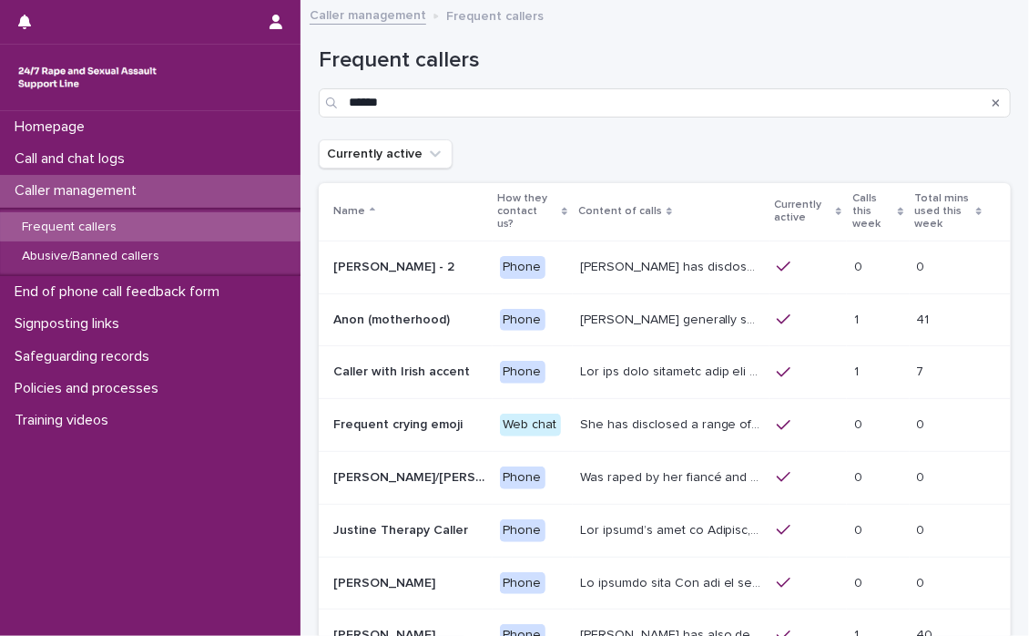
click at [612, 328] on p "[PERSON_NAME] generally speaks conversationally about many different things in …" at bounding box center [673, 318] width 186 height 19
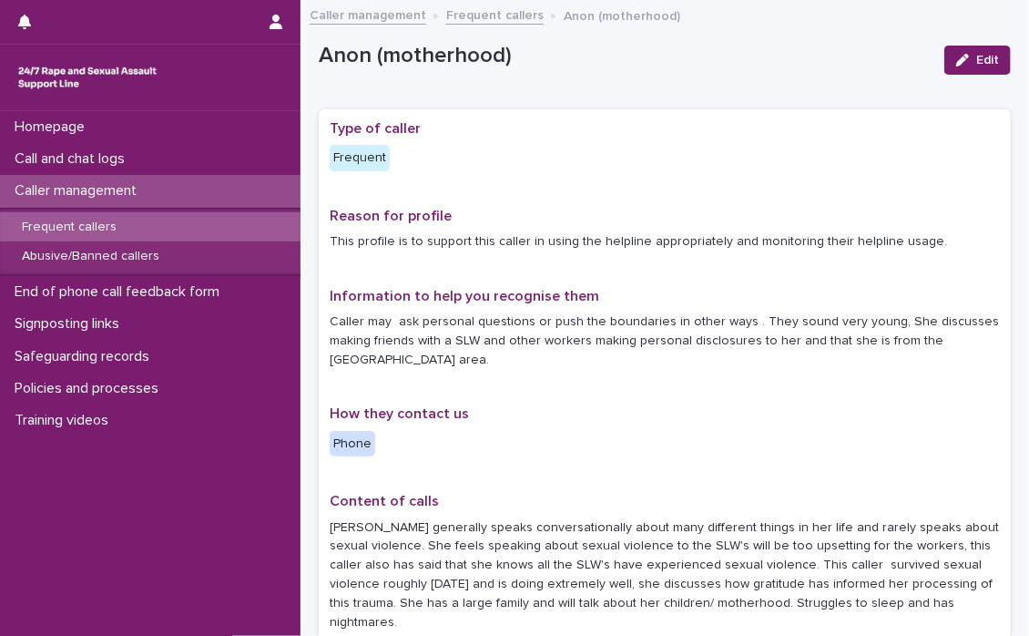
click at [492, 14] on link "Frequent callers" at bounding box center [494, 14] width 97 height 21
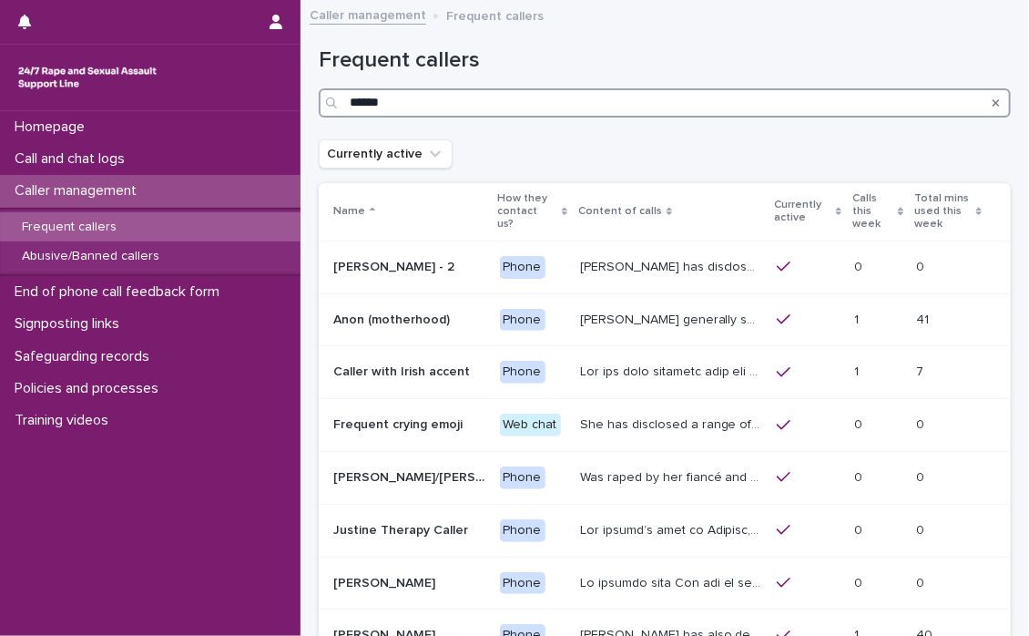
drag, startPoint x: 447, startPoint y: 103, endPoint x: 359, endPoint y: 99, distance: 88.4
click at [333, 102] on div "******" at bounding box center [665, 102] width 692 height 29
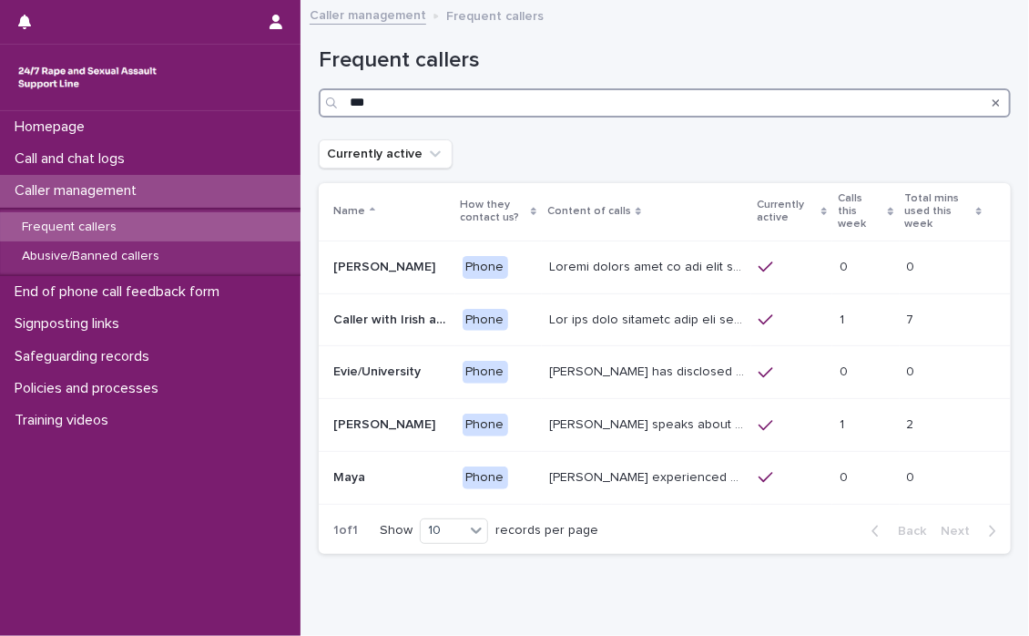
click at [380, 102] on input "***" at bounding box center [665, 102] width 692 height 29
type input "*"
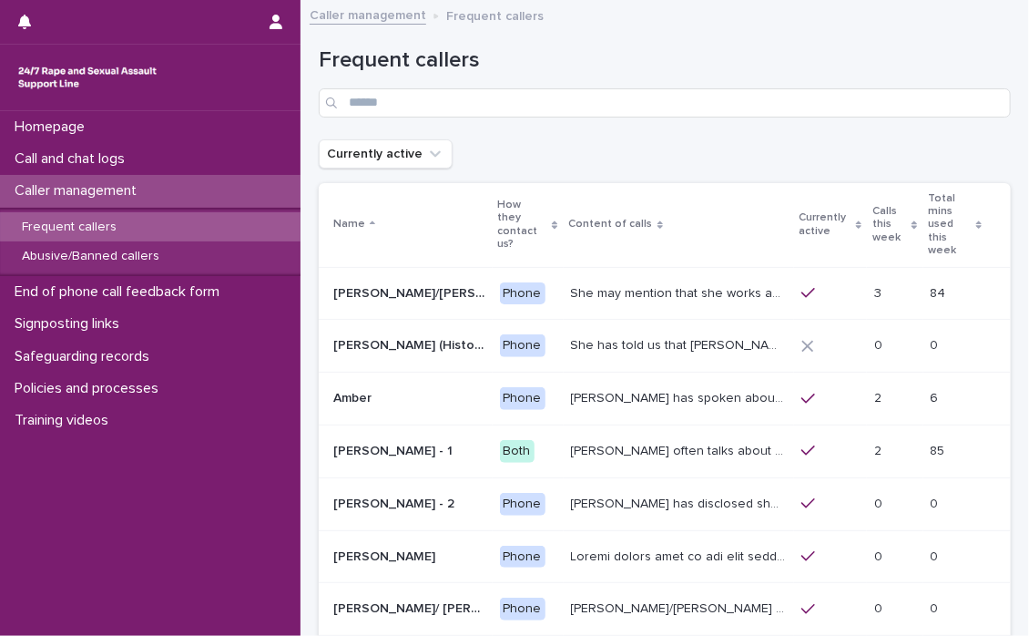
click at [58, 218] on div "Frequent callers" at bounding box center [150, 227] width 301 height 30
click at [86, 220] on p "Frequent callers" at bounding box center [69, 227] width 124 height 15
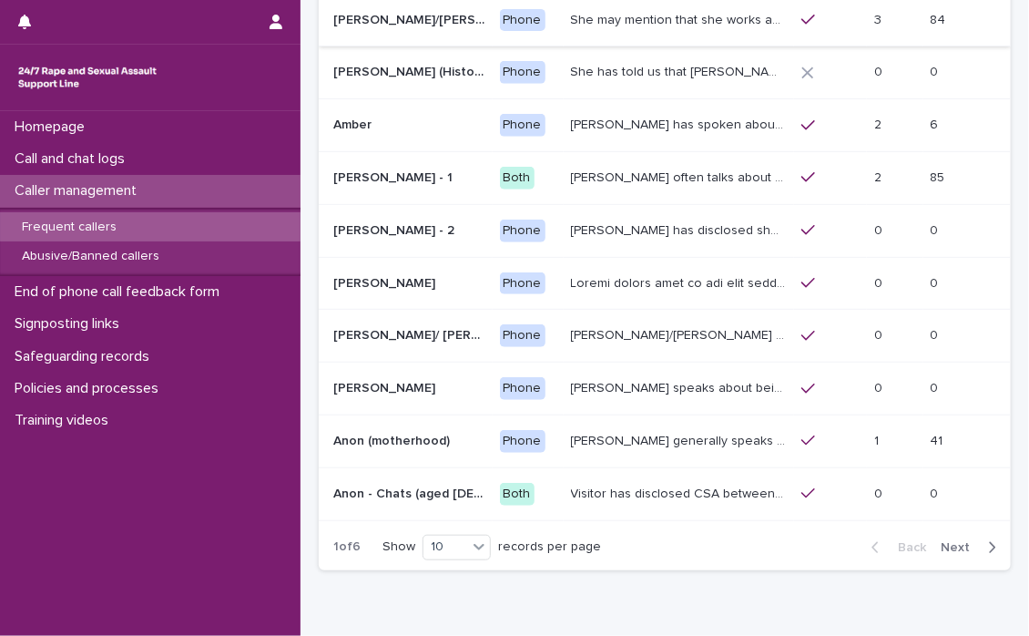
scroll to position [335, 0]
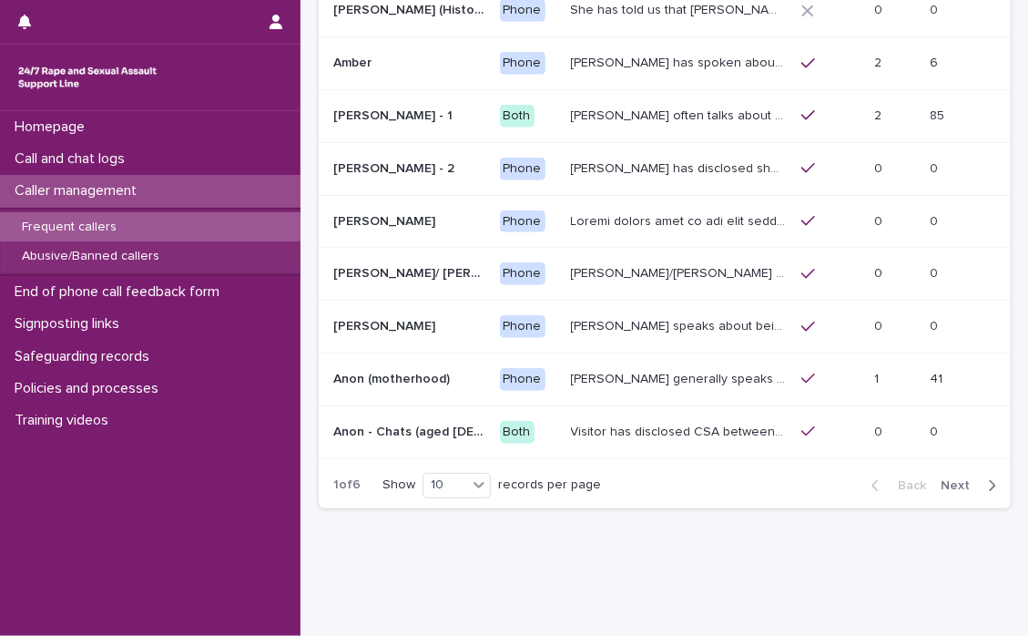
click at [600, 368] on p "[PERSON_NAME] generally speaks conversationally about many different things in …" at bounding box center [681, 377] width 220 height 19
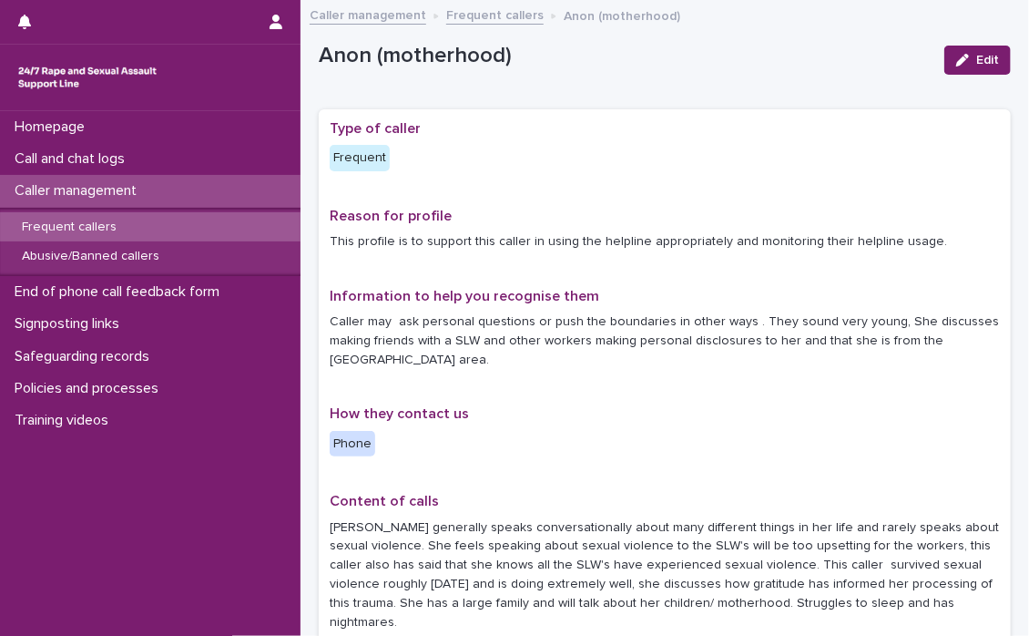
click at [490, 8] on link "Frequent callers" at bounding box center [494, 14] width 97 height 21
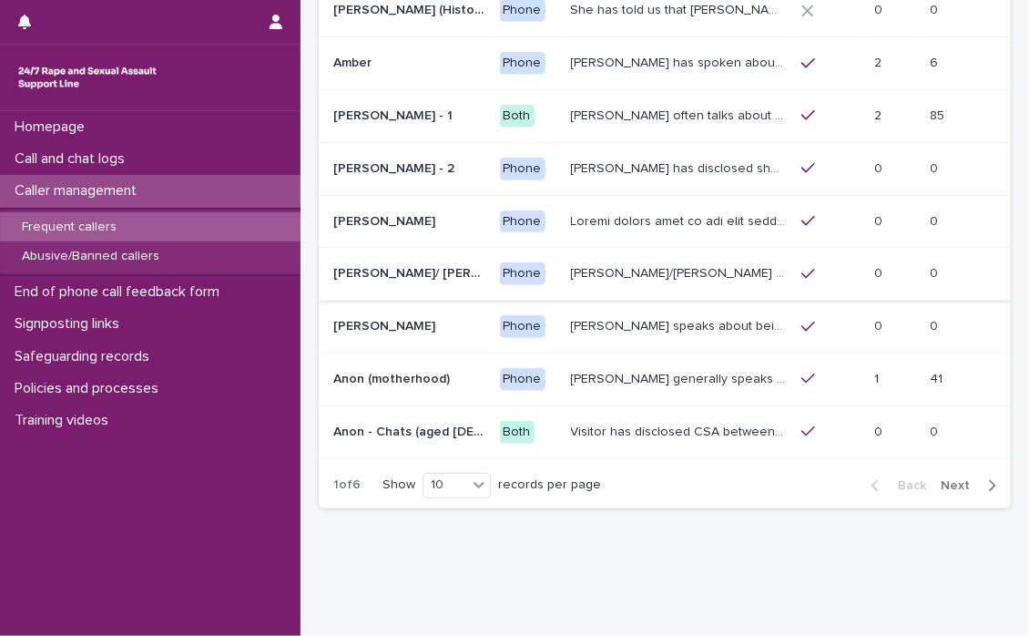
scroll to position [335, 0]
click at [943, 477] on button "Next" at bounding box center [972, 485] width 77 height 16
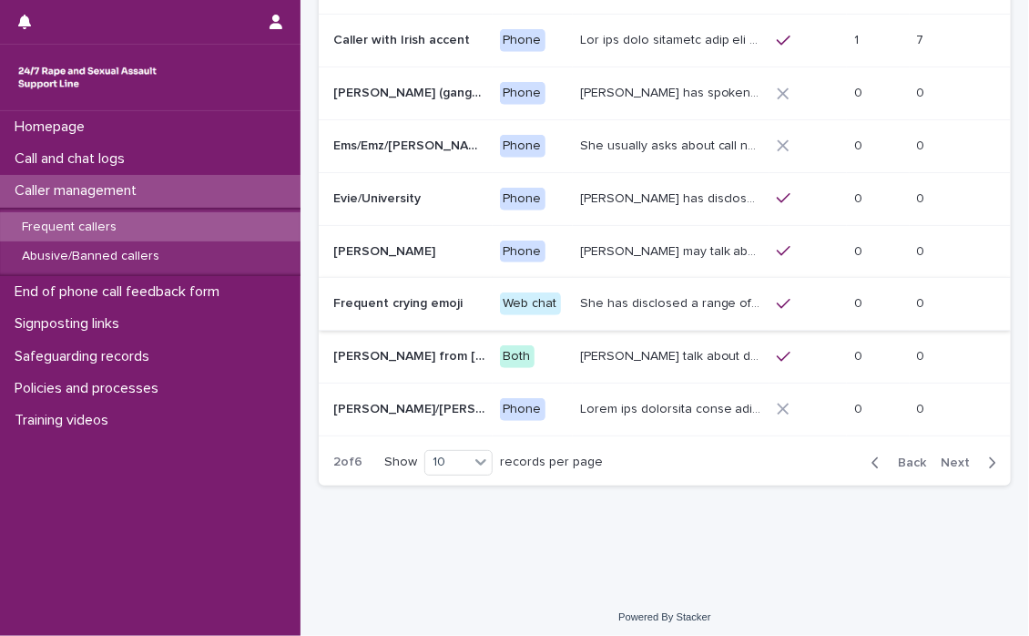
scroll to position [335, 0]
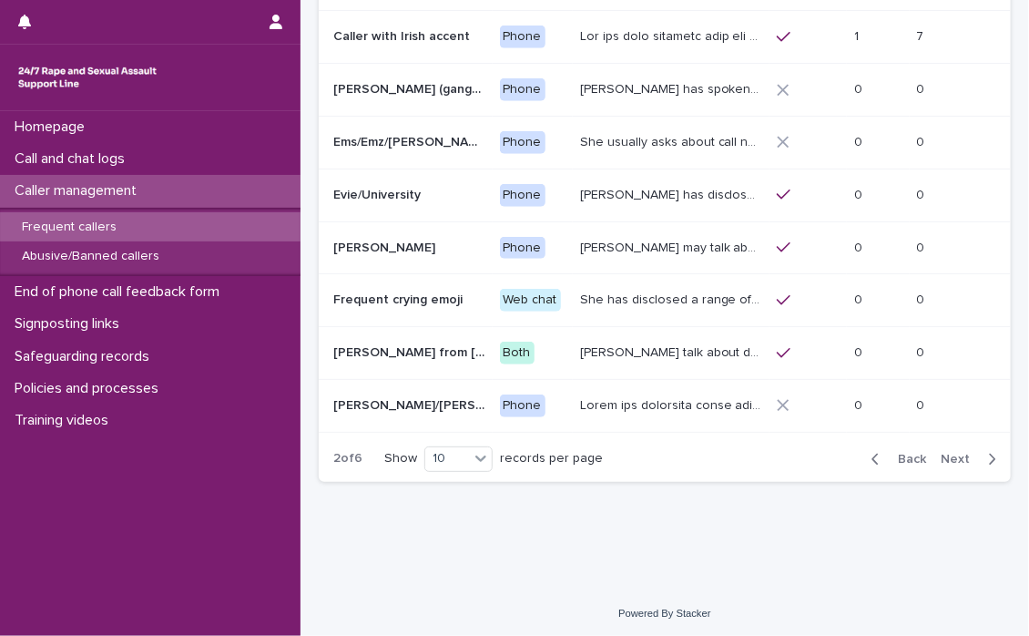
click at [944, 453] on span "Next" at bounding box center [961, 459] width 40 height 13
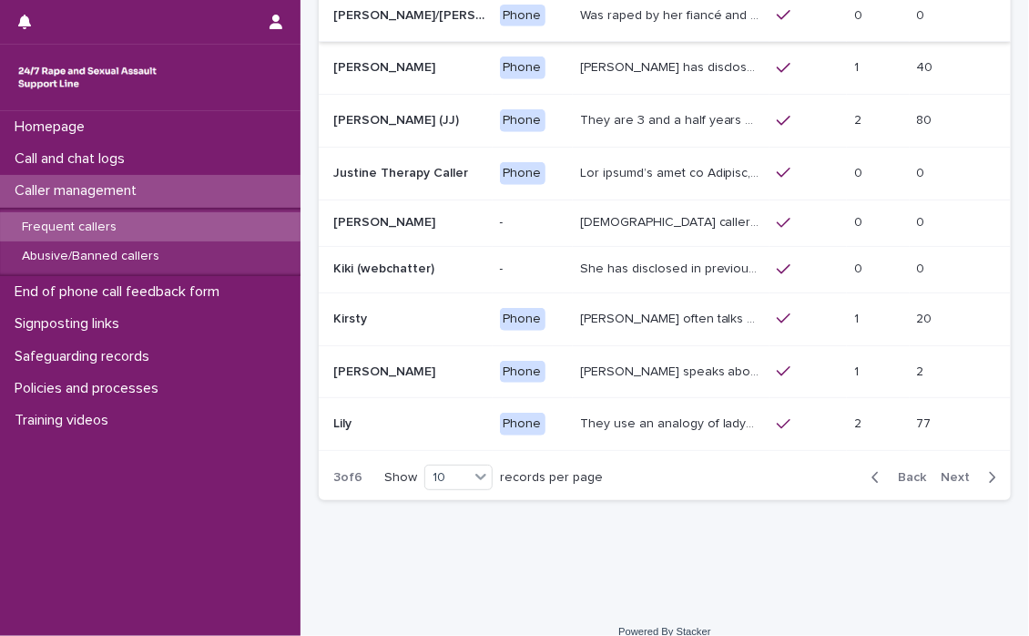
scroll to position [336, 0]
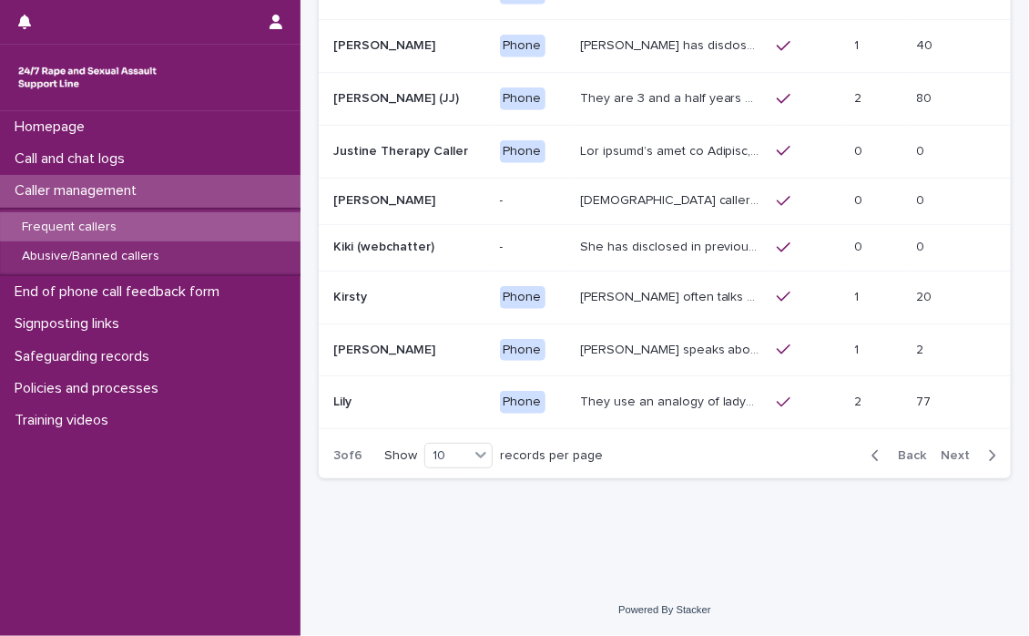
click at [949, 449] on span "Next" at bounding box center [961, 455] width 40 height 13
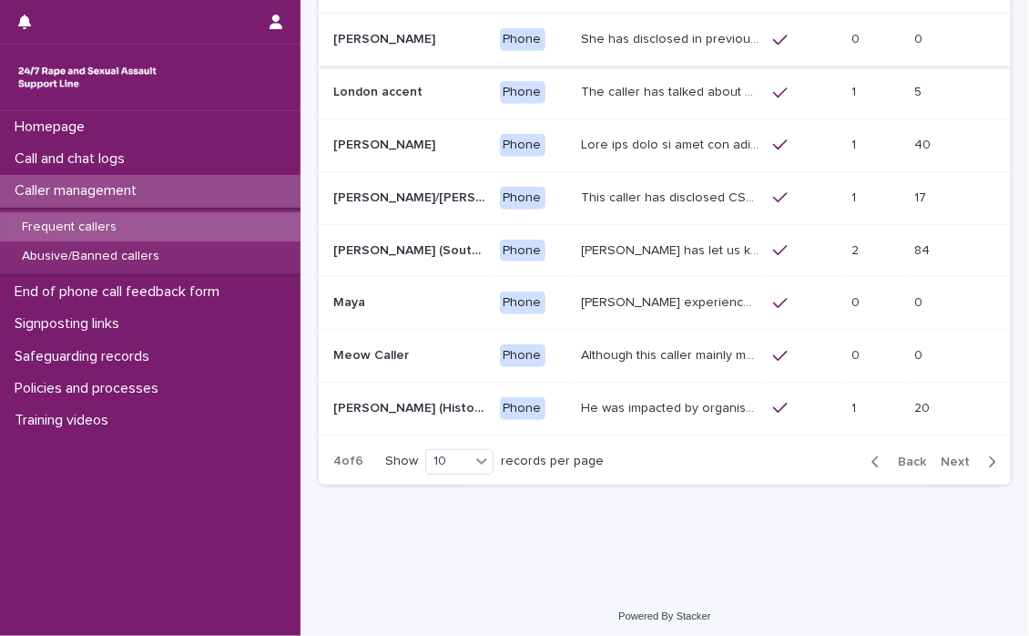
scroll to position [335, 0]
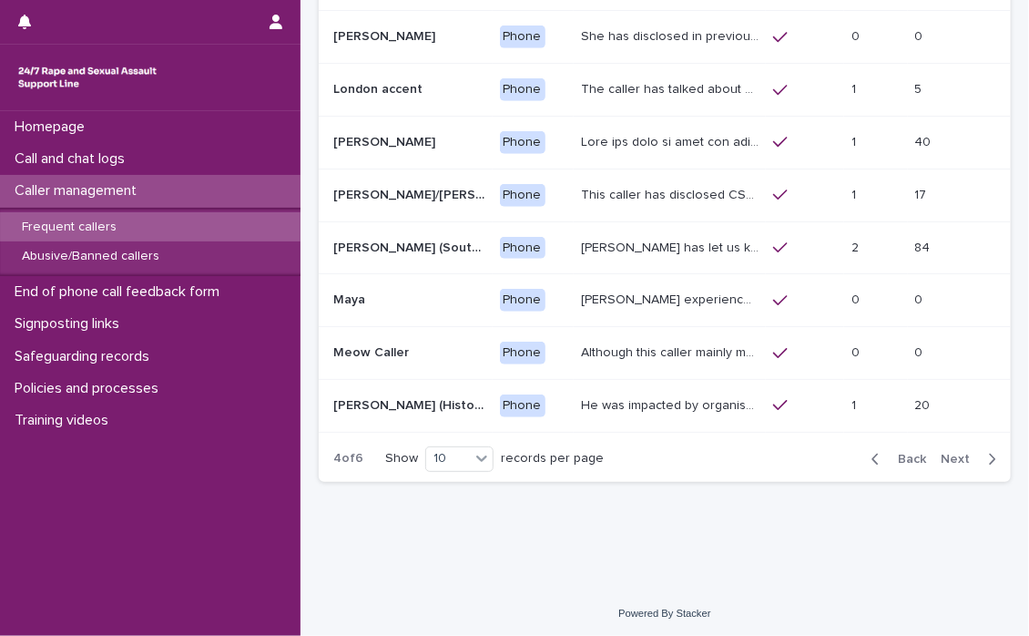
click at [941, 453] on span "Next" at bounding box center [961, 459] width 40 height 13
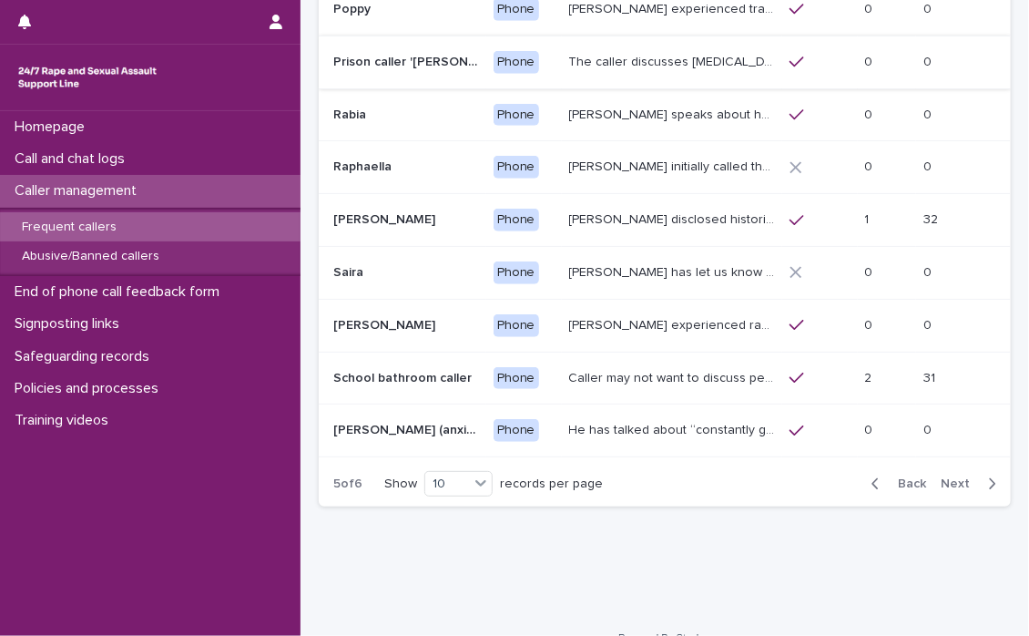
scroll to position [335, 0]
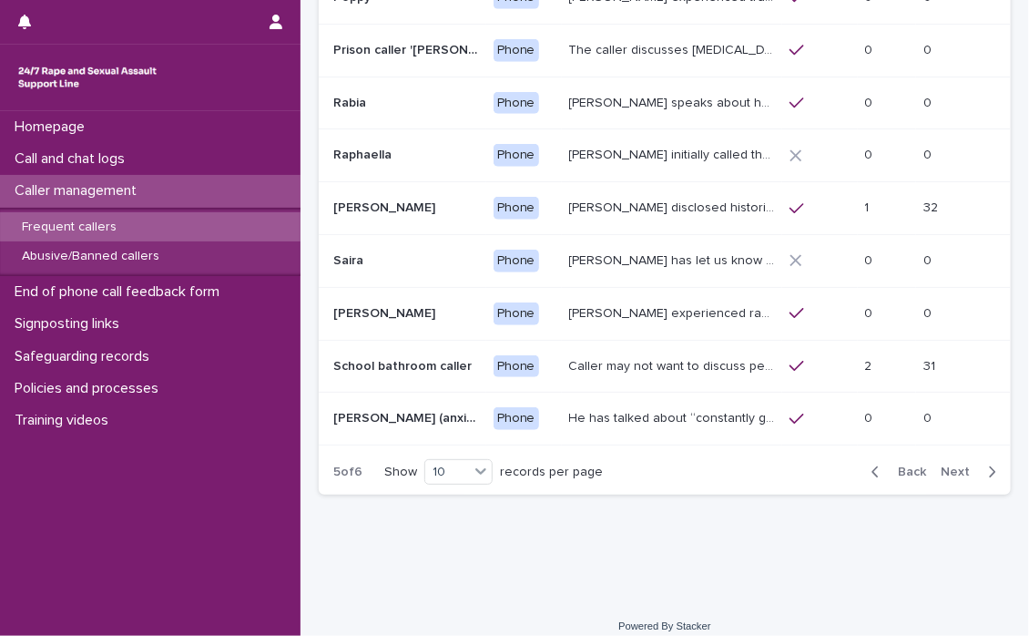
click at [940, 464] on button "Next" at bounding box center [972, 472] width 77 height 16
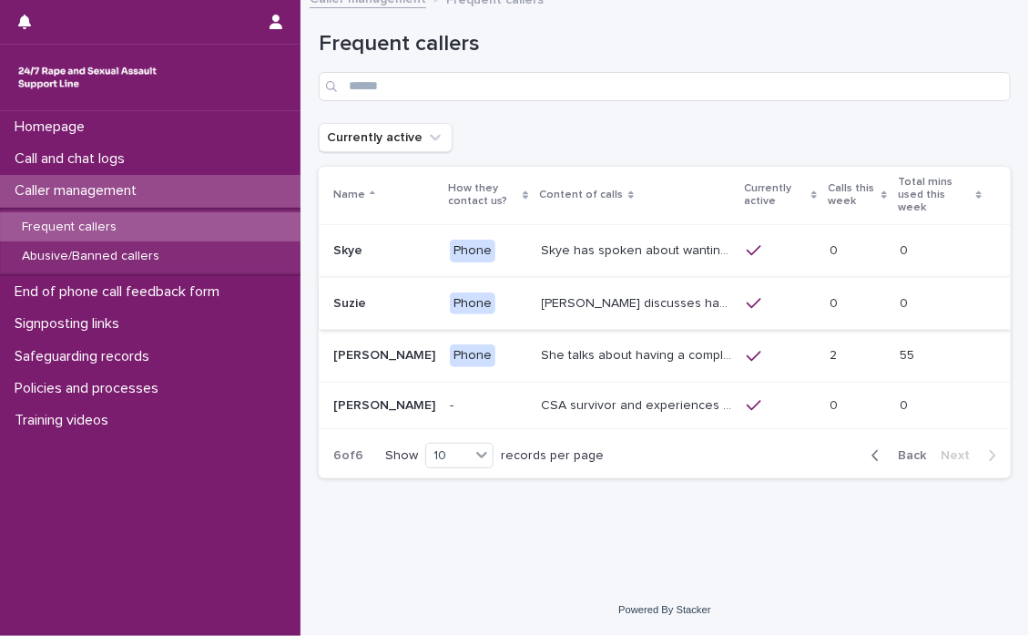
scroll to position [1, 0]
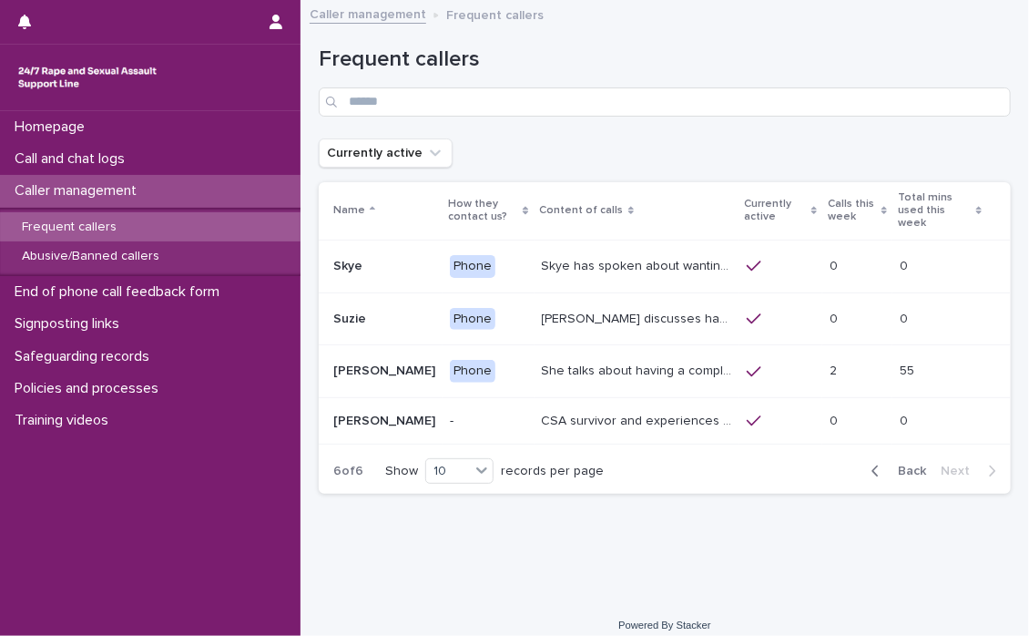
click at [899, 465] on span "Back" at bounding box center [906, 471] width 39 height 13
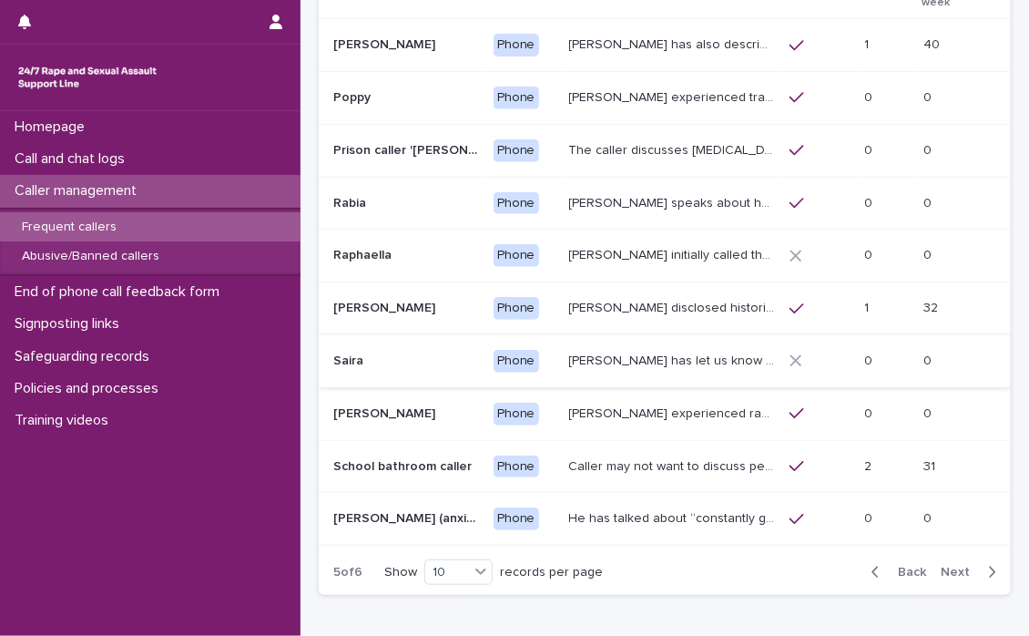
scroll to position [273, 0]
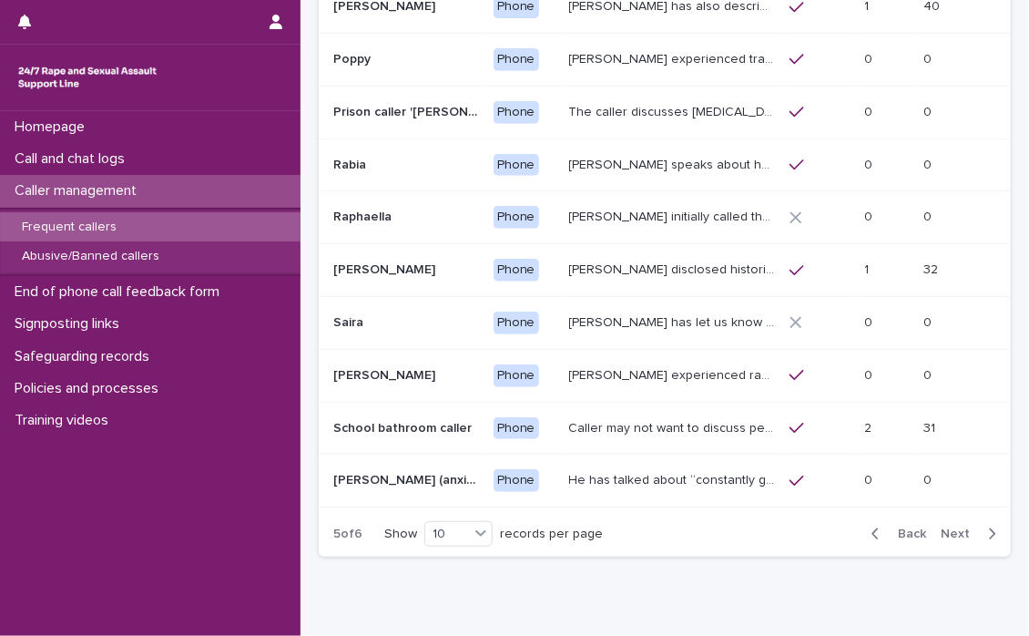
click at [898, 527] on span "Back" at bounding box center [906, 533] width 39 height 13
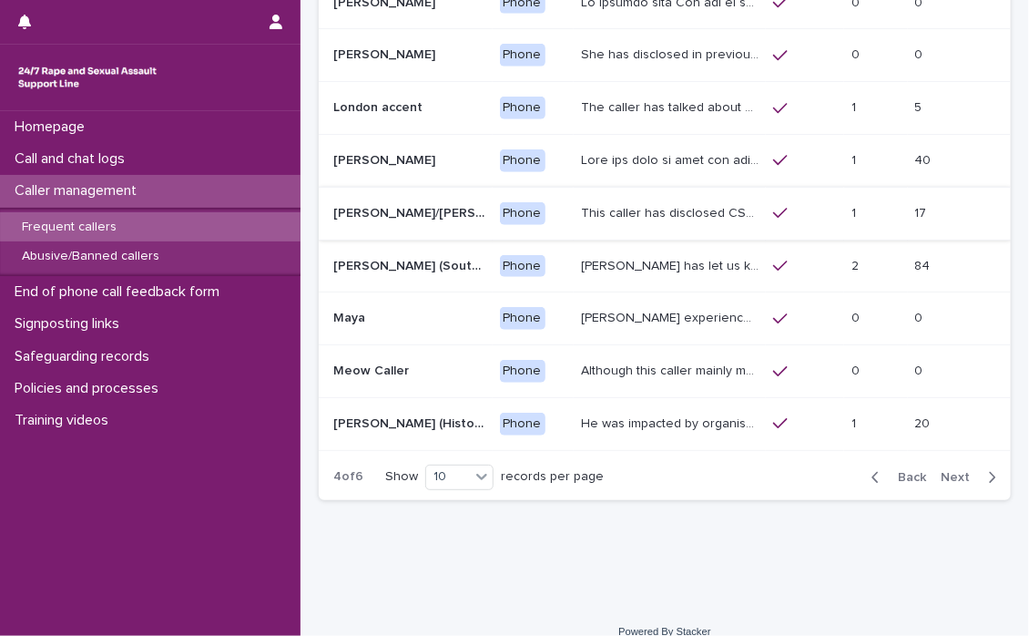
scroll to position [335, 0]
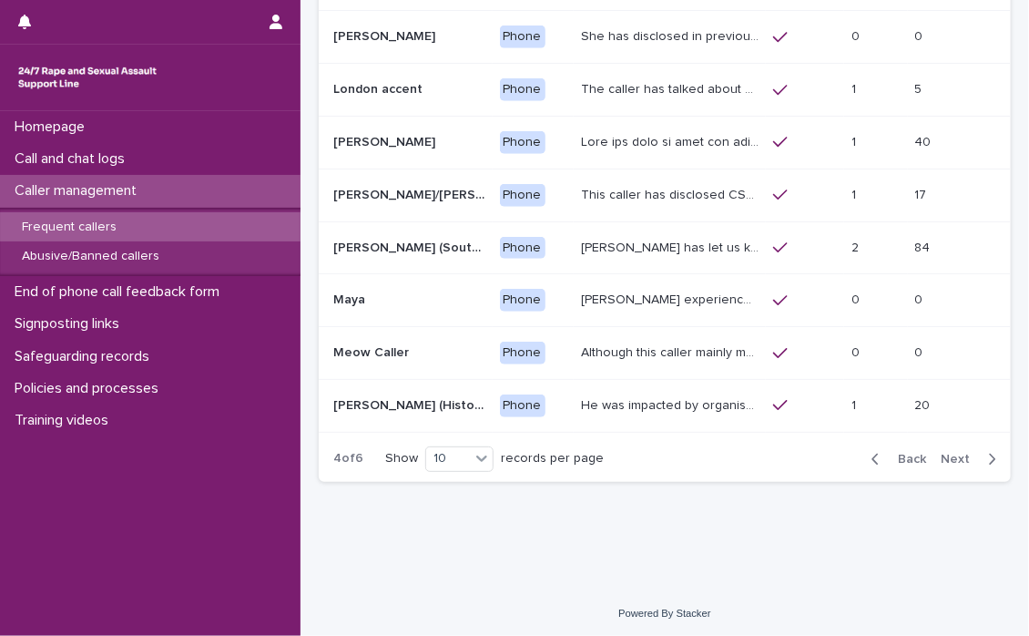
click at [900, 445] on div "Back Next" at bounding box center [934, 459] width 154 height 46
click at [897, 453] on span "Back" at bounding box center [906, 459] width 39 height 13
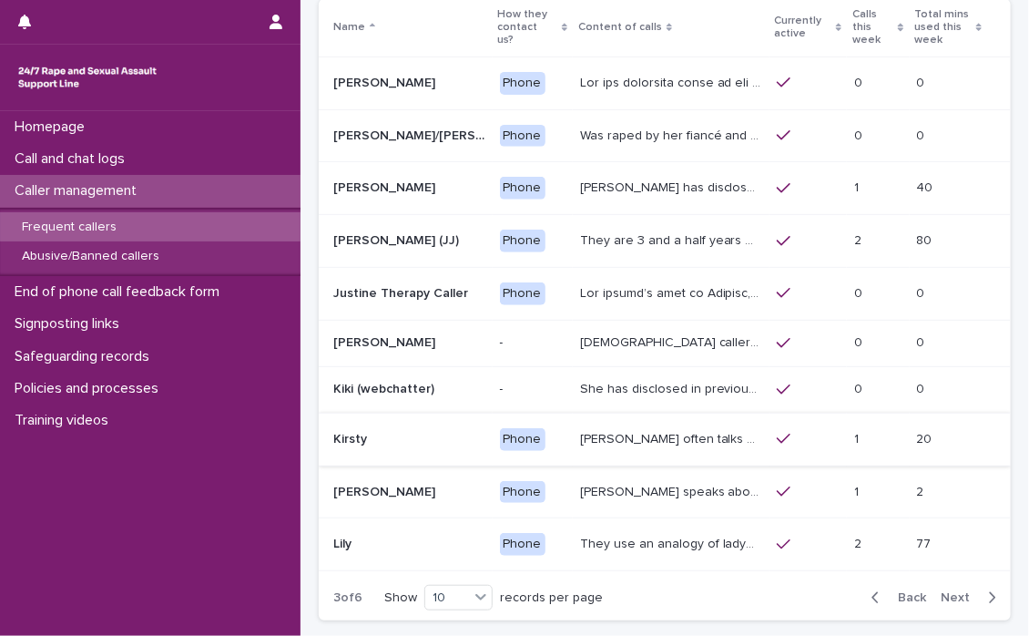
scroll to position [336, 0]
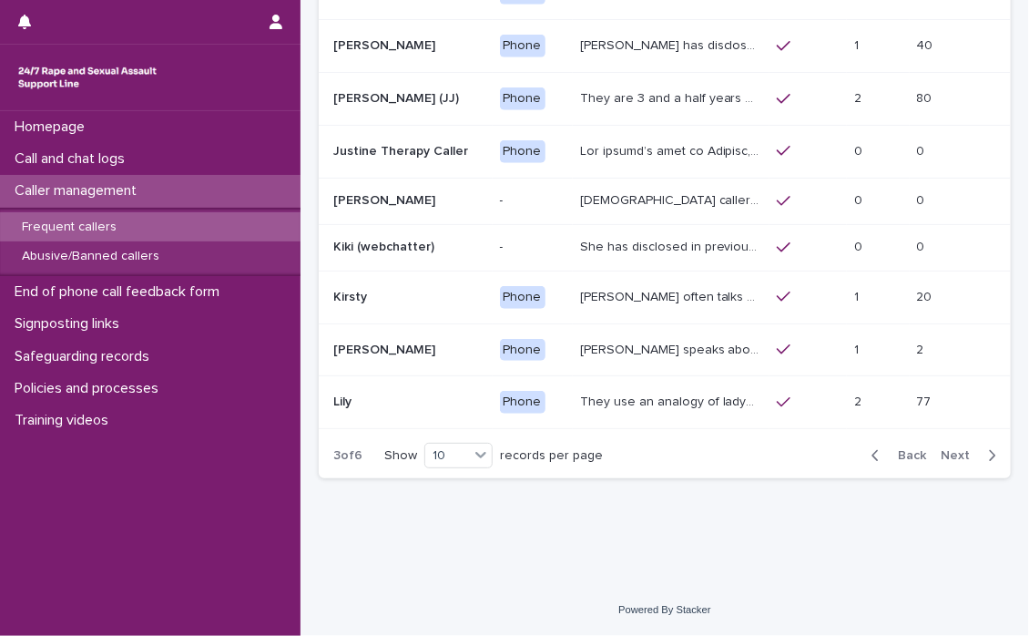
click at [896, 449] on span "Back" at bounding box center [906, 455] width 39 height 13
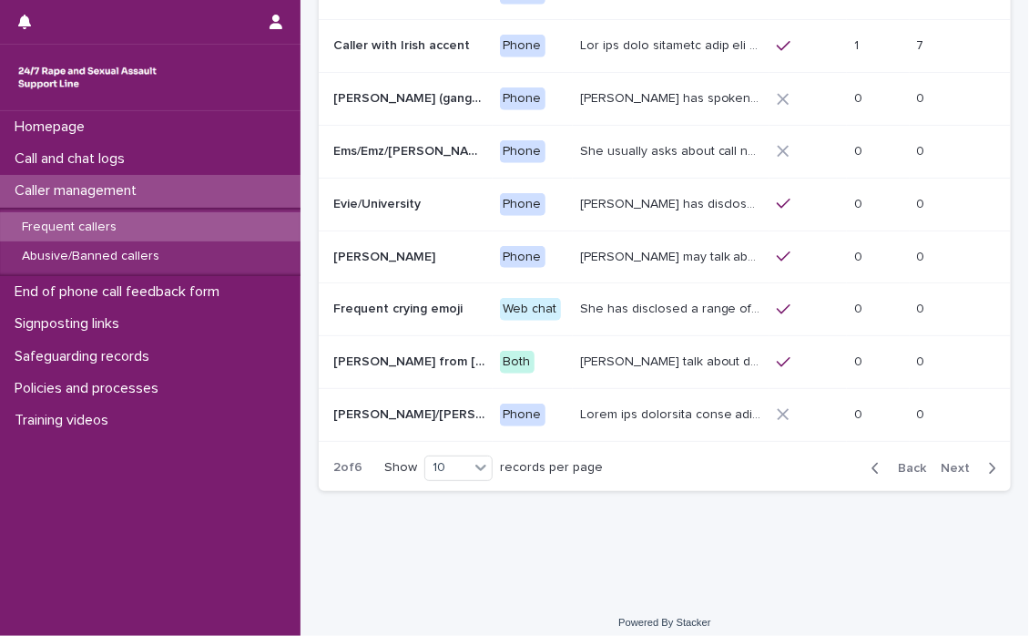
scroll to position [335, 0]
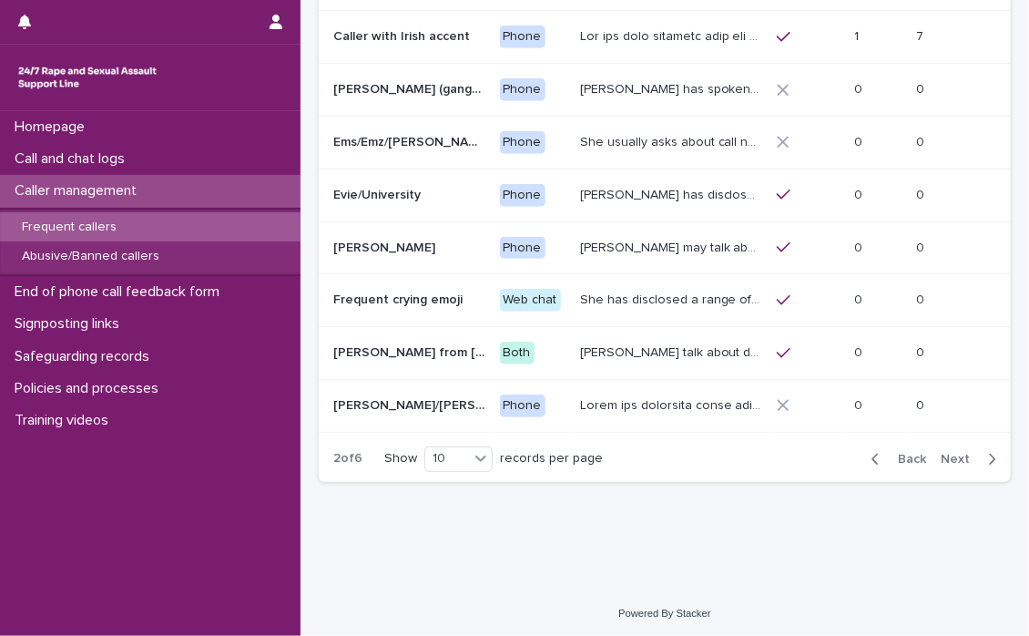
click at [902, 453] on span "Back" at bounding box center [906, 459] width 39 height 13
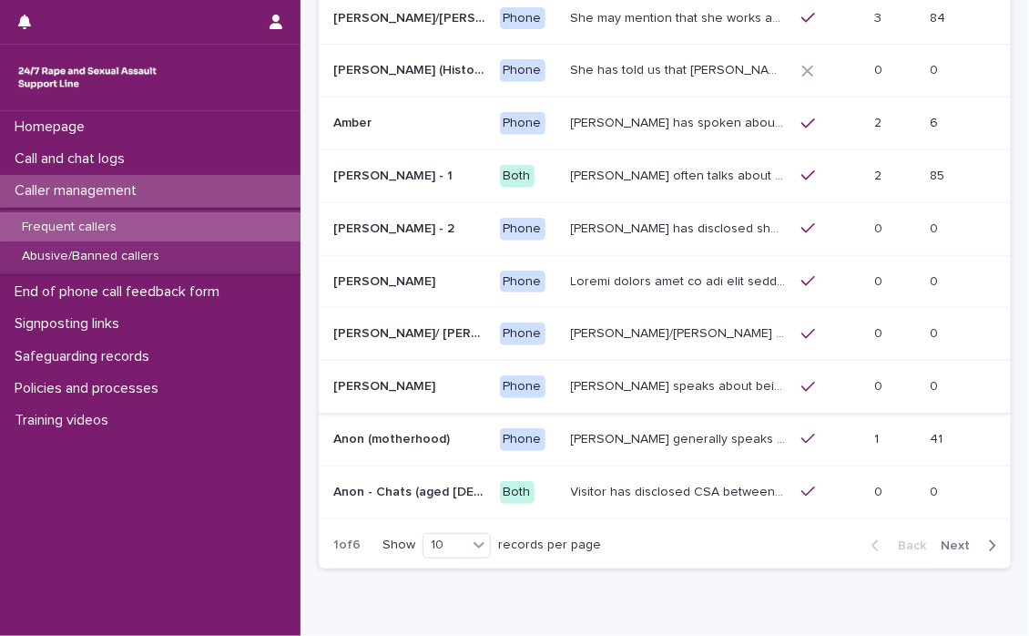
scroll to position [335, 0]
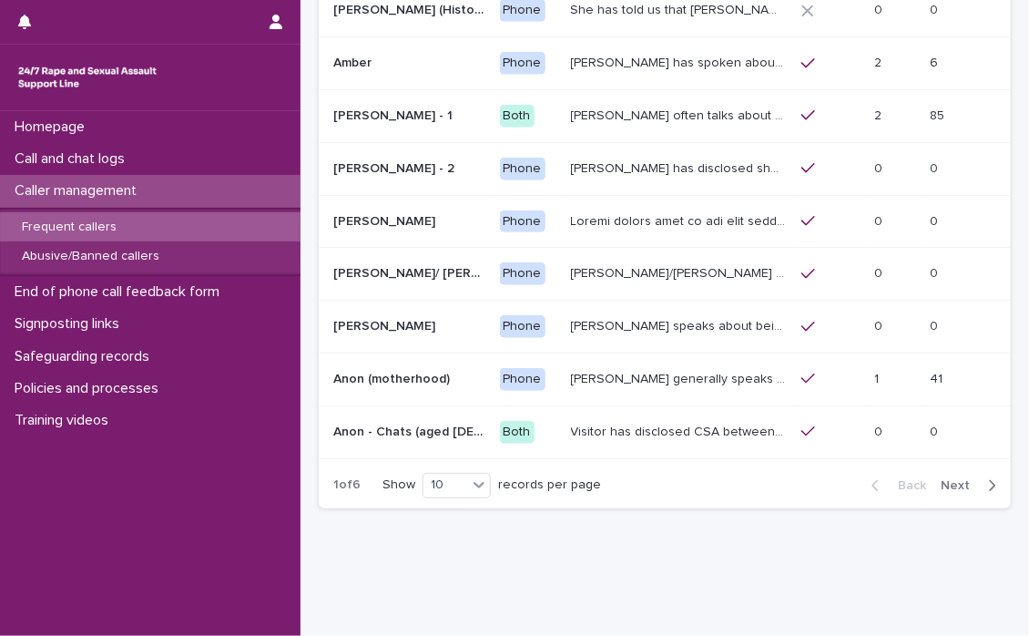
click at [610, 368] on p "[PERSON_NAME] generally speaks conversationally about many different things in …" at bounding box center [681, 377] width 220 height 19
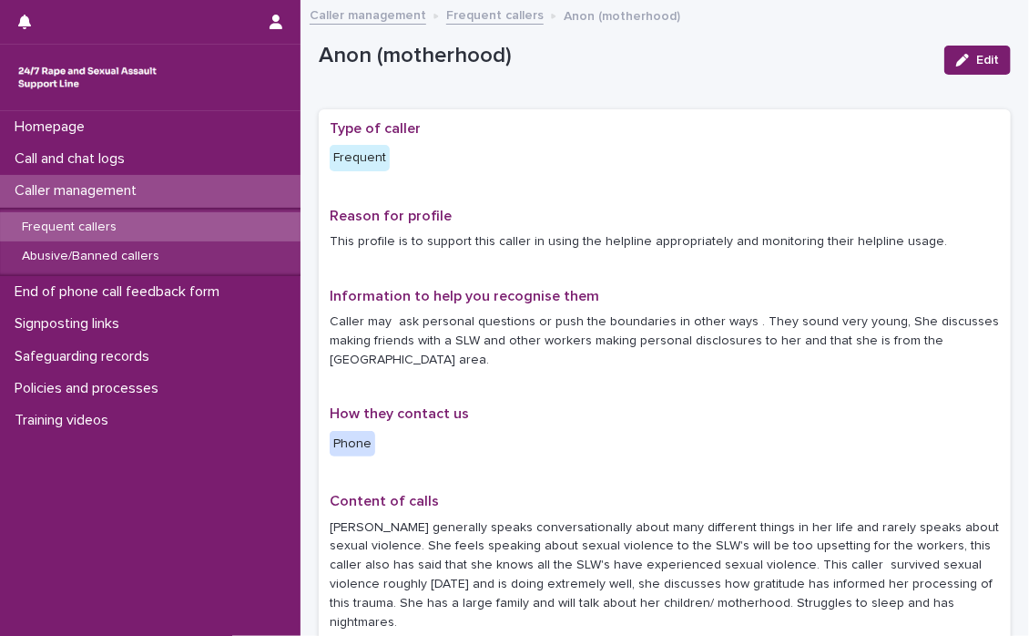
click at [480, 8] on link "Frequent callers" at bounding box center [494, 14] width 97 height 21
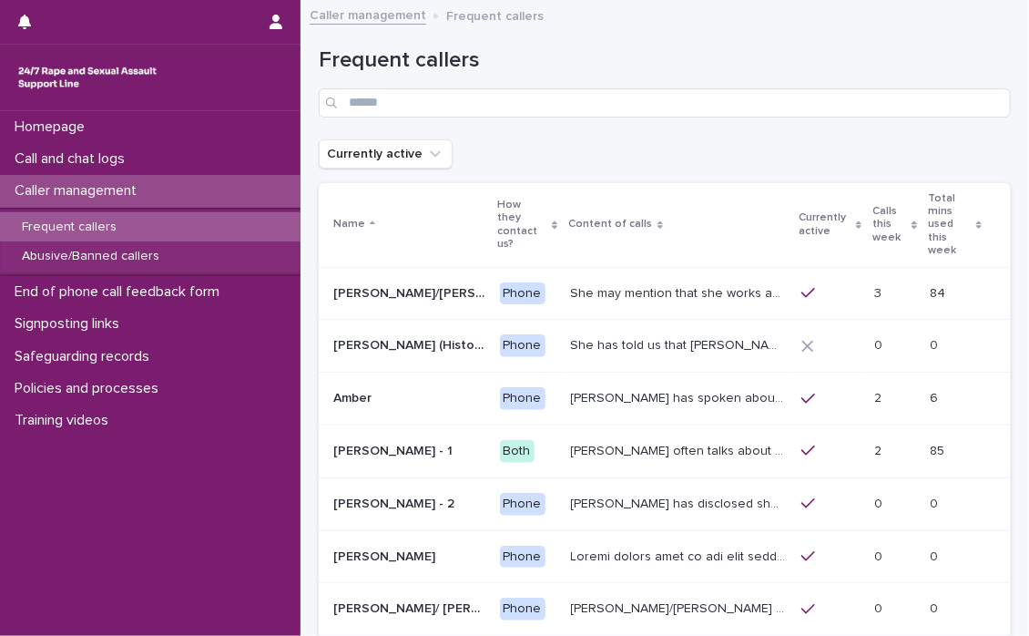
click at [69, 187] on p "Caller management" at bounding box center [79, 190] width 144 height 17
click at [87, 184] on p "Caller management" at bounding box center [79, 190] width 144 height 17
click at [112, 148] on div "Call and chat logs" at bounding box center [150, 159] width 301 height 32
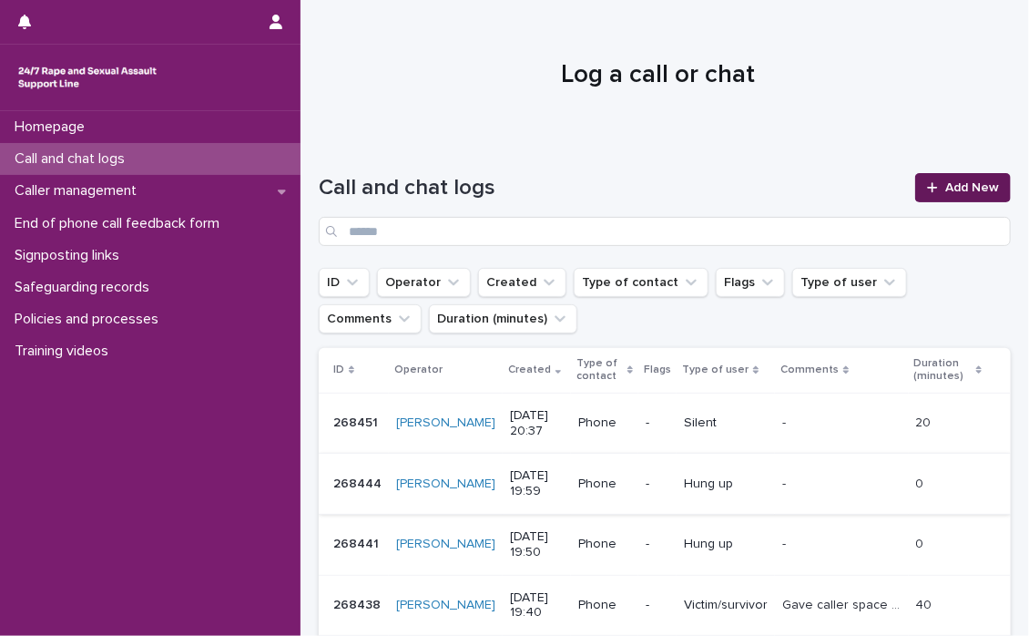
click at [949, 182] on span "Add New" at bounding box center [973, 187] width 54 height 13
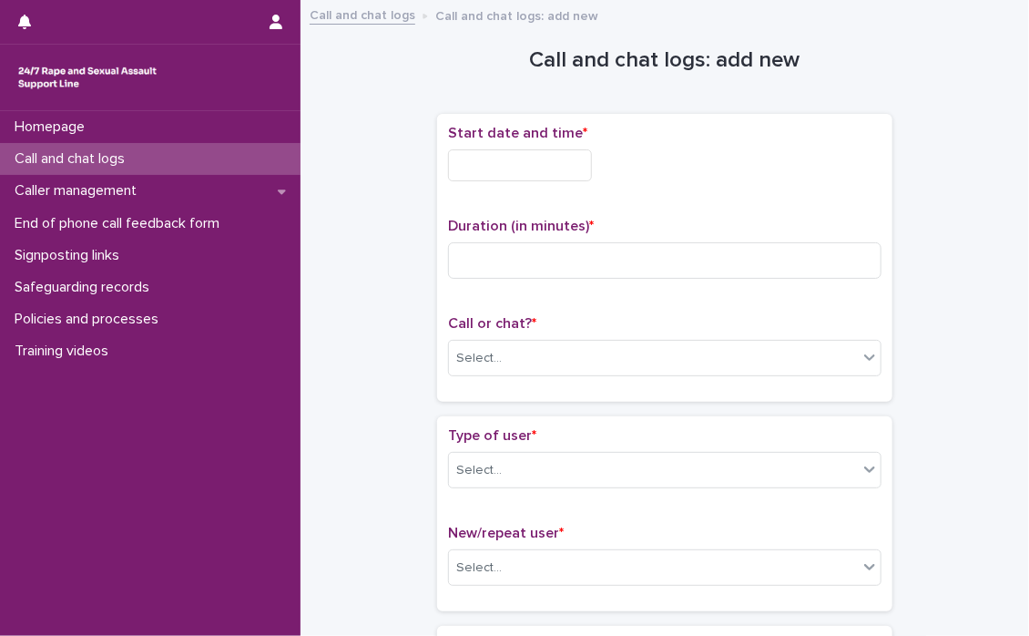
click at [460, 165] on input "text" at bounding box center [520, 165] width 144 height 32
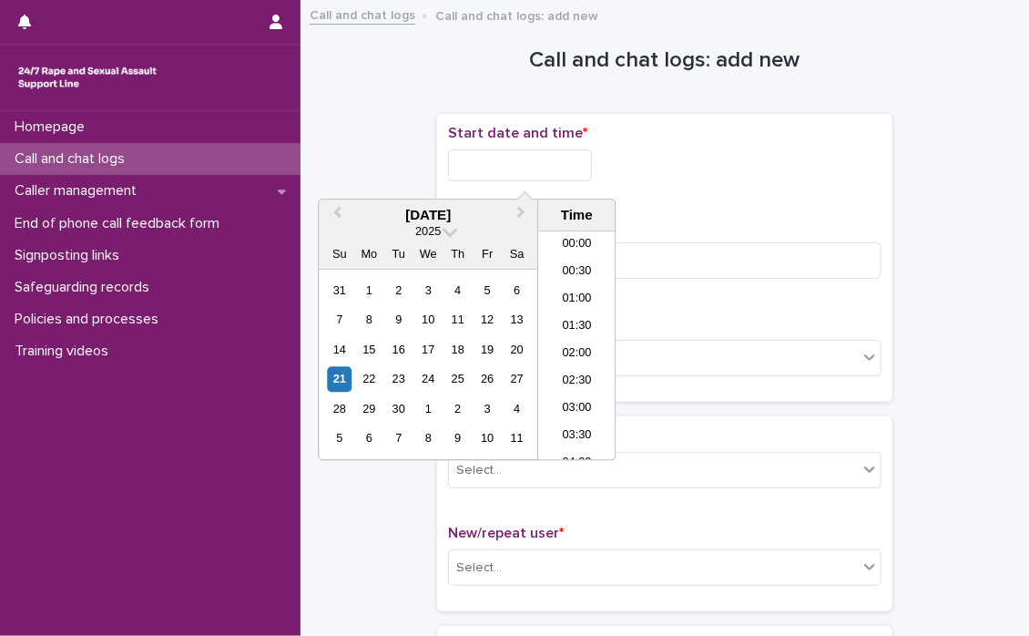
scroll to position [1048, 0]
click at [568, 307] on li "20:30" at bounding box center [576, 318] width 77 height 27
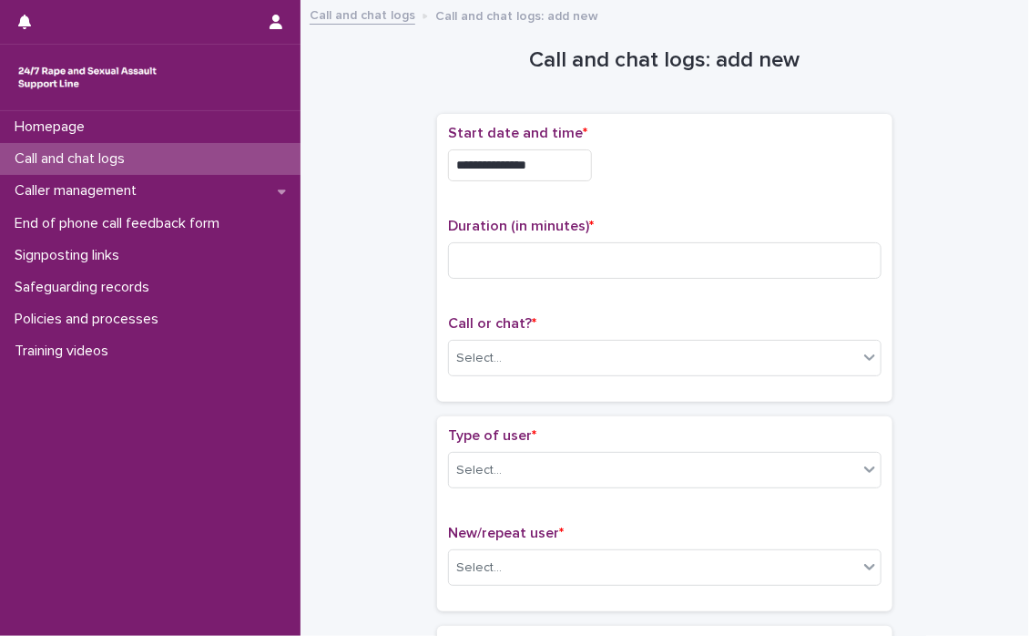
click at [577, 164] on input "**********" at bounding box center [520, 165] width 144 height 32
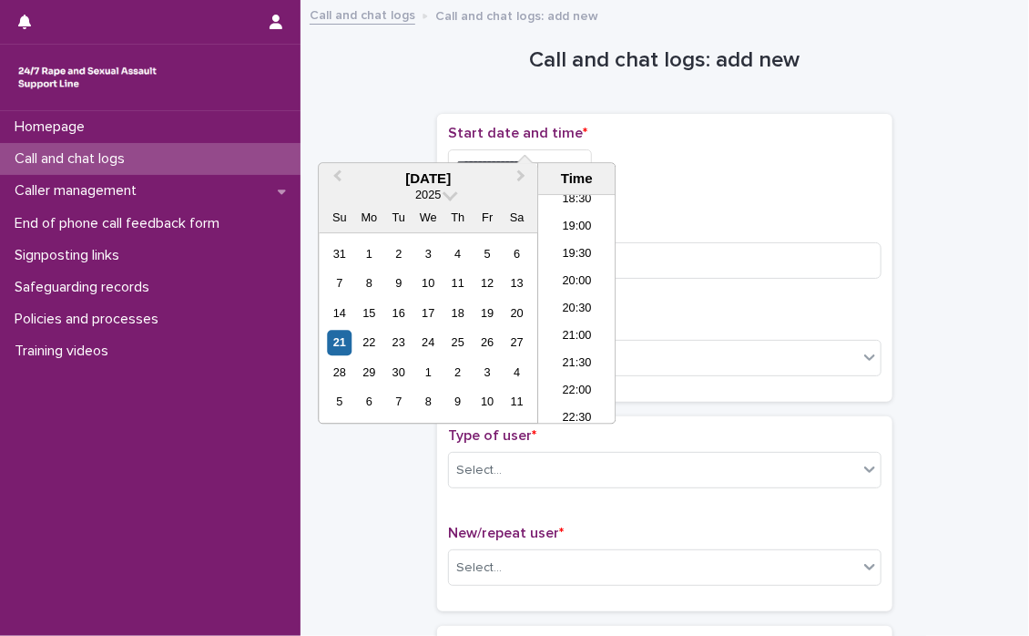
scroll to position [182, 0]
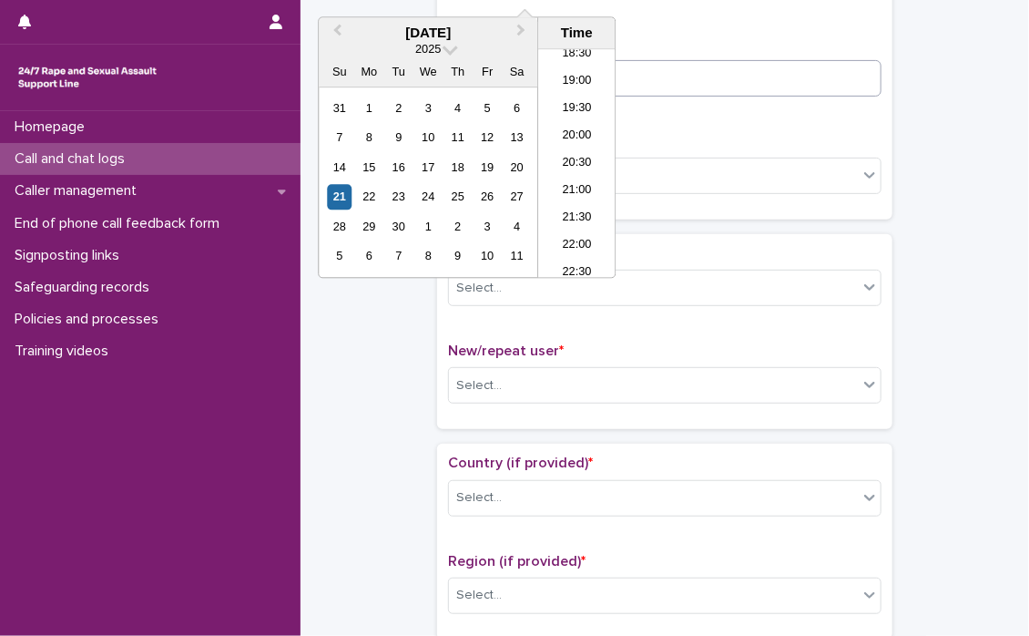
type input "**********"
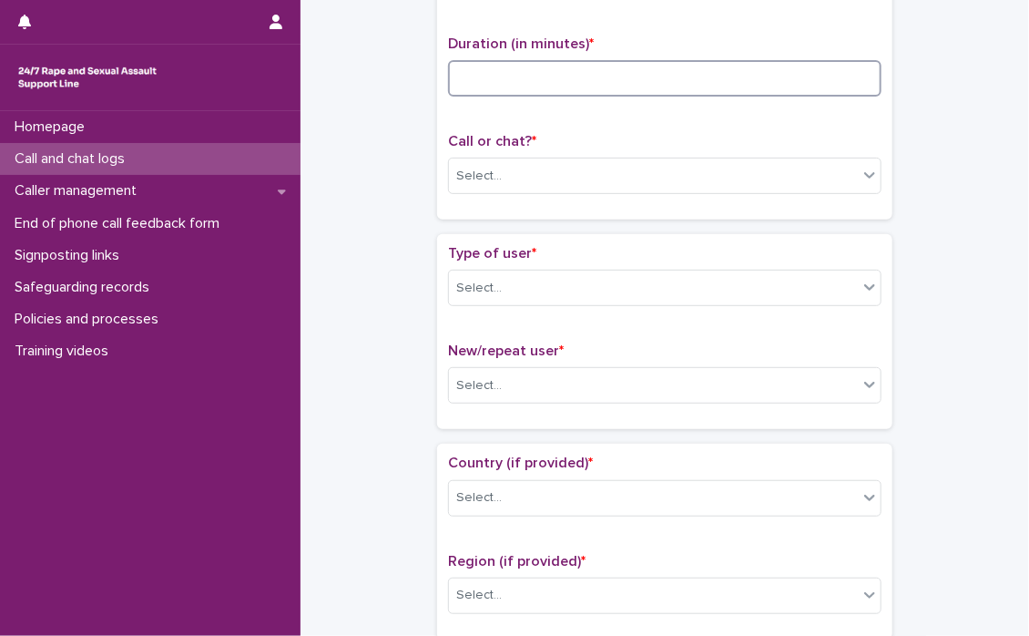
click at [750, 60] on input at bounding box center [665, 78] width 434 height 36
type input "**"
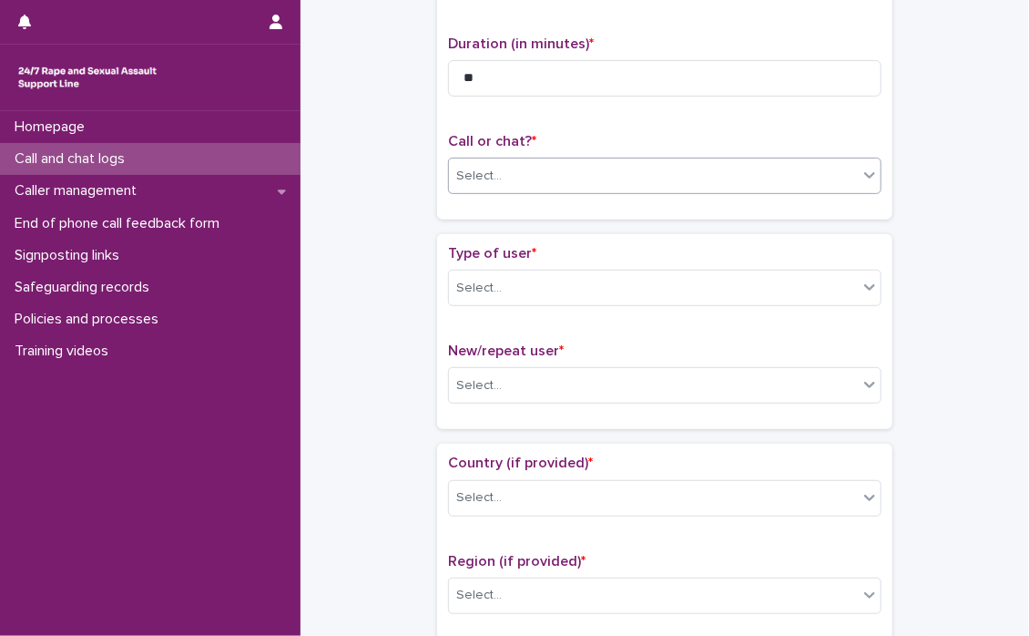
click at [866, 179] on icon at bounding box center [870, 175] width 18 height 18
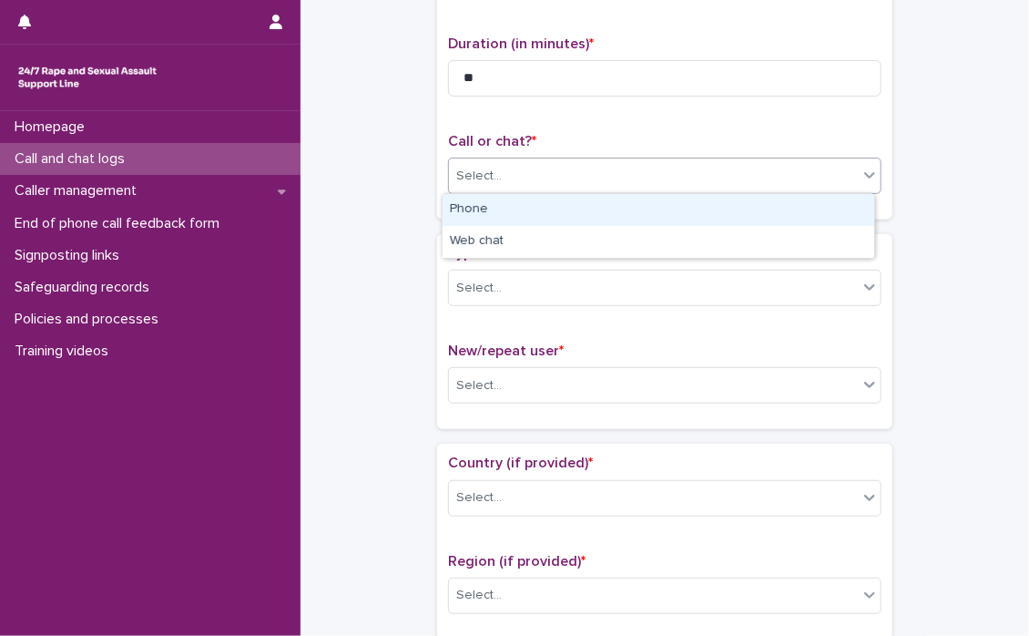
click at [576, 207] on div "Phone" at bounding box center [659, 210] width 432 height 32
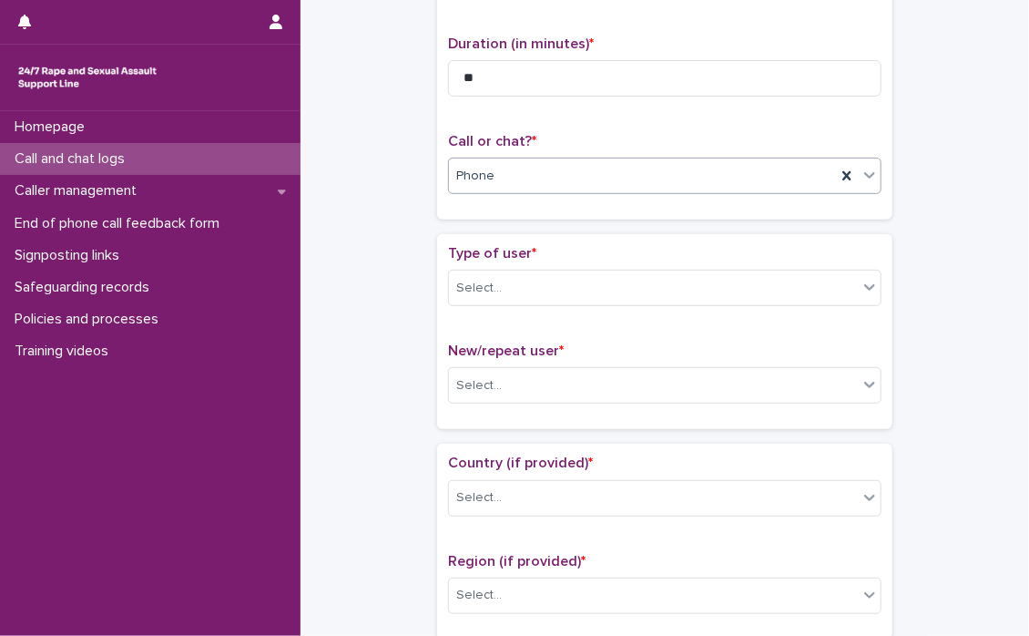
scroll to position [273, 0]
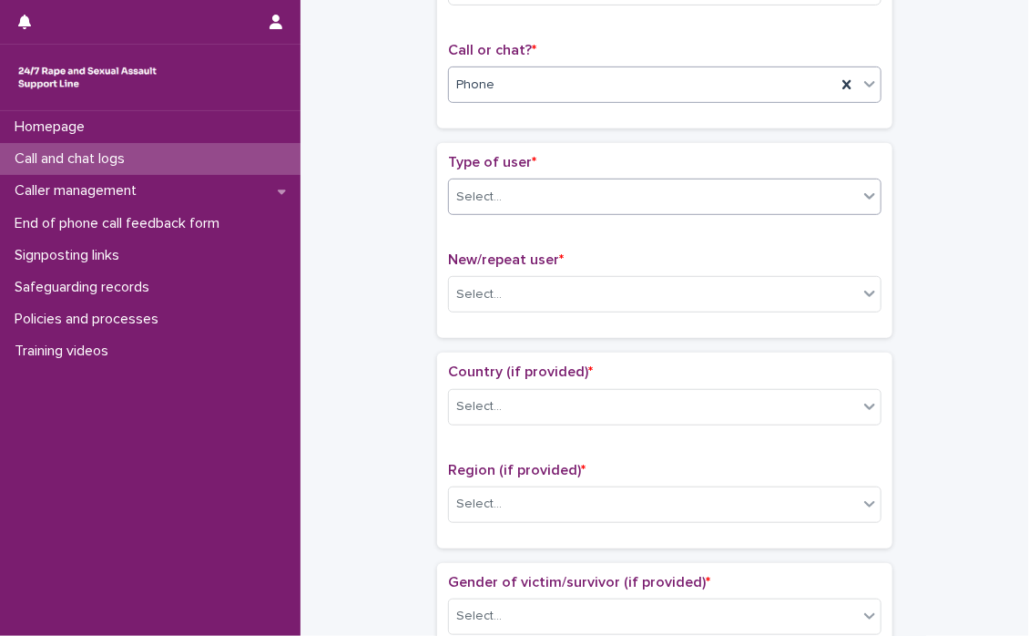
click at [864, 199] on icon at bounding box center [870, 196] width 18 height 18
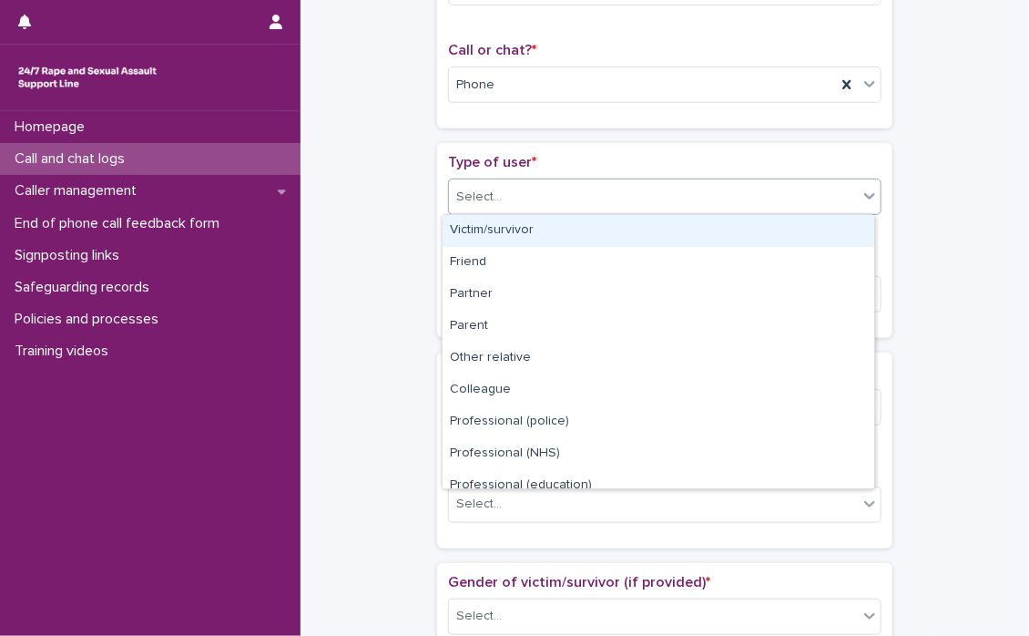
click at [480, 230] on div "Victim/survivor" at bounding box center [659, 231] width 432 height 32
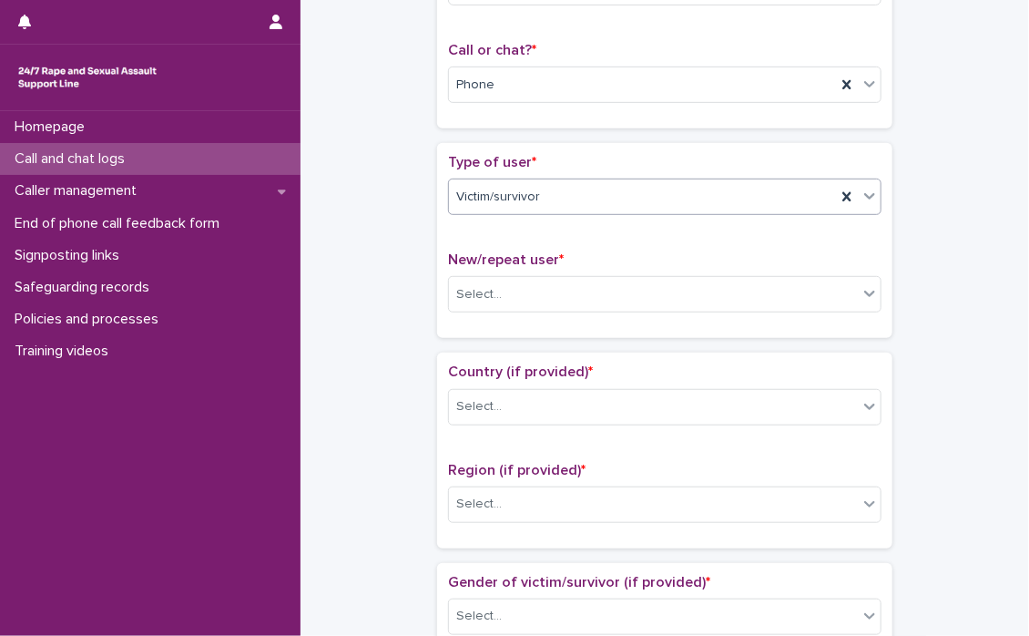
scroll to position [364, 0]
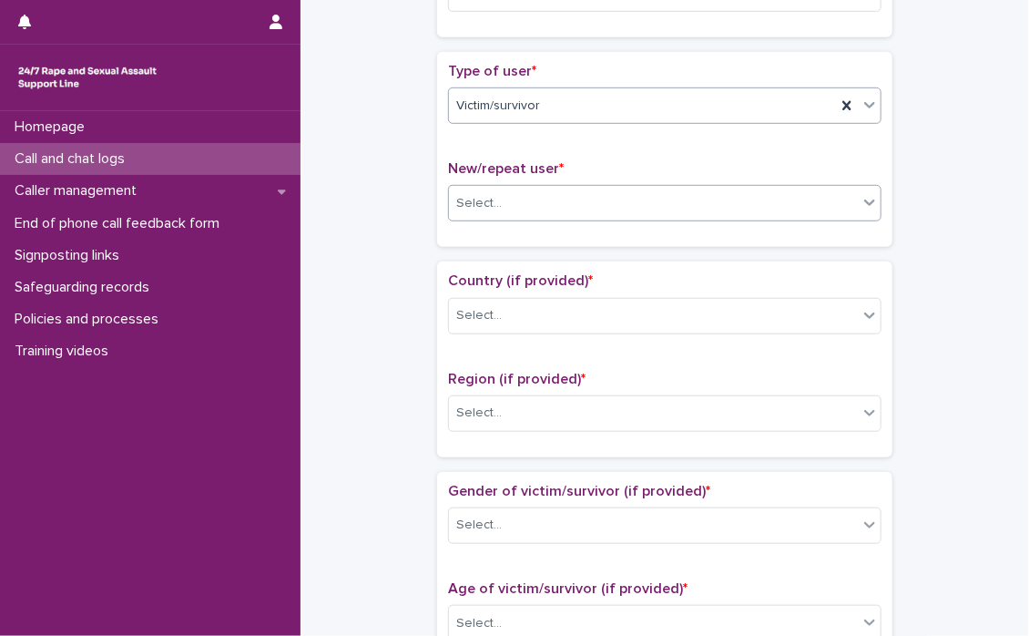
click at [866, 207] on icon at bounding box center [870, 202] width 18 height 18
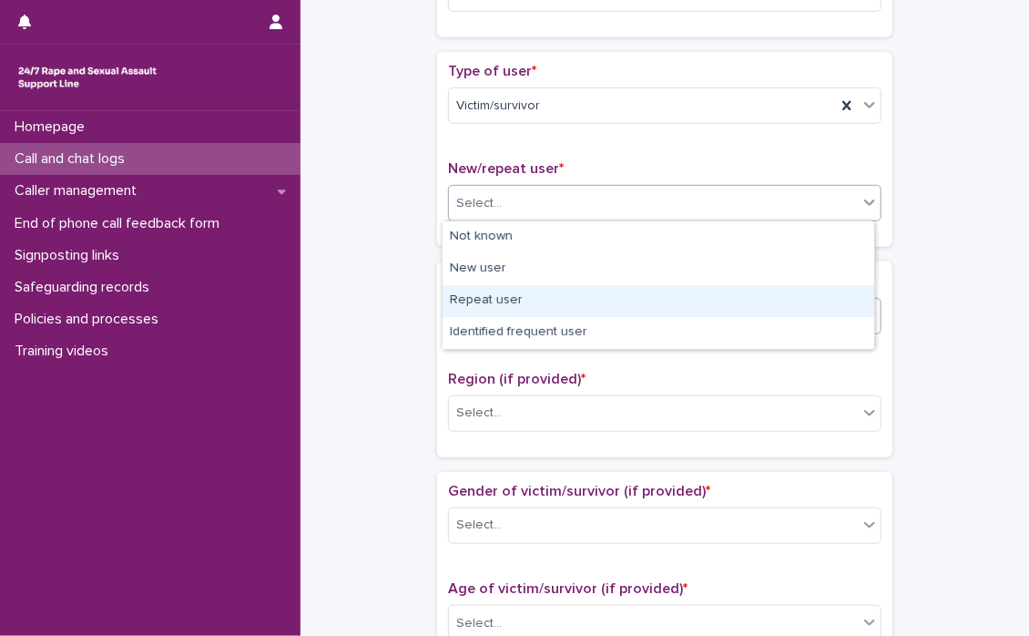
click at [456, 296] on div "Repeat user" at bounding box center [659, 301] width 432 height 32
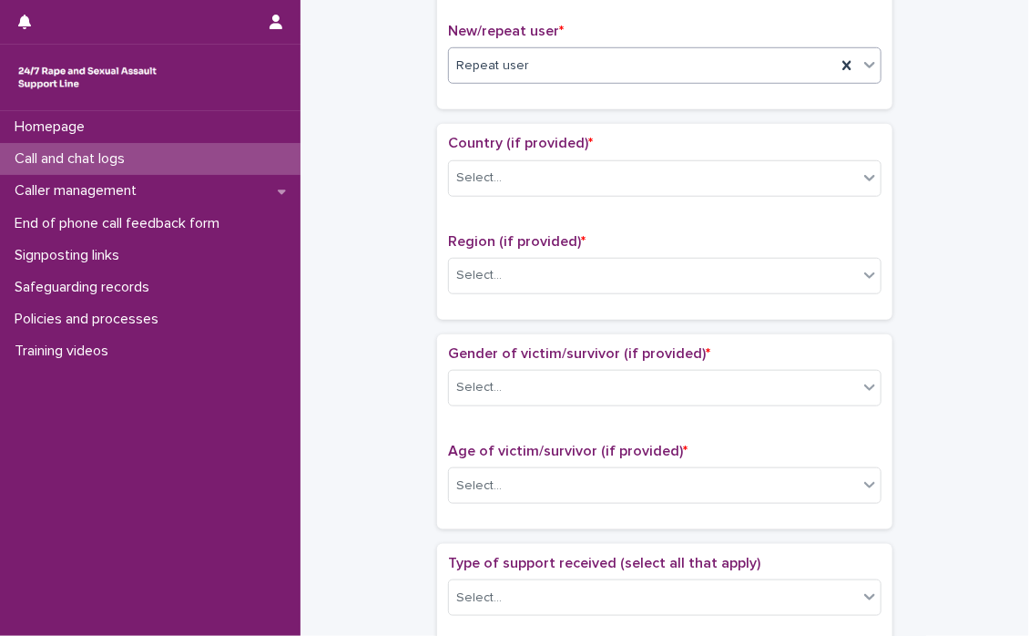
scroll to position [547, 0]
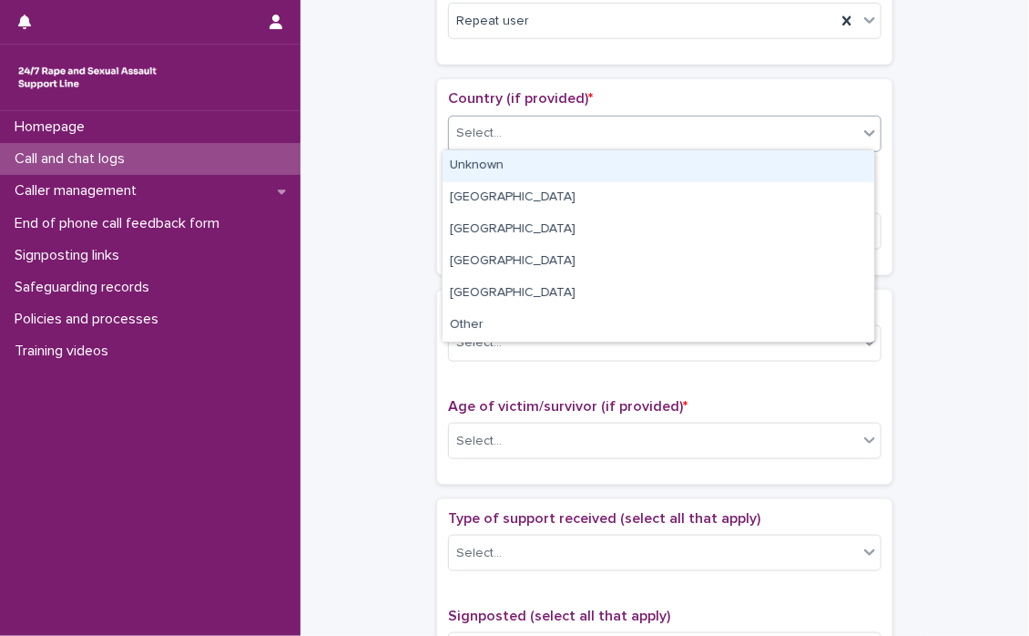
click at [864, 138] on icon at bounding box center [870, 133] width 18 height 18
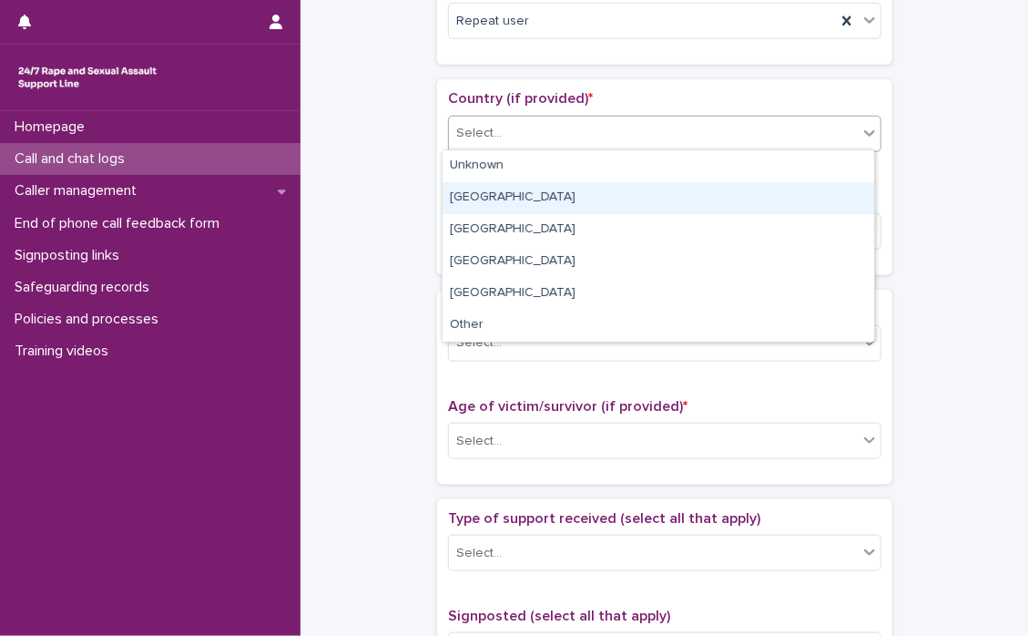
click at [498, 199] on div "[GEOGRAPHIC_DATA]" at bounding box center [659, 198] width 432 height 32
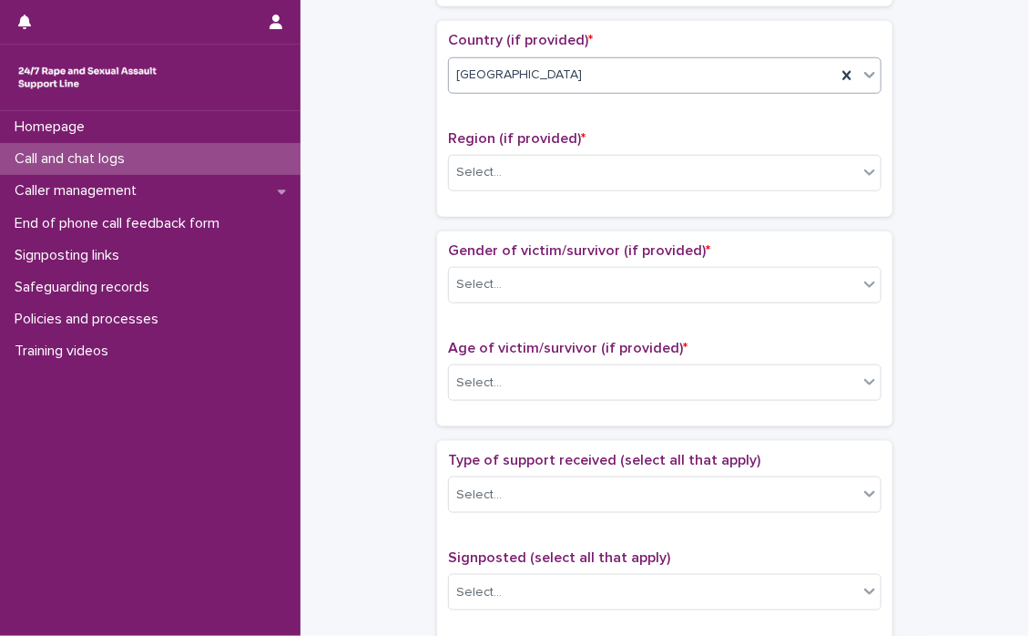
scroll to position [638, 0]
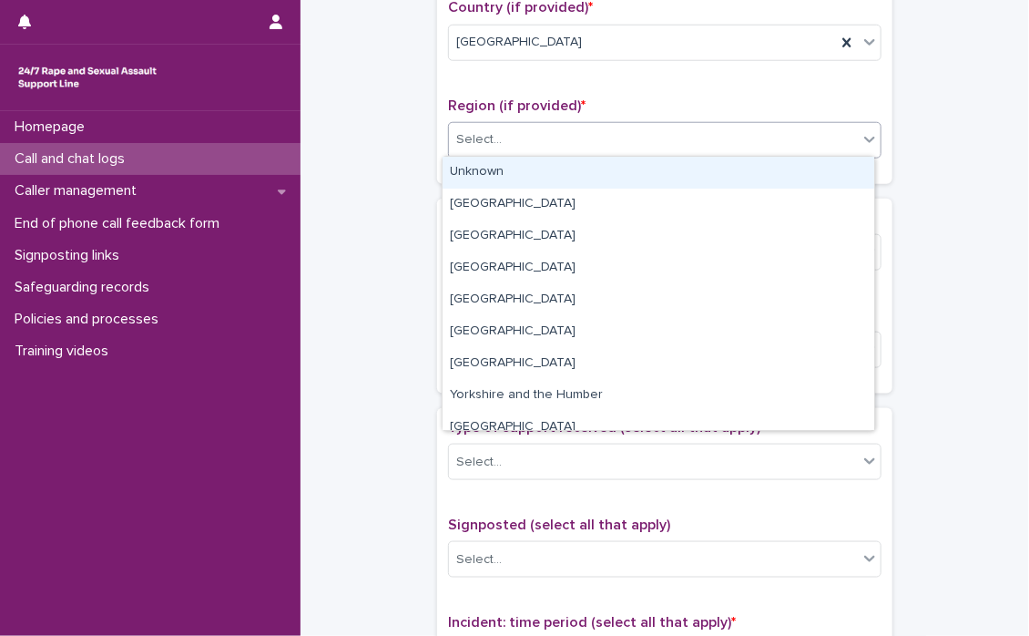
click at [871, 147] on div at bounding box center [870, 139] width 22 height 33
click at [598, 175] on div "Unknown" at bounding box center [659, 173] width 432 height 32
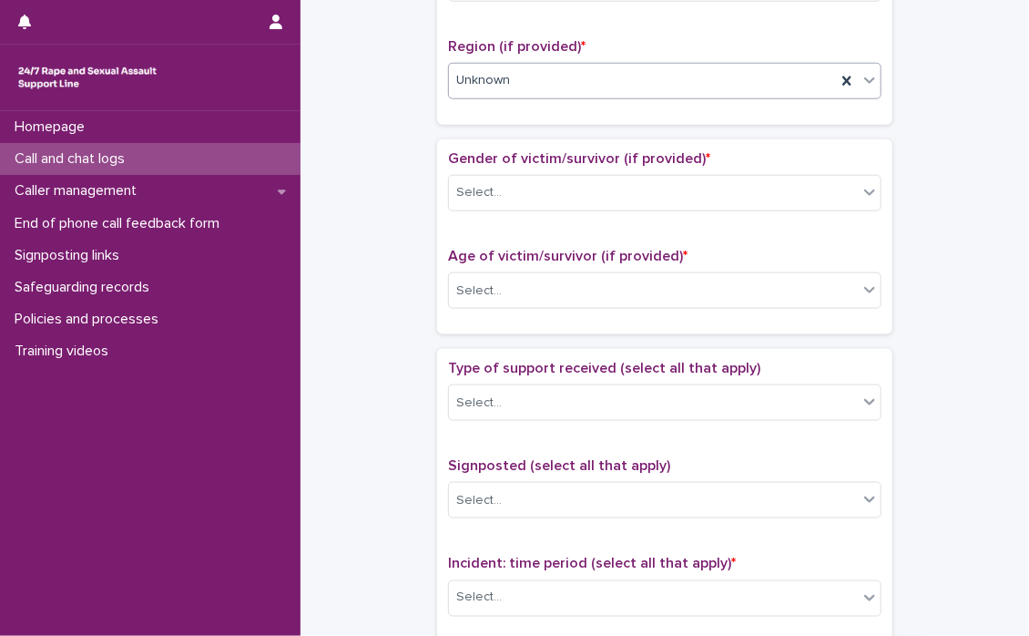
scroll to position [729, 0]
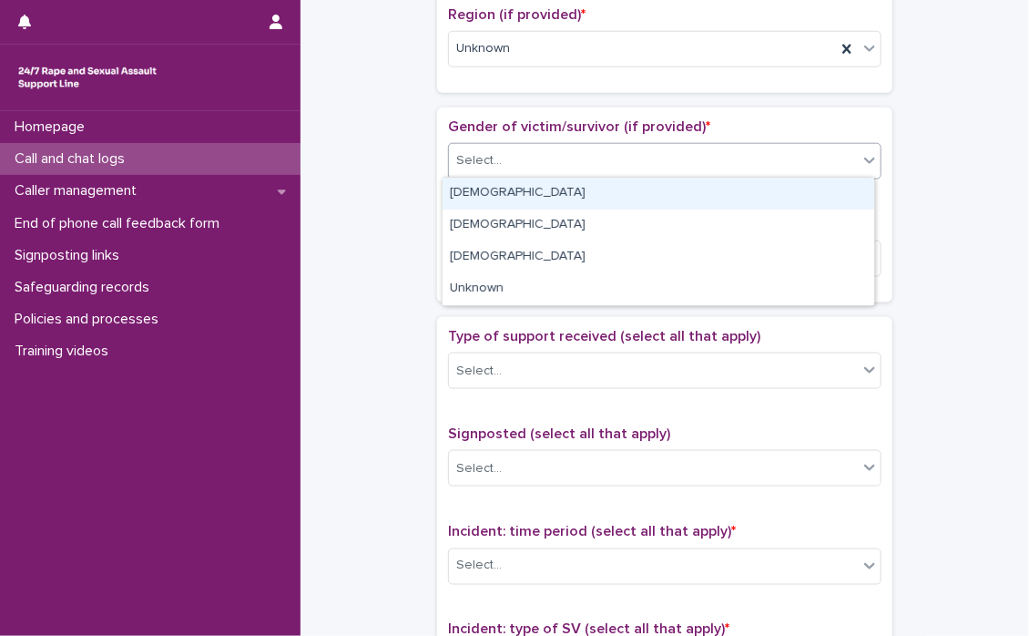
click at [861, 161] on icon at bounding box center [870, 160] width 18 height 18
click at [570, 191] on div "[DEMOGRAPHIC_DATA]" at bounding box center [659, 194] width 432 height 32
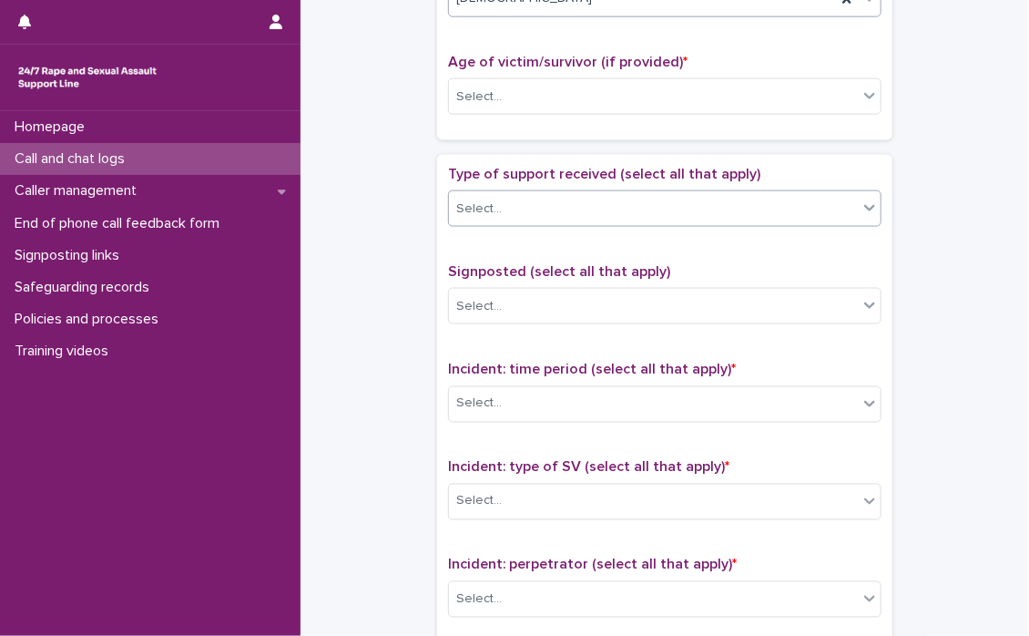
scroll to position [911, 0]
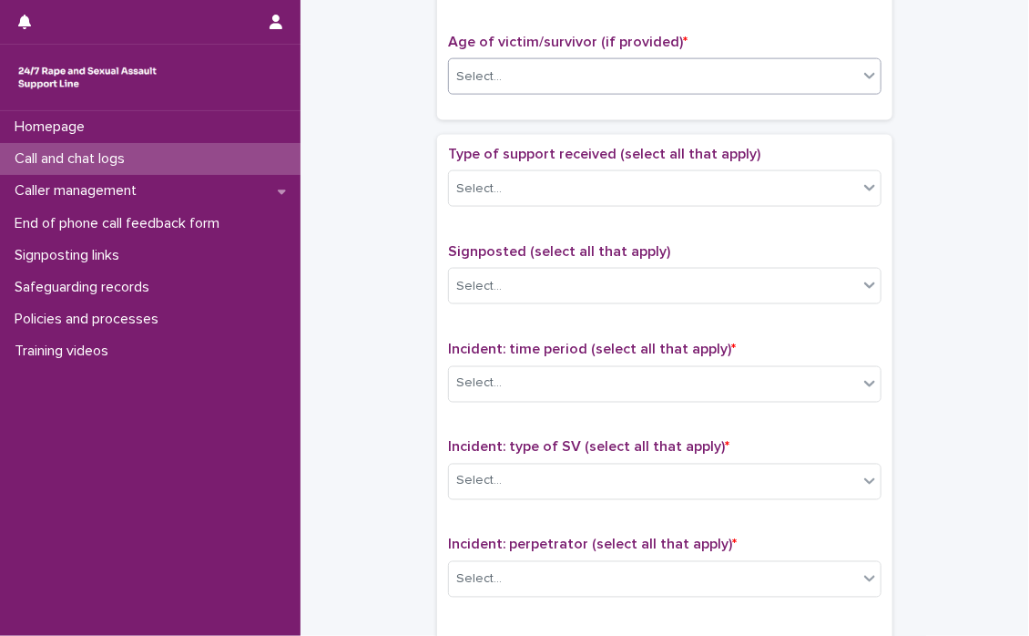
click at [864, 80] on icon at bounding box center [870, 75] width 18 height 18
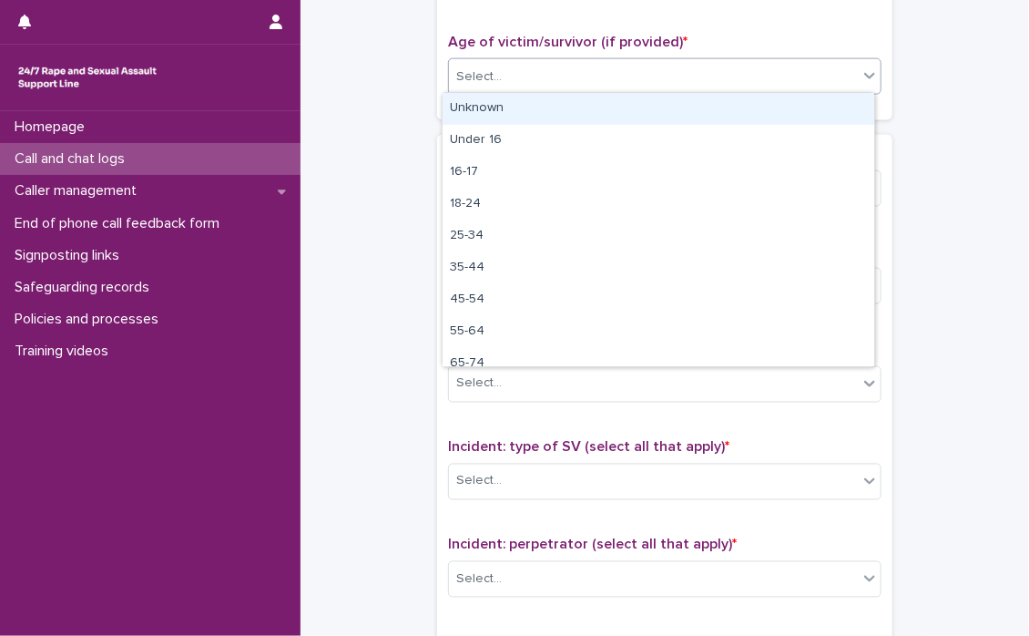
click at [555, 110] on div "Unknown" at bounding box center [659, 109] width 432 height 32
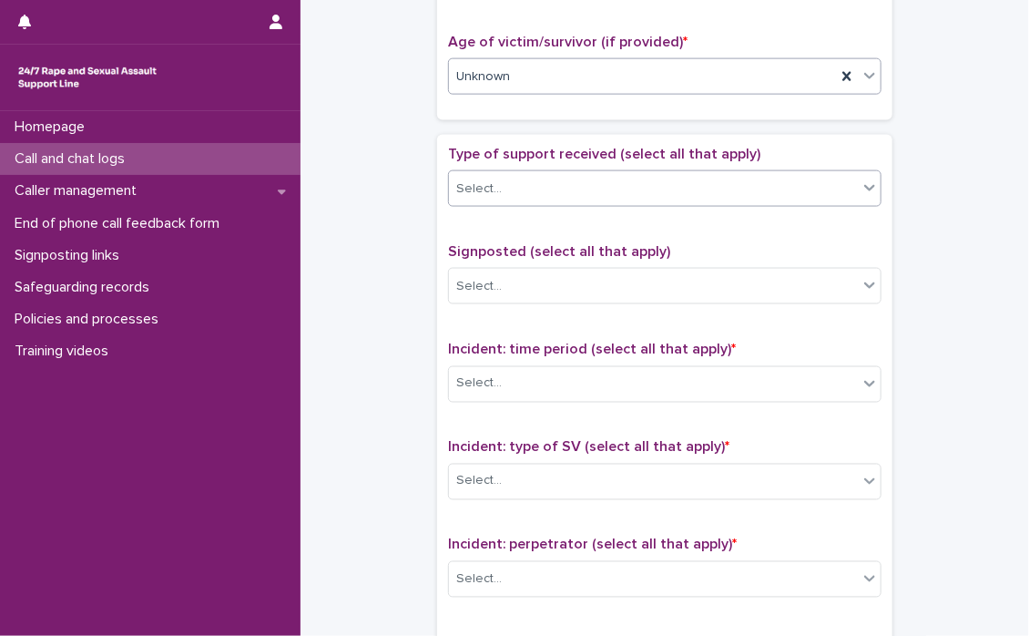
click at [864, 188] on icon at bounding box center [870, 188] width 18 height 18
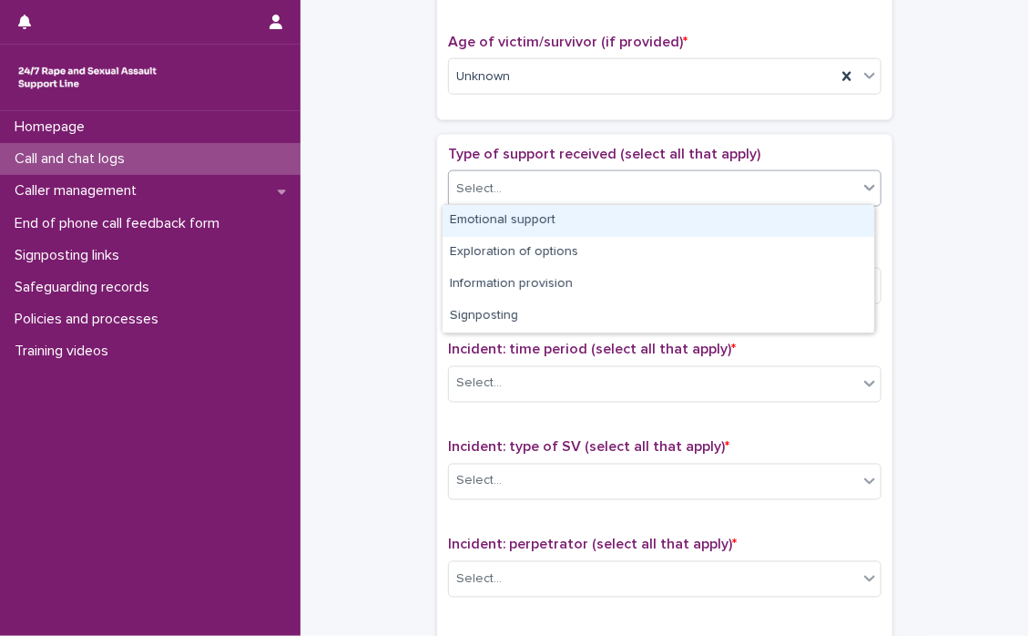
click at [560, 216] on div "Emotional support" at bounding box center [659, 221] width 432 height 32
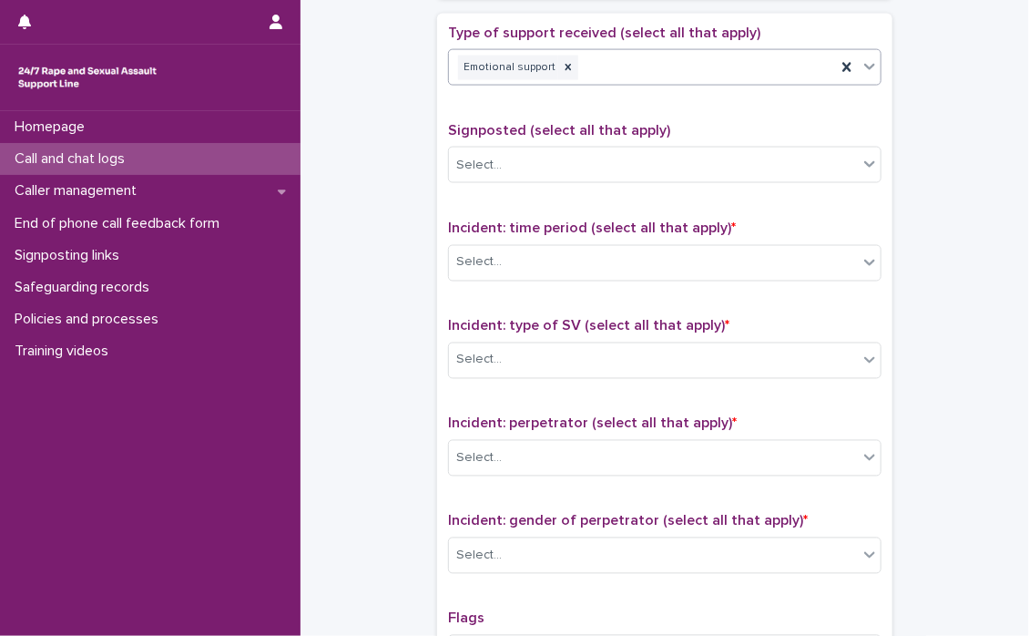
scroll to position [1093, 0]
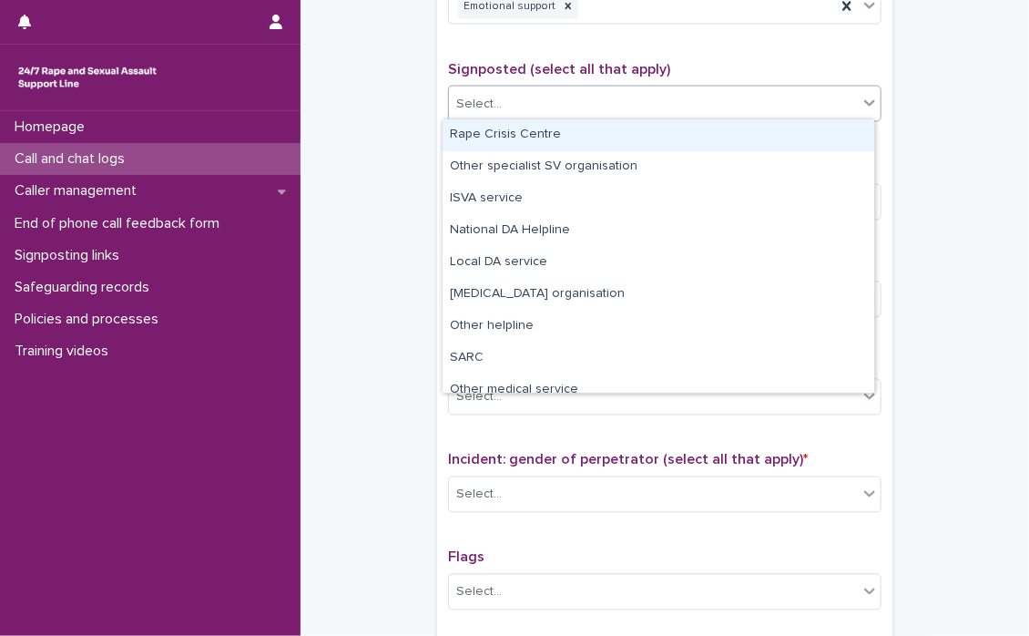
click at [864, 109] on div at bounding box center [870, 103] width 22 height 33
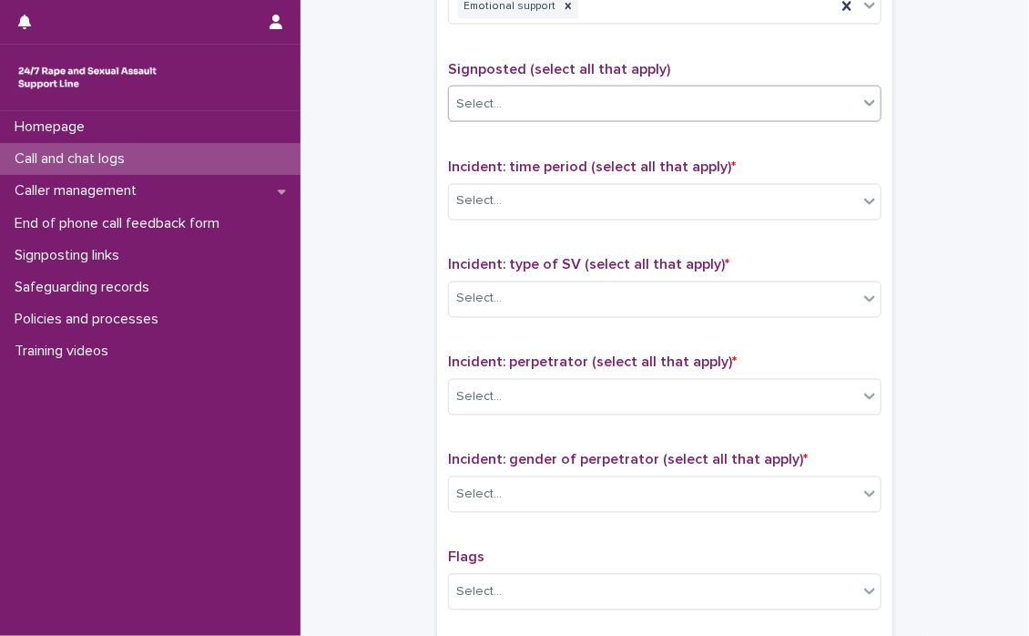
click at [864, 109] on div at bounding box center [870, 103] width 22 height 33
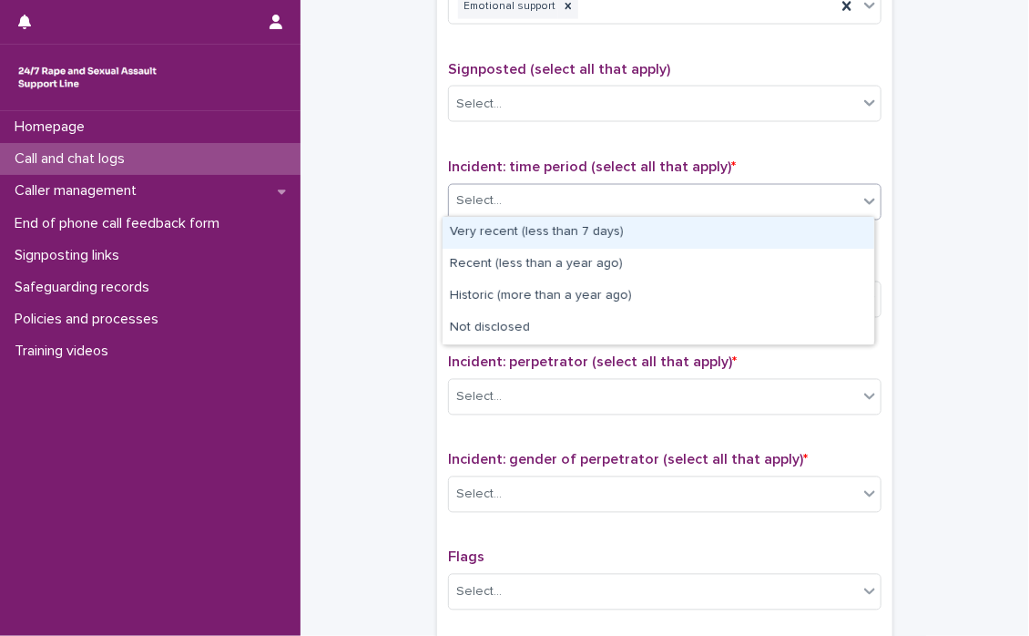
click at [864, 201] on icon at bounding box center [870, 201] width 18 height 18
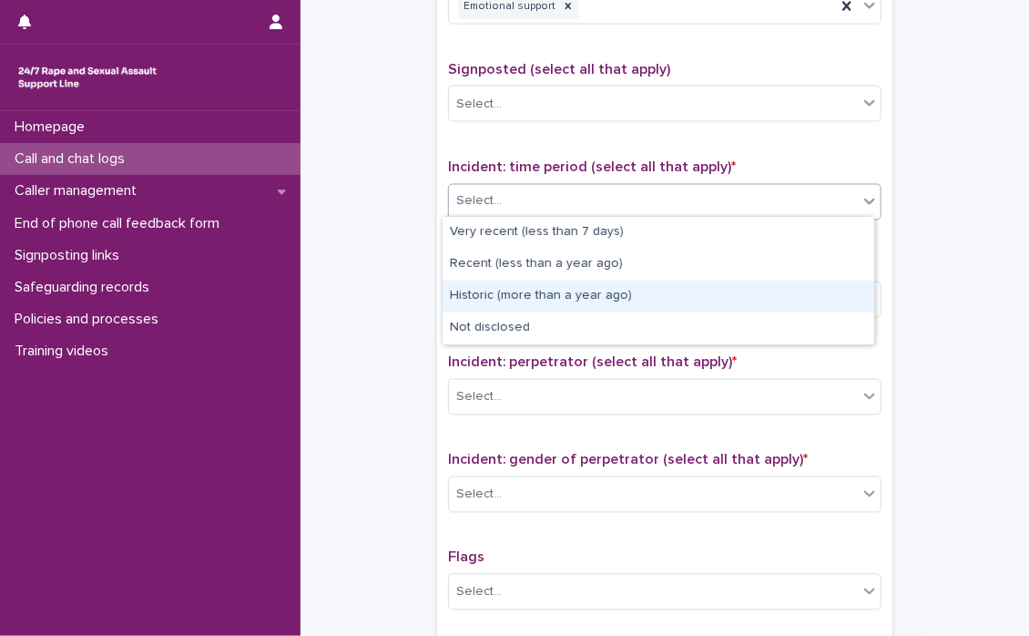
click at [557, 292] on div "Historic (more than a year ago)" at bounding box center [659, 297] width 432 height 32
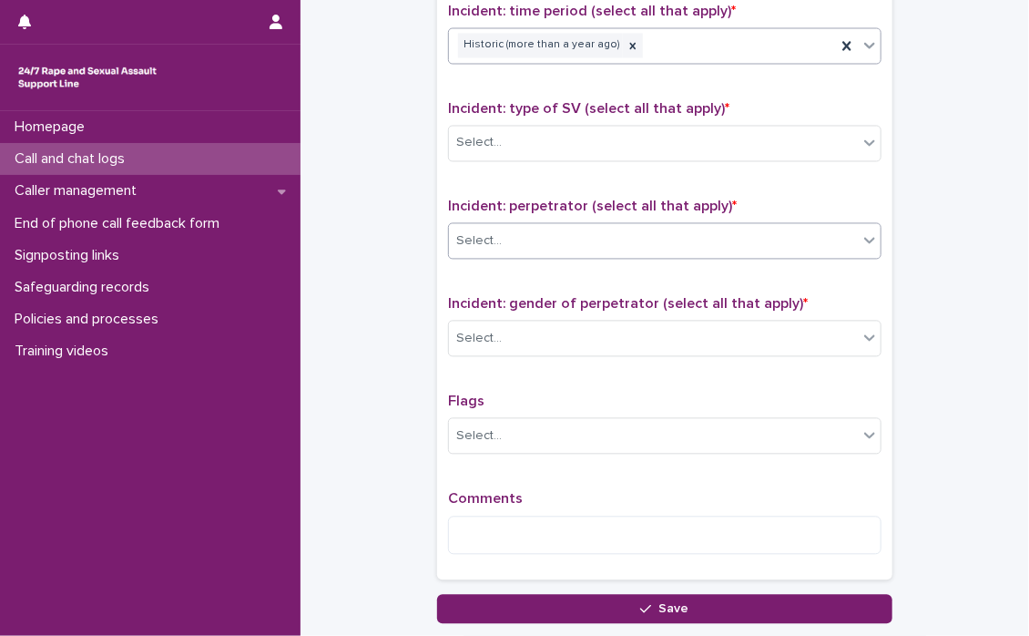
scroll to position [1275, 0]
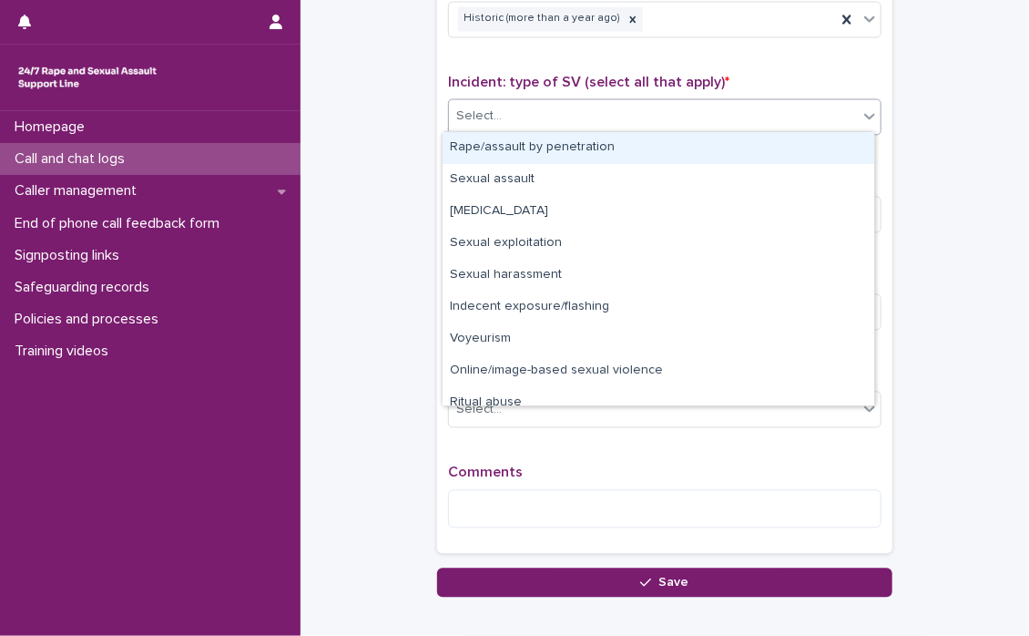
click at [864, 118] on icon at bounding box center [870, 116] width 18 height 18
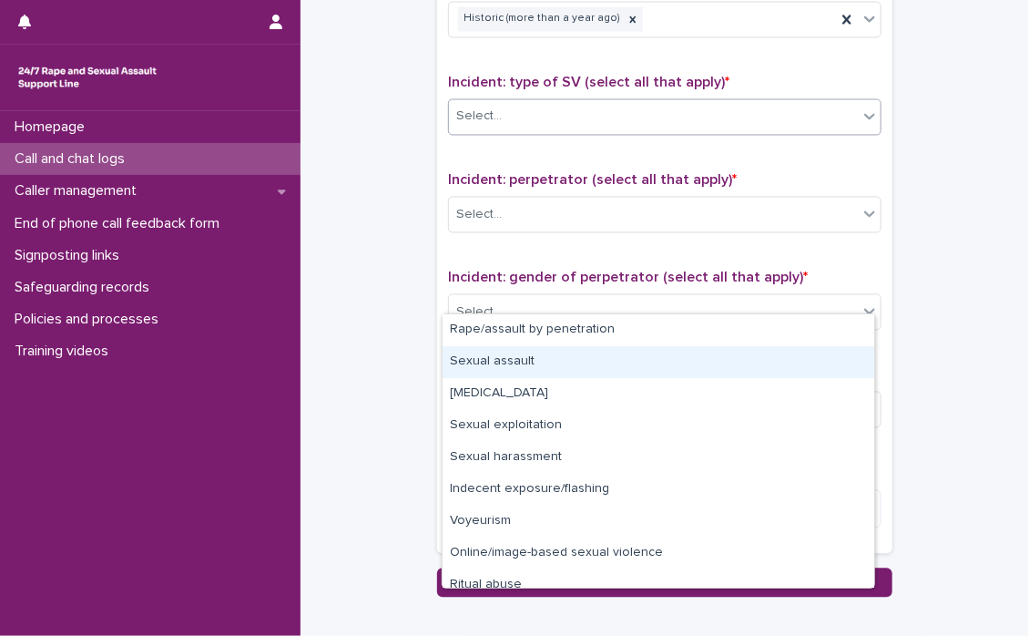
click at [864, 118] on icon at bounding box center [870, 116] width 18 height 18
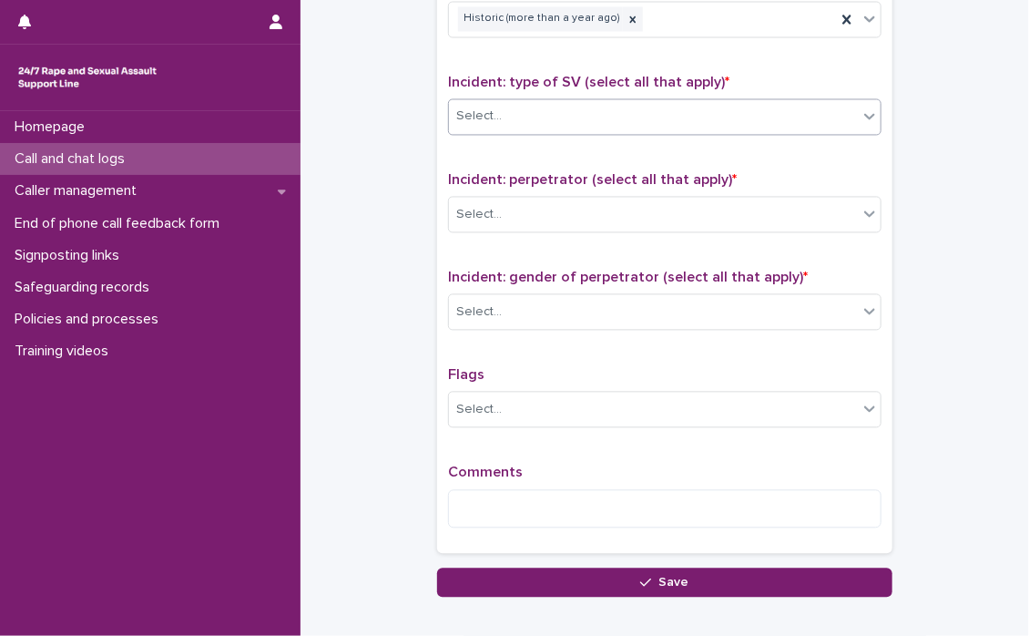
click at [864, 114] on icon at bounding box center [869, 117] width 11 height 6
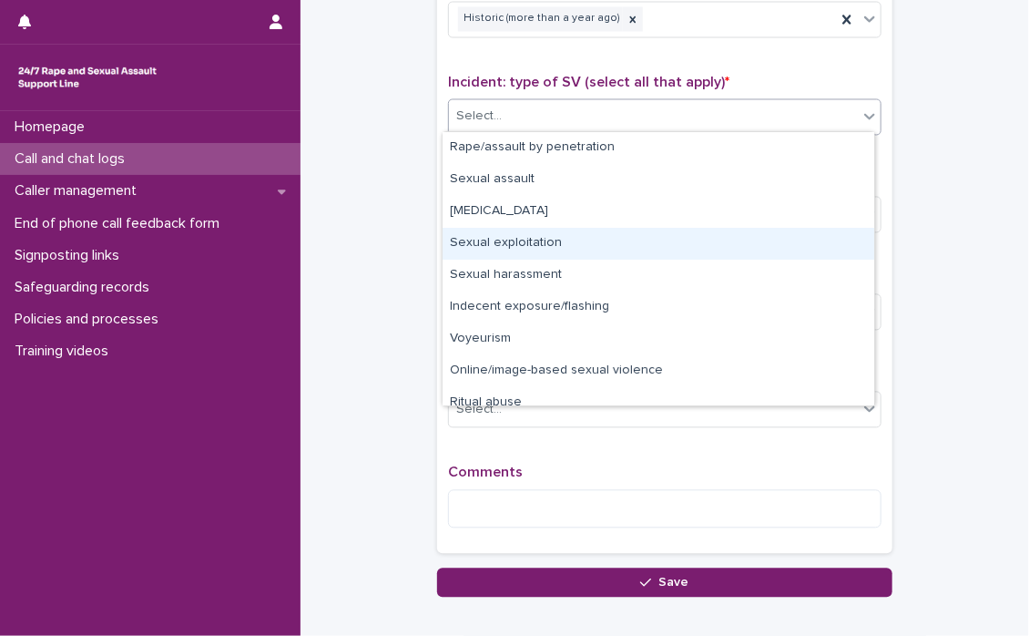
scroll to position [46, 0]
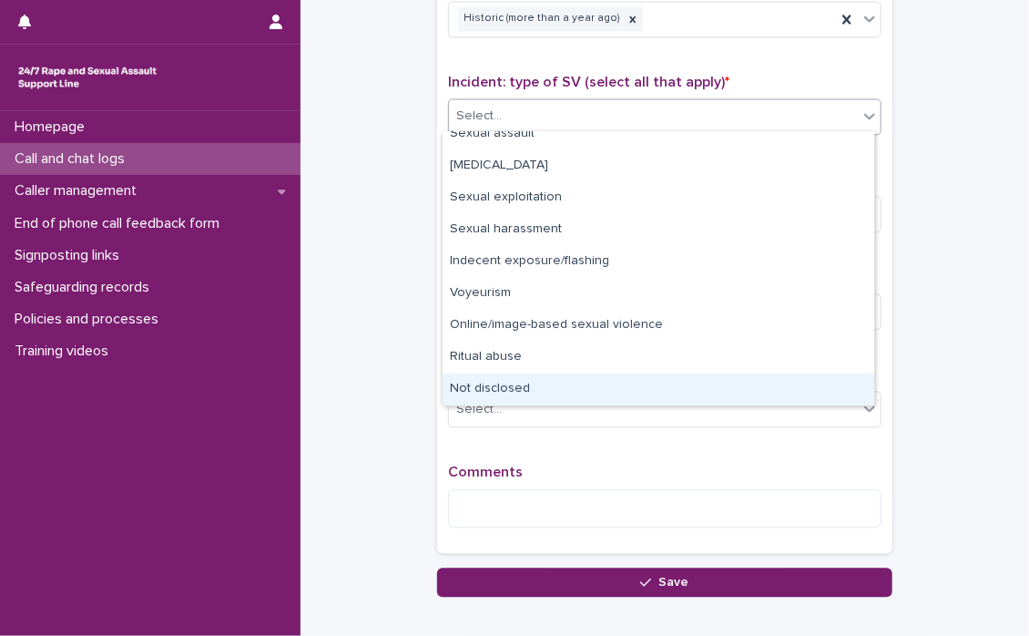
click at [558, 383] on div "Not disclosed" at bounding box center [659, 389] width 432 height 32
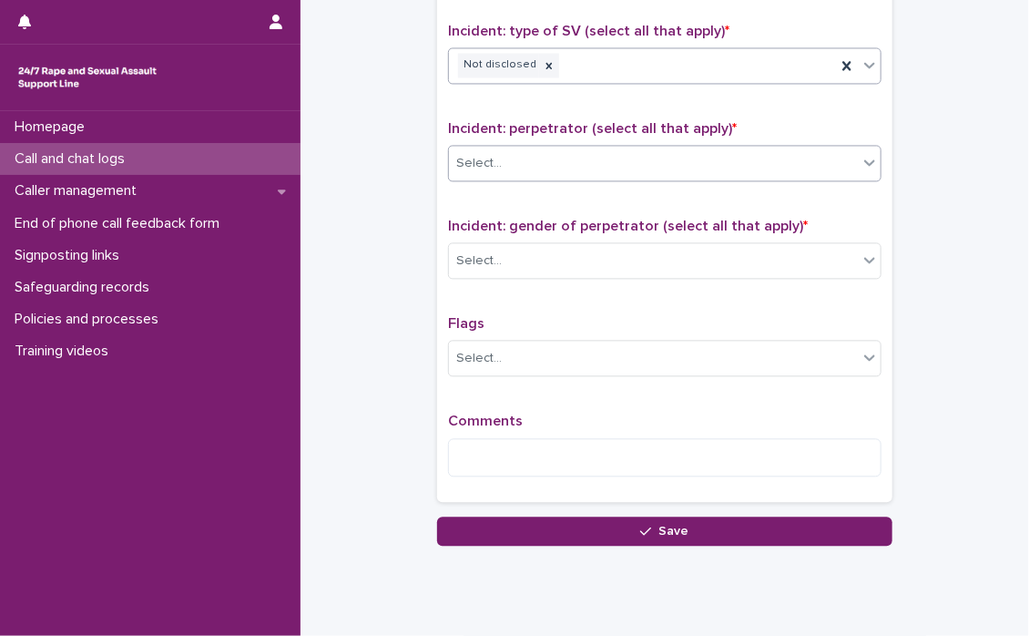
scroll to position [1374, 0]
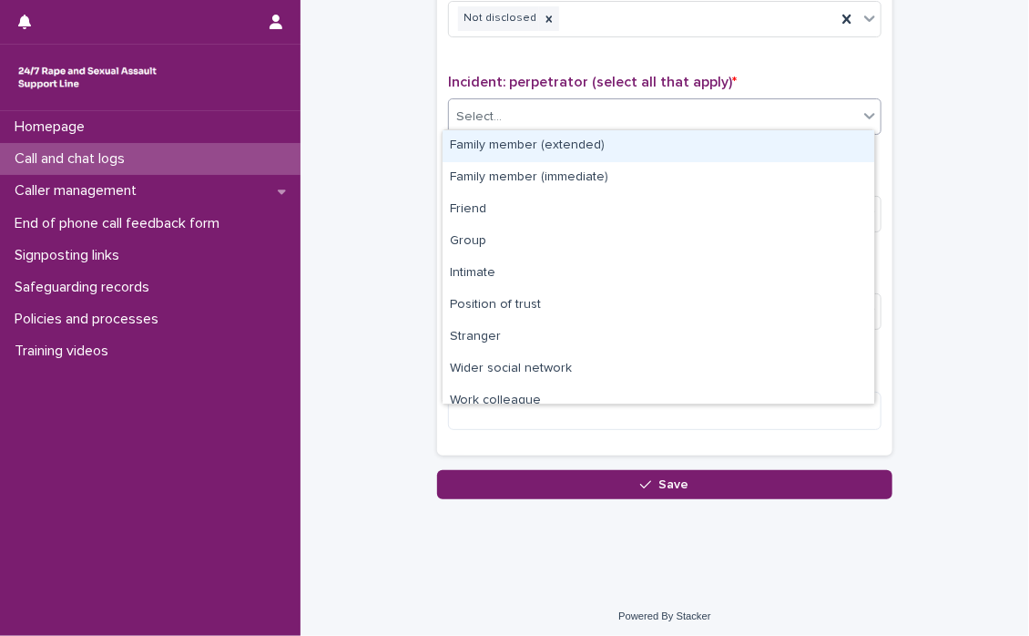
click at [864, 107] on icon at bounding box center [870, 116] width 18 height 18
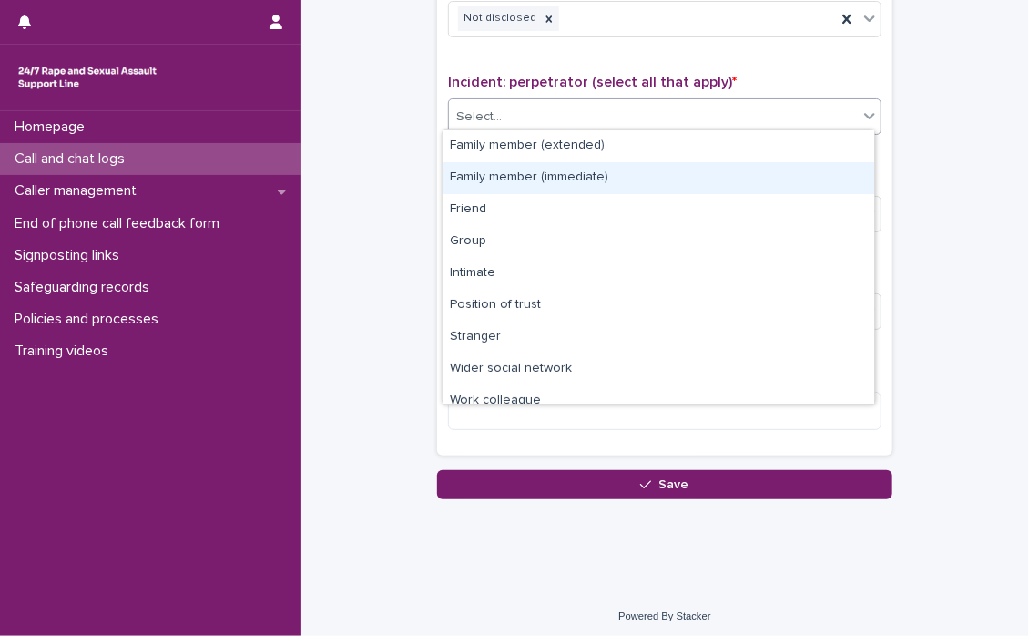
scroll to position [77, 0]
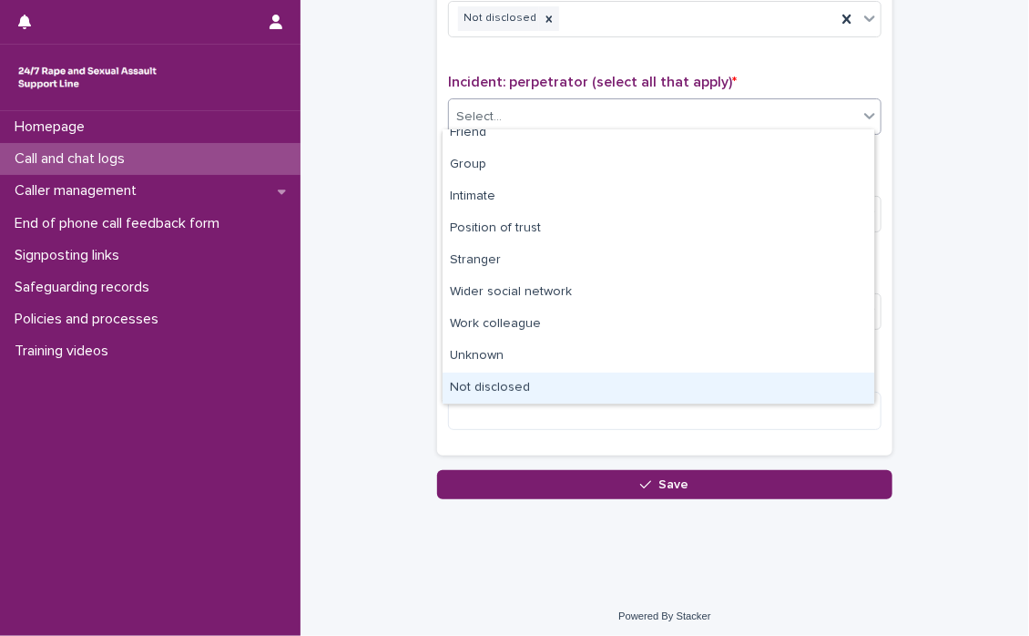
click at [511, 387] on div "Not disclosed" at bounding box center [659, 389] width 432 height 32
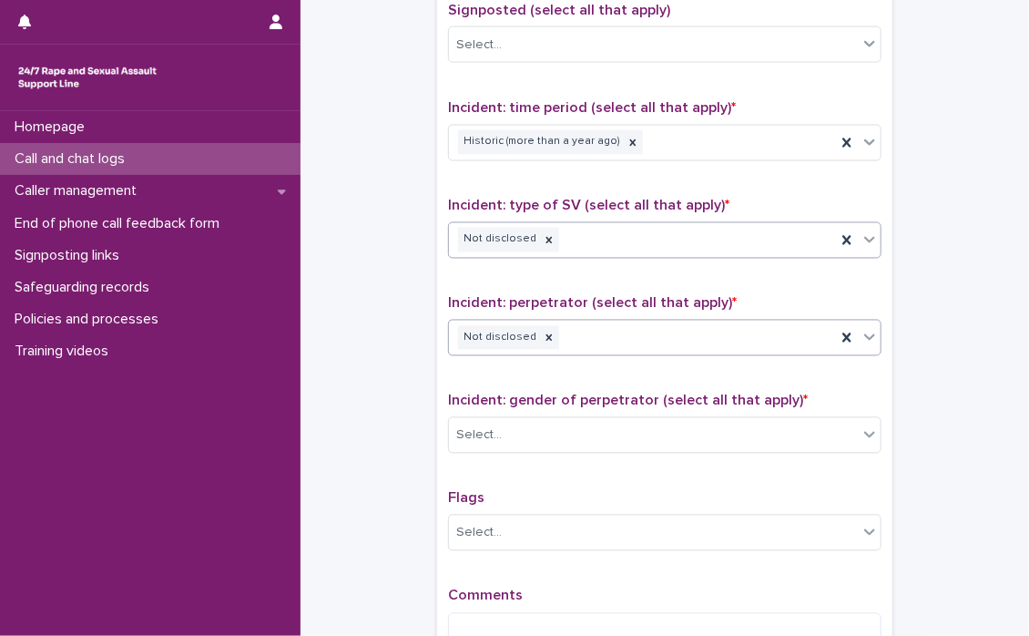
scroll to position [1191, 0]
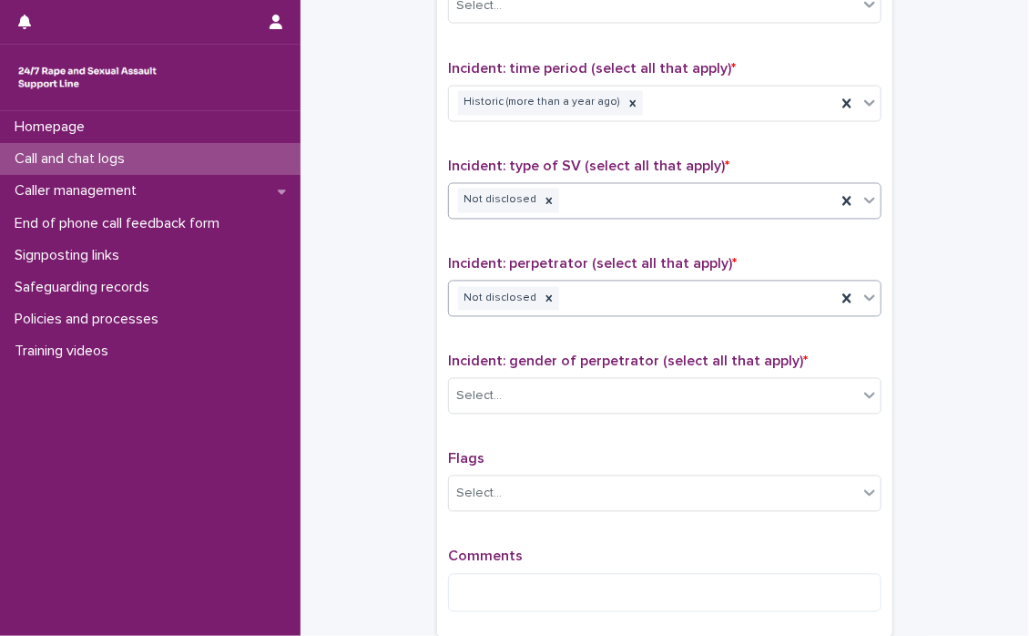
click at [864, 194] on icon at bounding box center [870, 200] width 18 height 18
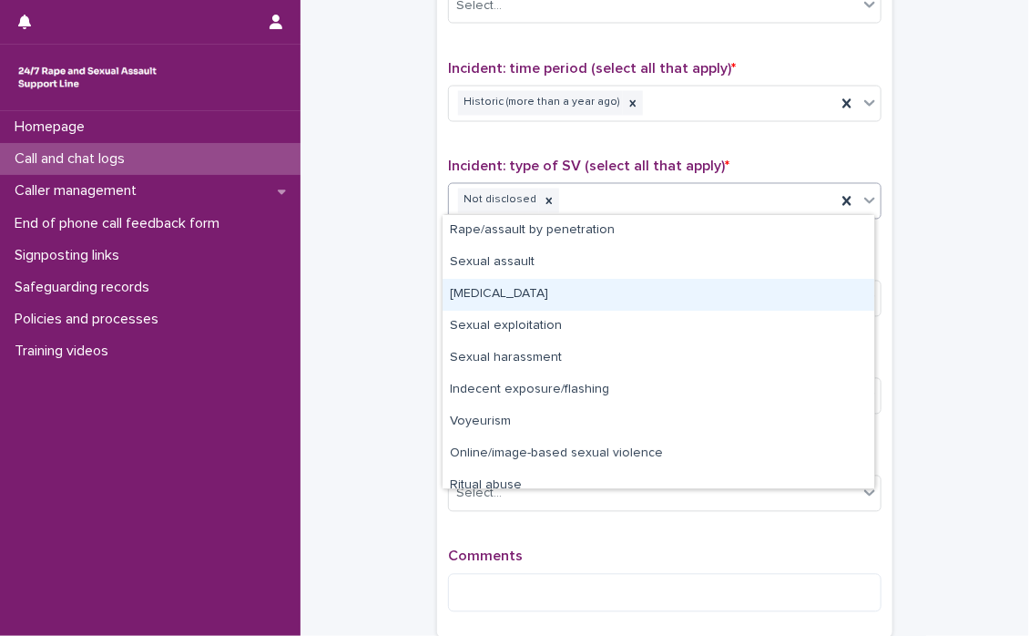
click at [495, 294] on div "[MEDICAL_DATA]" at bounding box center [659, 295] width 432 height 32
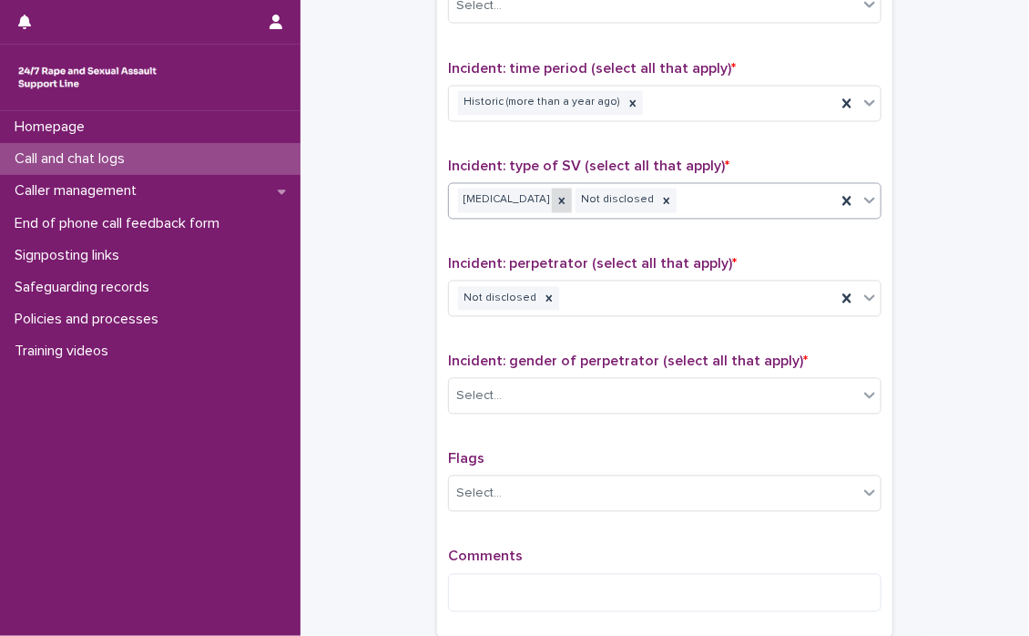
click at [559, 198] on icon at bounding box center [562, 201] width 6 height 6
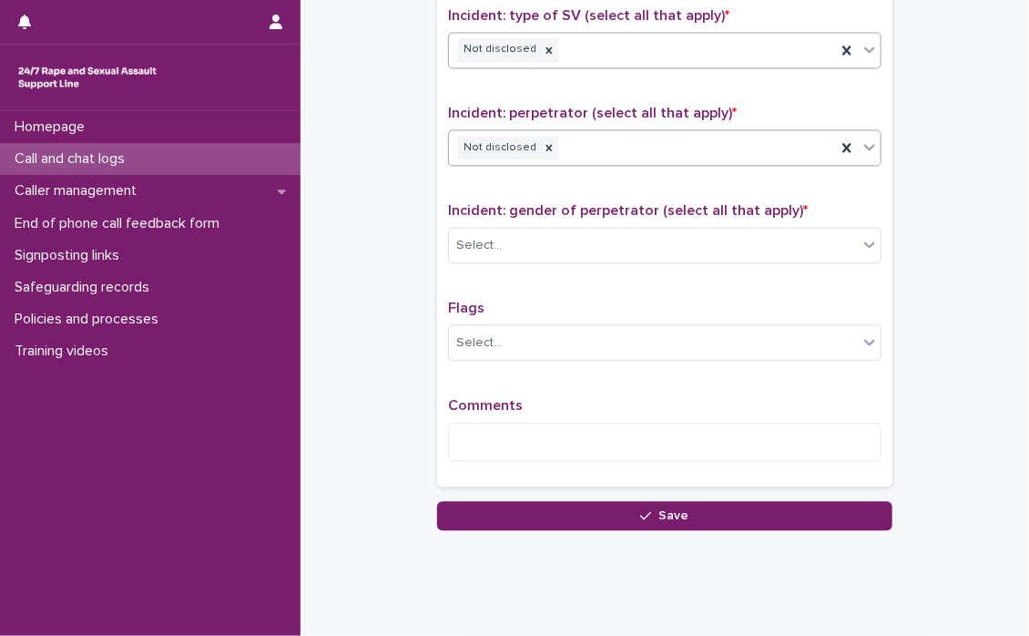
scroll to position [1374, 0]
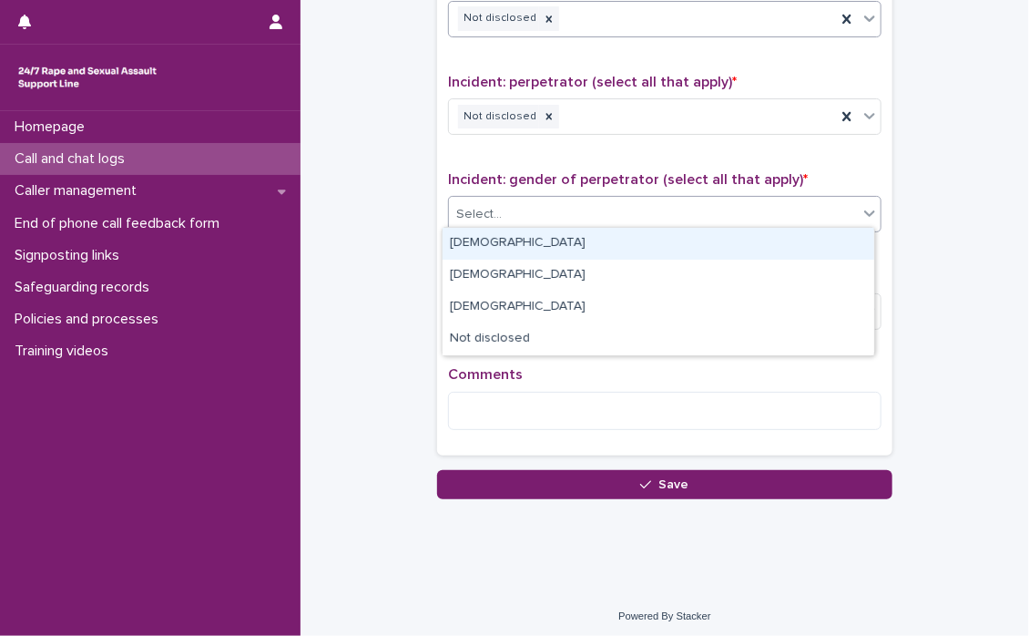
click at [867, 210] on icon at bounding box center [869, 213] width 11 height 6
click at [483, 245] on div "[DEMOGRAPHIC_DATA]" at bounding box center [659, 244] width 432 height 32
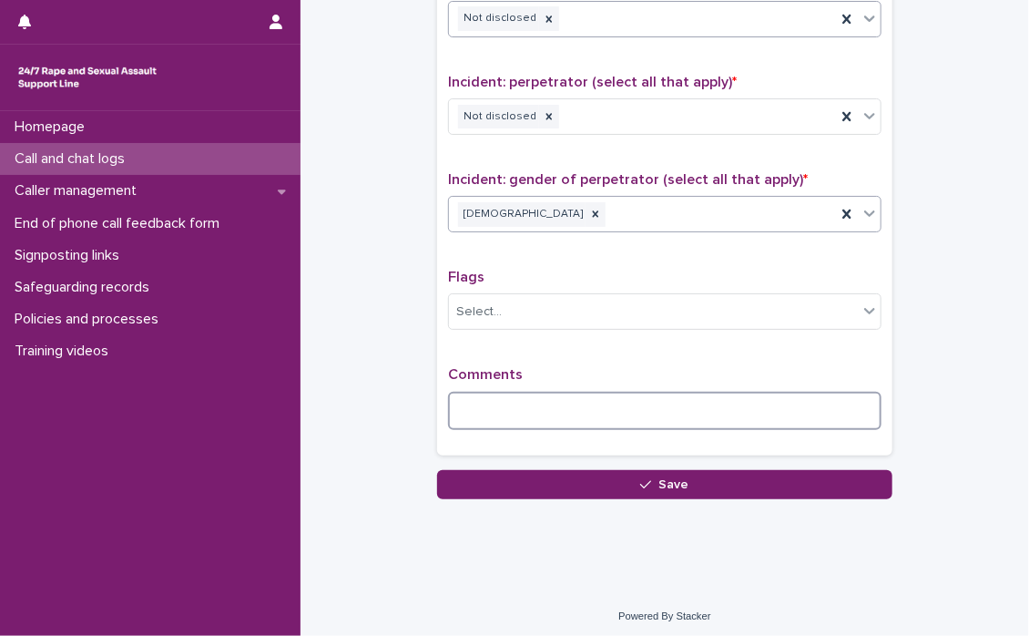
click at [506, 394] on textarea at bounding box center [665, 411] width 434 height 39
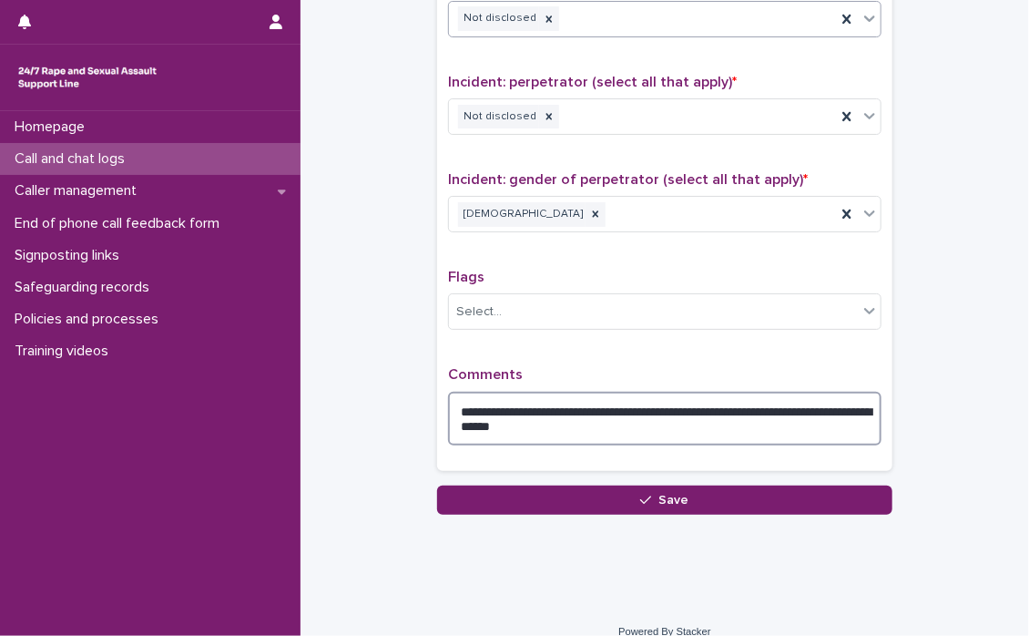
drag, startPoint x: 363, startPoint y: 595, endPoint x: 696, endPoint y: 431, distance: 370.7
click at [696, 431] on textarea "**********" at bounding box center [665, 419] width 434 height 55
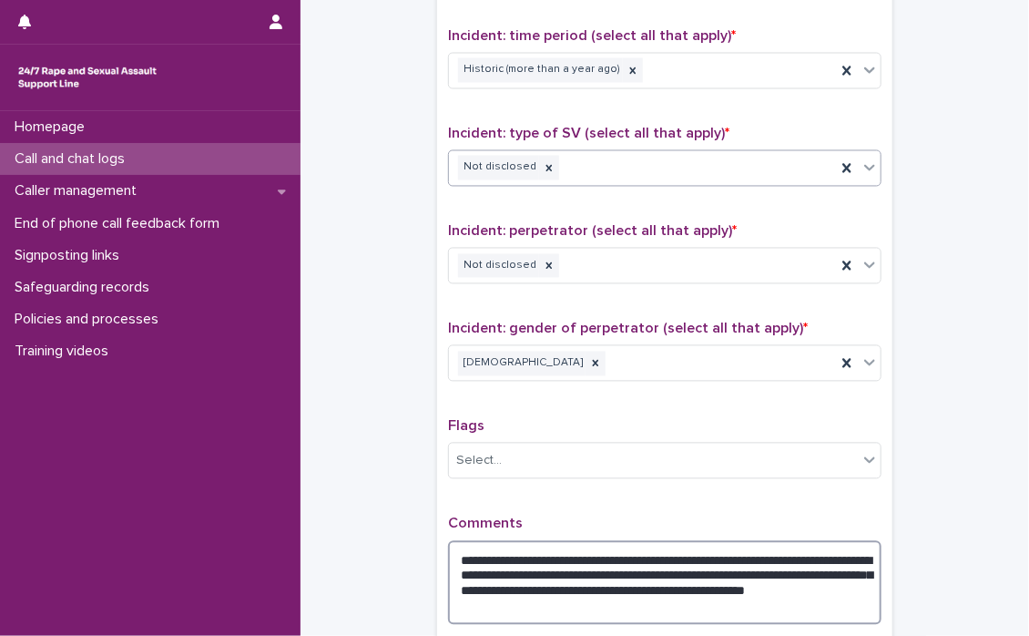
scroll to position [1419, 0]
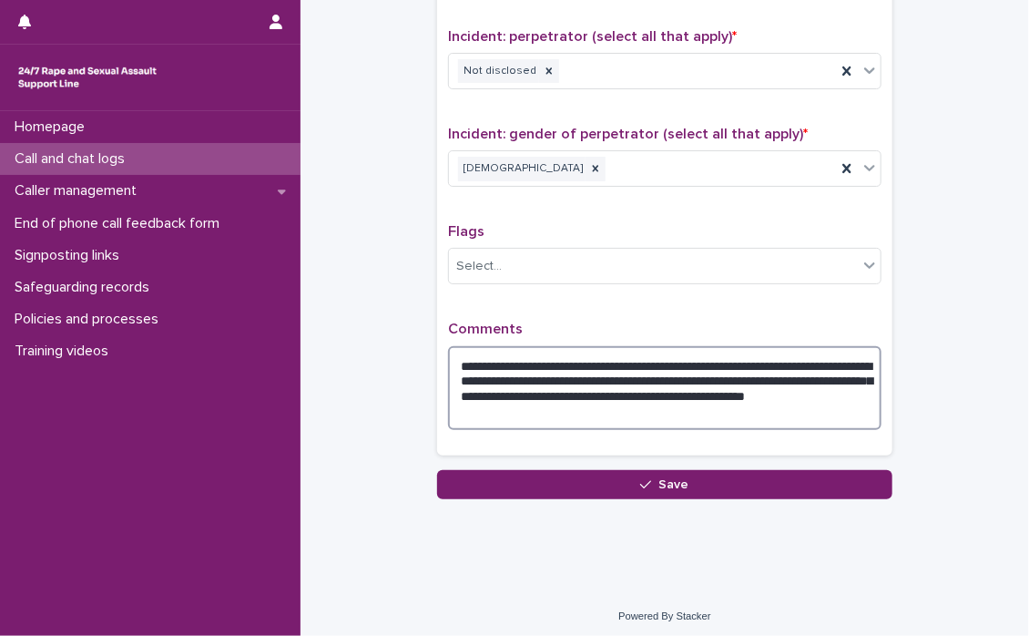
type textarea "**********"
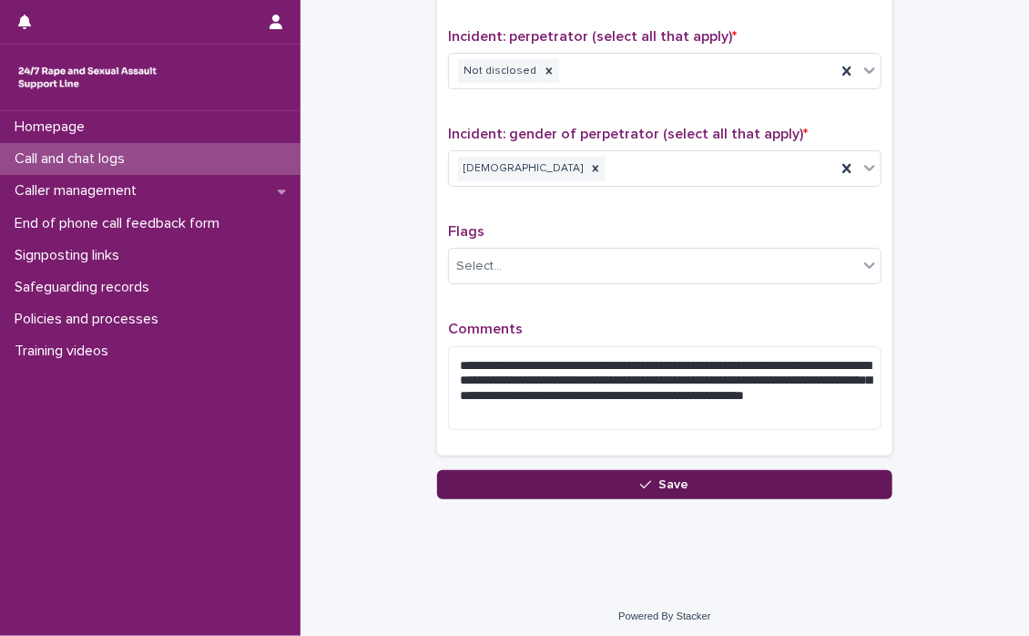
click at [652, 470] on button "Save" at bounding box center [664, 484] width 455 height 29
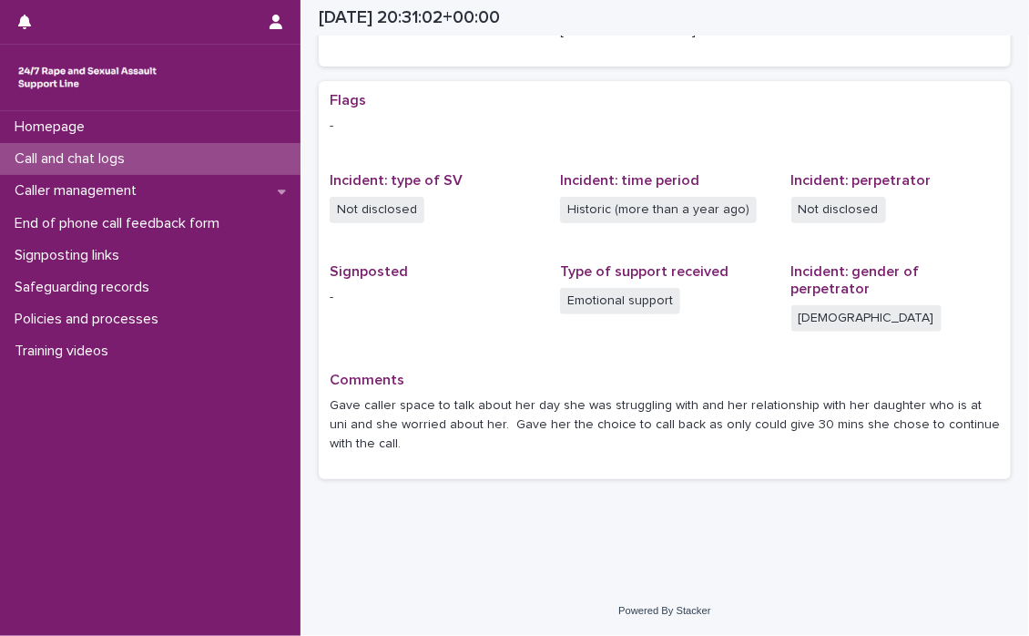
scroll to position [298, 0]
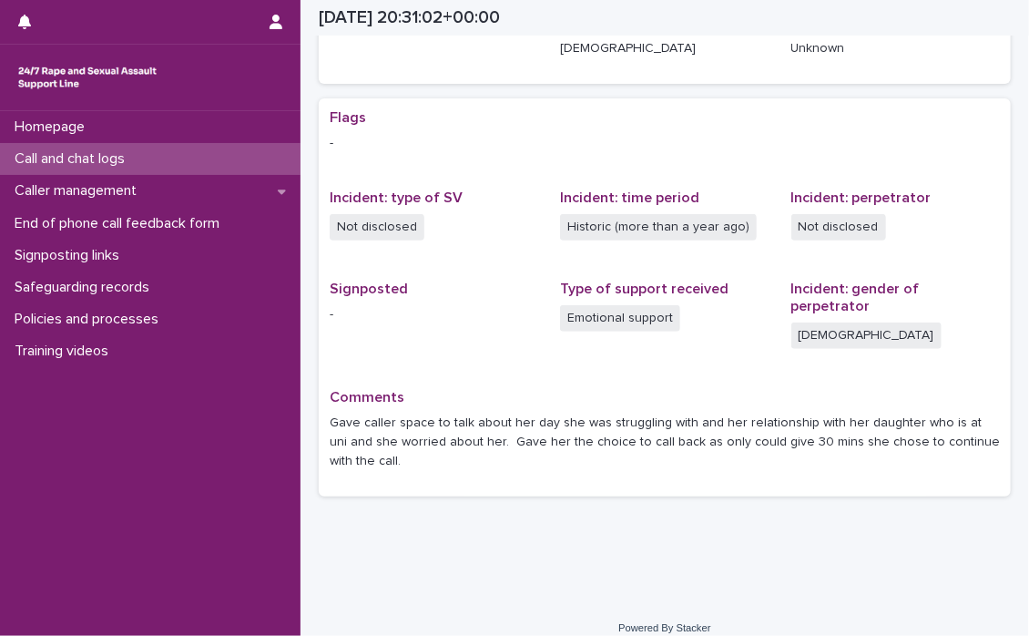
click at [788, 550] on div "Loading... Saving… Loading... Saving… [DATE] 20:31:02+00:00 [DATE] 21:31 Sorry,…" at bounding box center [665, 157] width 729 height 889
